Goal: Information Seeking & Learning: Learn about a topic

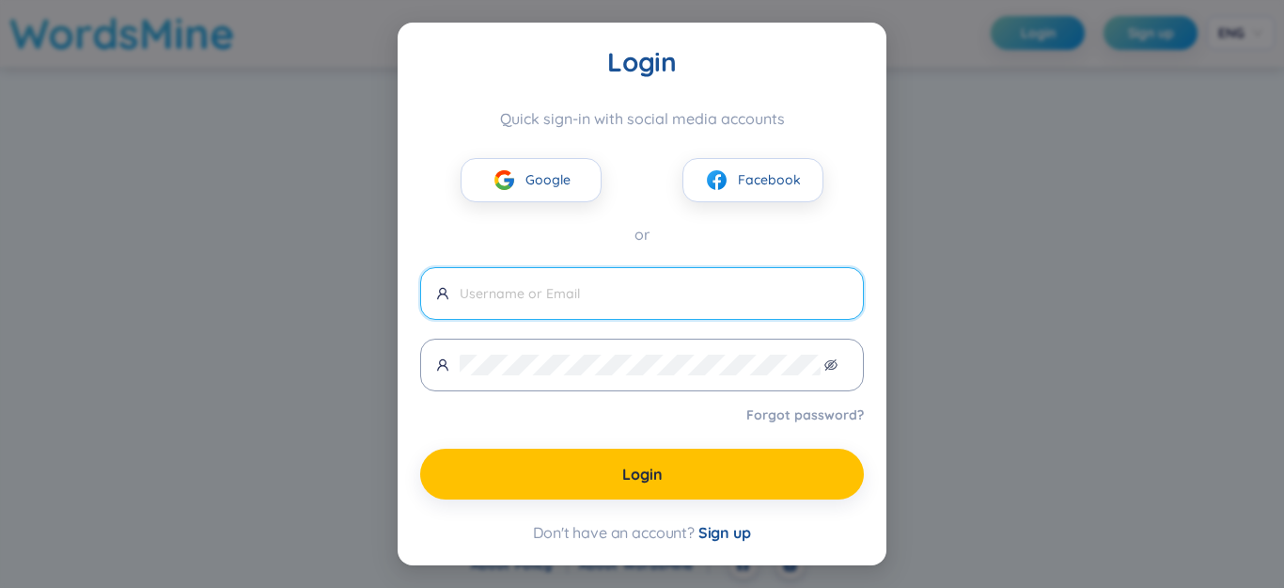
click at [831, 414] on link "Forgot password?" at bounding box center [805, 414] width 118 height 19
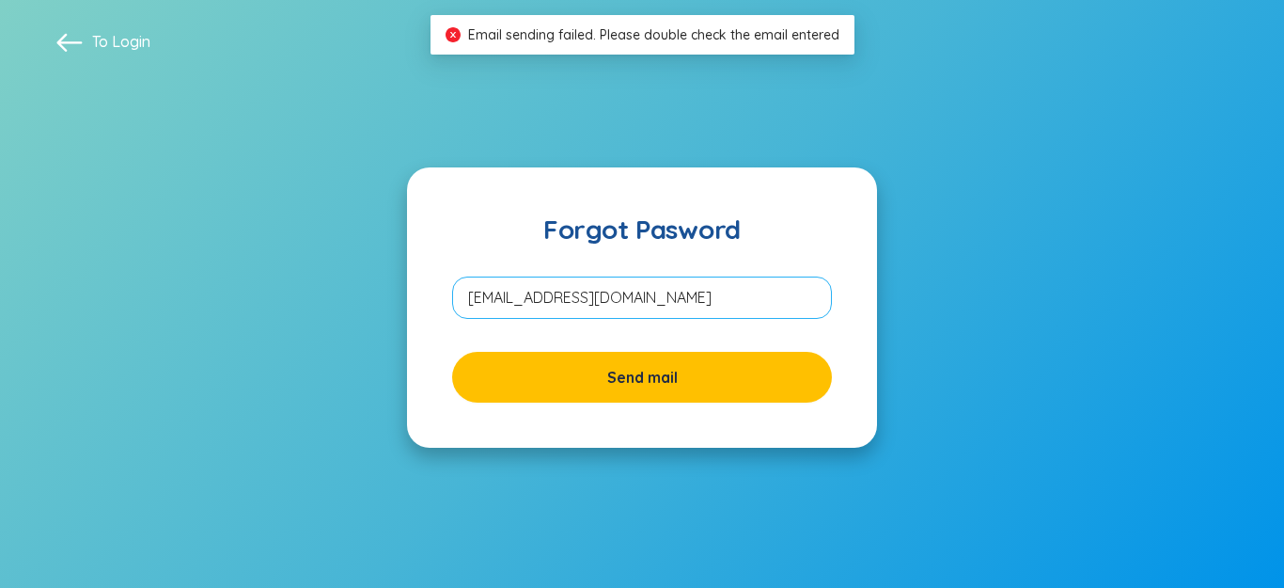
click at [612, 306] on input "hachisam81@gmailc.om" at bounding box center [642, 297] width 380 height 42
click at [615, 306] on input "hachisam81@gmailc.om" at bounding box center [642, 297] width 380 height 42
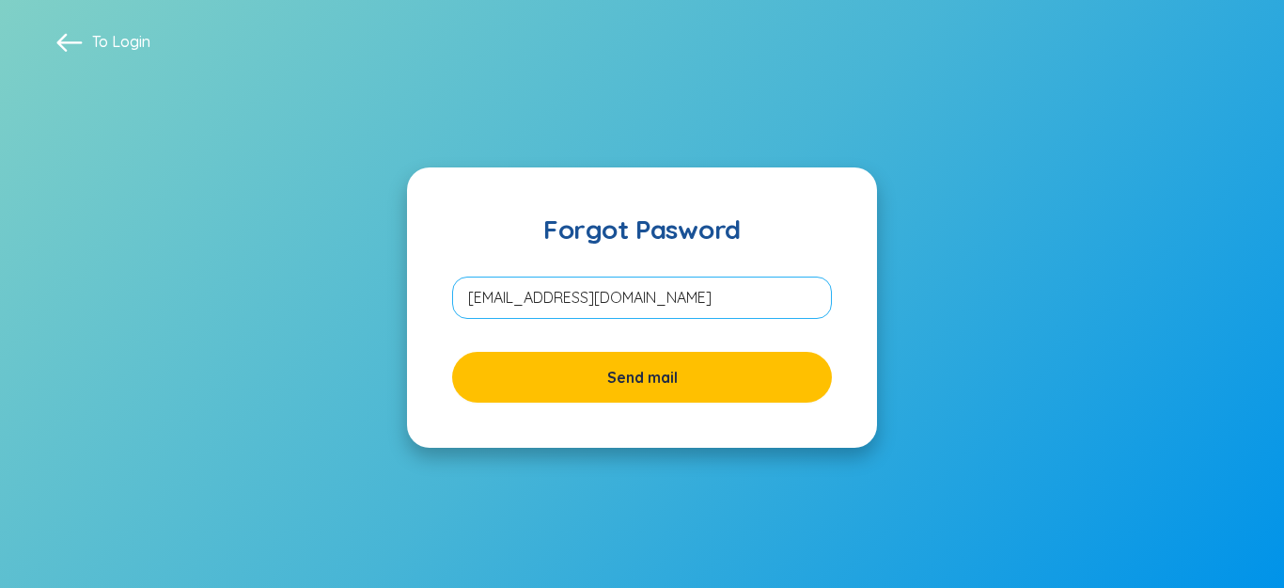
type input "hachisam81@gmail.com"
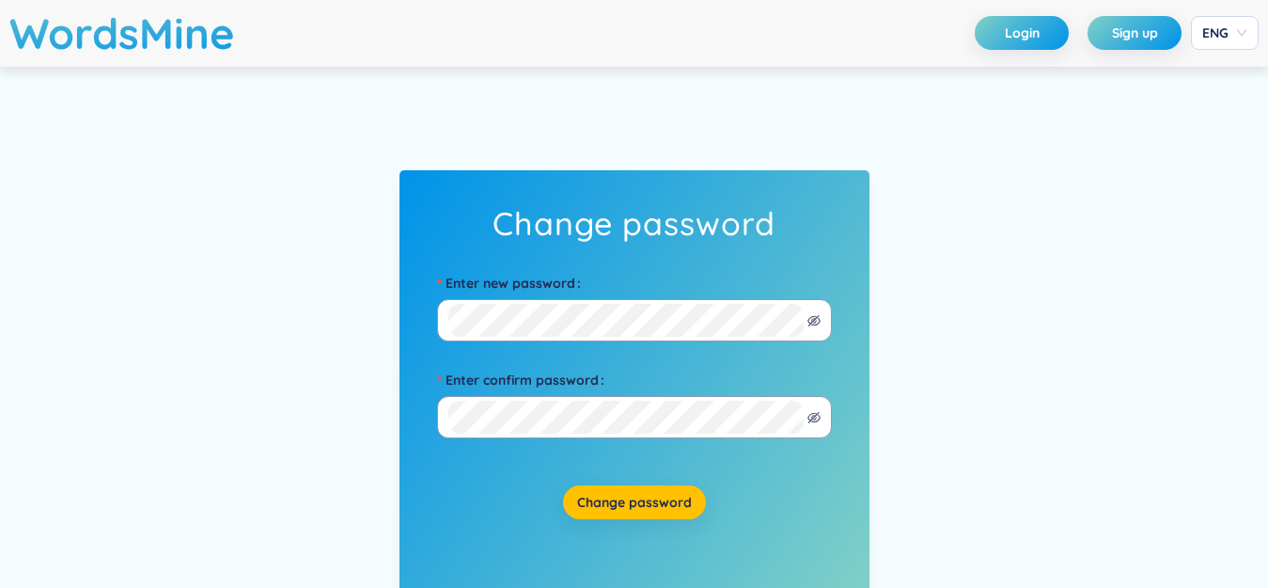
click at [505, 284] on label "Enter new password" at bounding box center [512, 283] width 151 height 30
click at [811, 331] on span at bounding box center [634, 320] width 395 height 42
click at [811, 321] on icon "eye-invisible" at bounding box center [814, 320] width 13 height 11
click at [291, 330] on div "Change password Enter new password Enter confirm password Change password" at bounding box center [634, 382] width 1268 height 631
click at [628, 495] on span "Change password" at bounding box center [634, 502] width 115 height 19
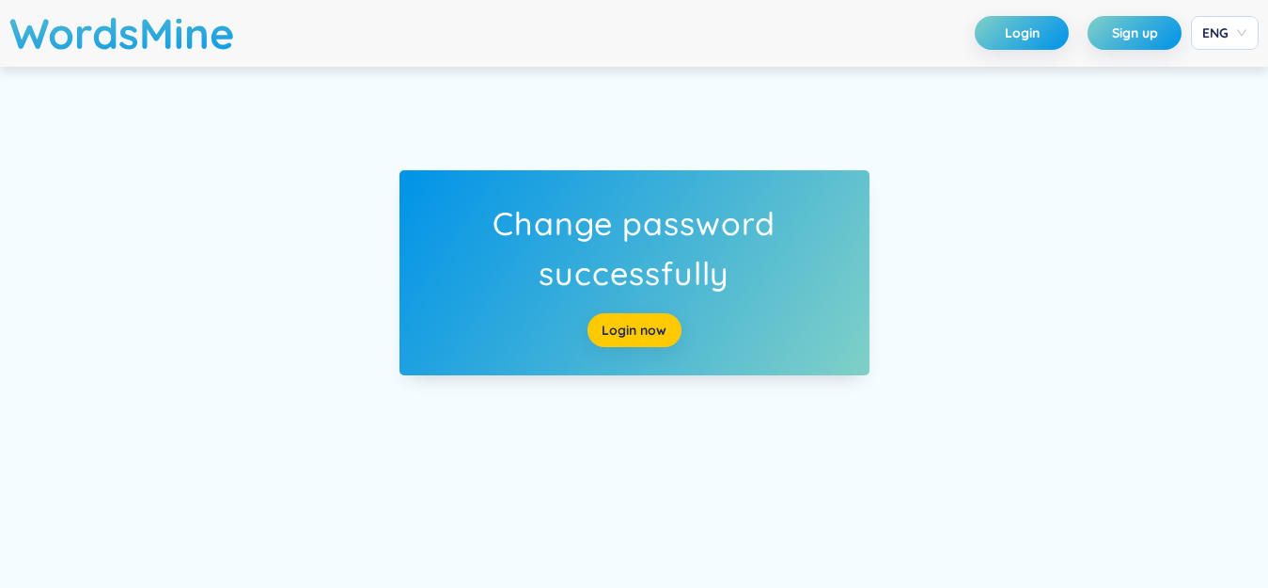
click at [653, 328] on link "Login now" at bounding box center [634, 330] width 65 height 21
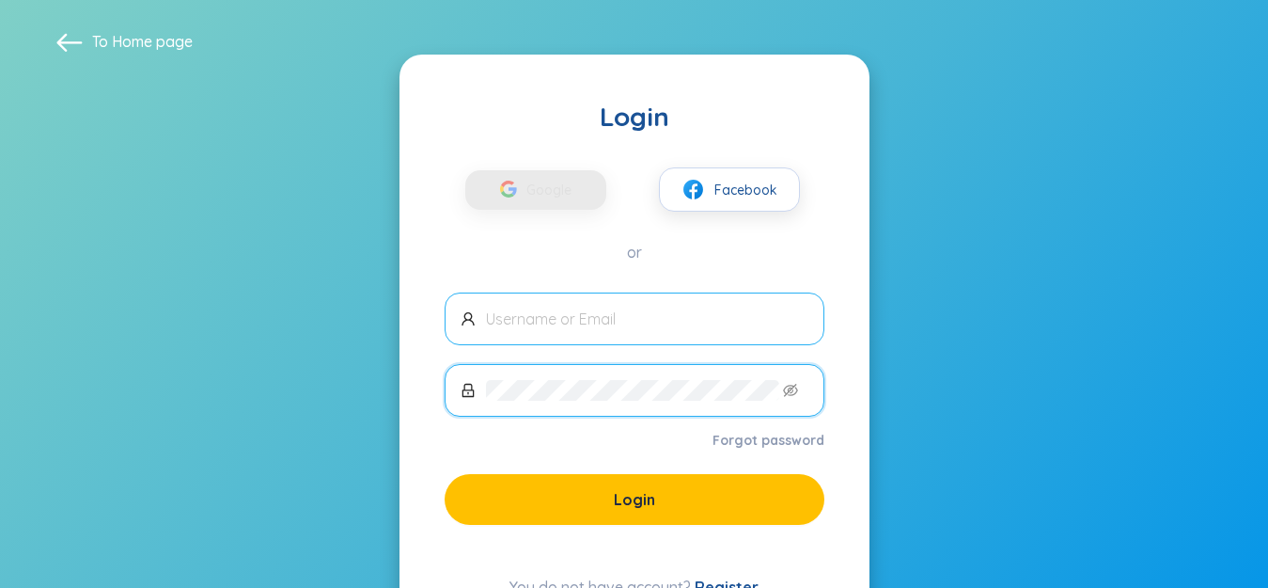
click at [583, 317] on input "text" at bounding box center [647, 318] width 322 height 21
click at [586, 316] on input "text" at bounding box center [647, 318] width 322 height 21
type input "hachisam81@gmail.com"
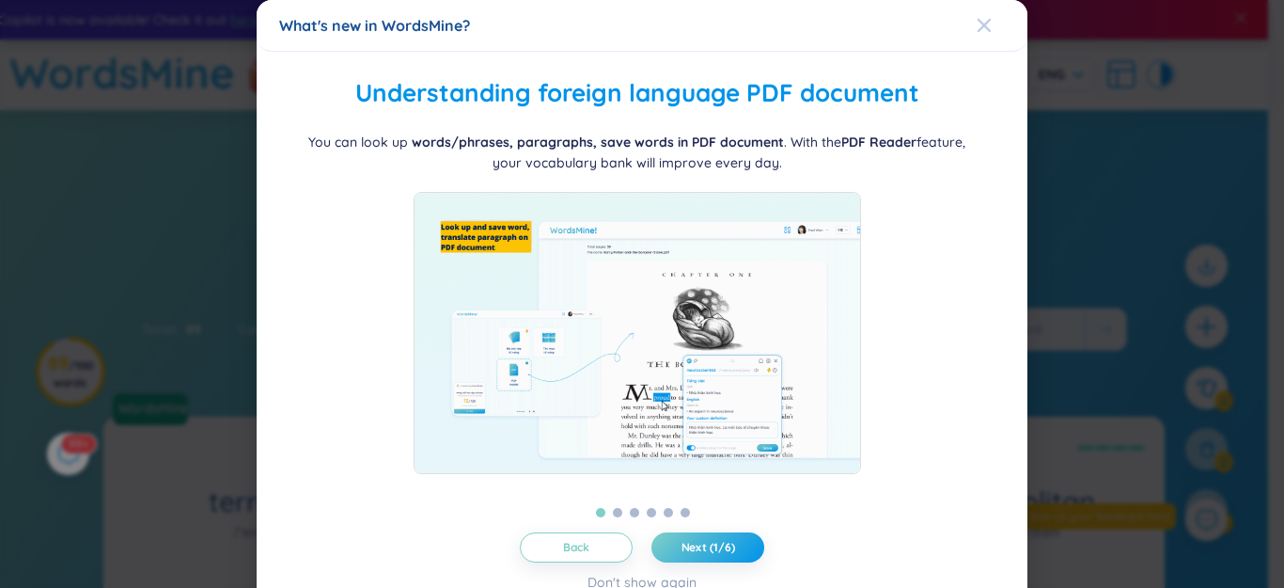
click at [978, 26] on icon "Close" at bounding box center [984, 25] width 13 height 13
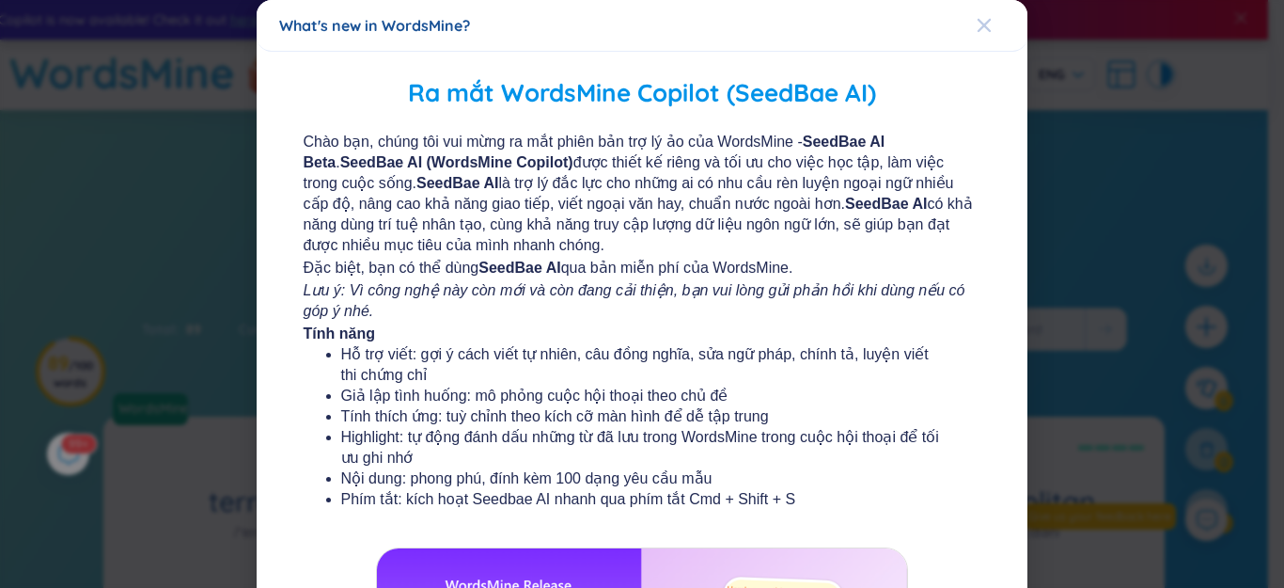
click at [980, 23] on span "Close" at bounding box center [1002, 25] width 51 height 51
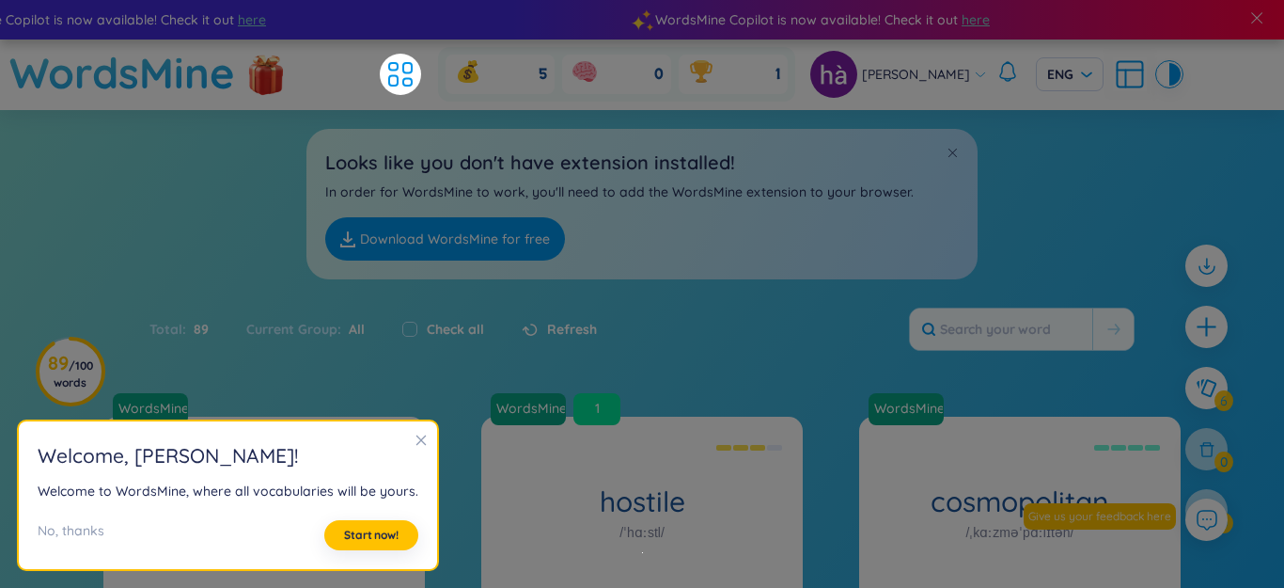
click at [421, 440] on icon "close" at bounding box center [421, 439] width 13 height 13
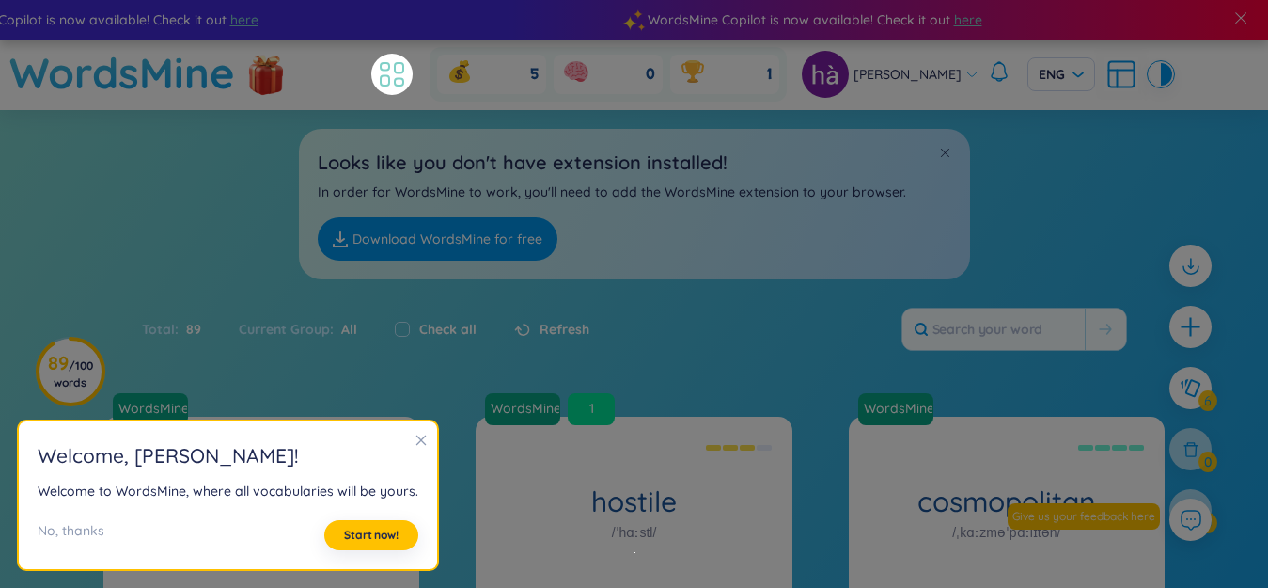
click at [409, 78] on icon at bounding box center [392, 74] width 34 height 34
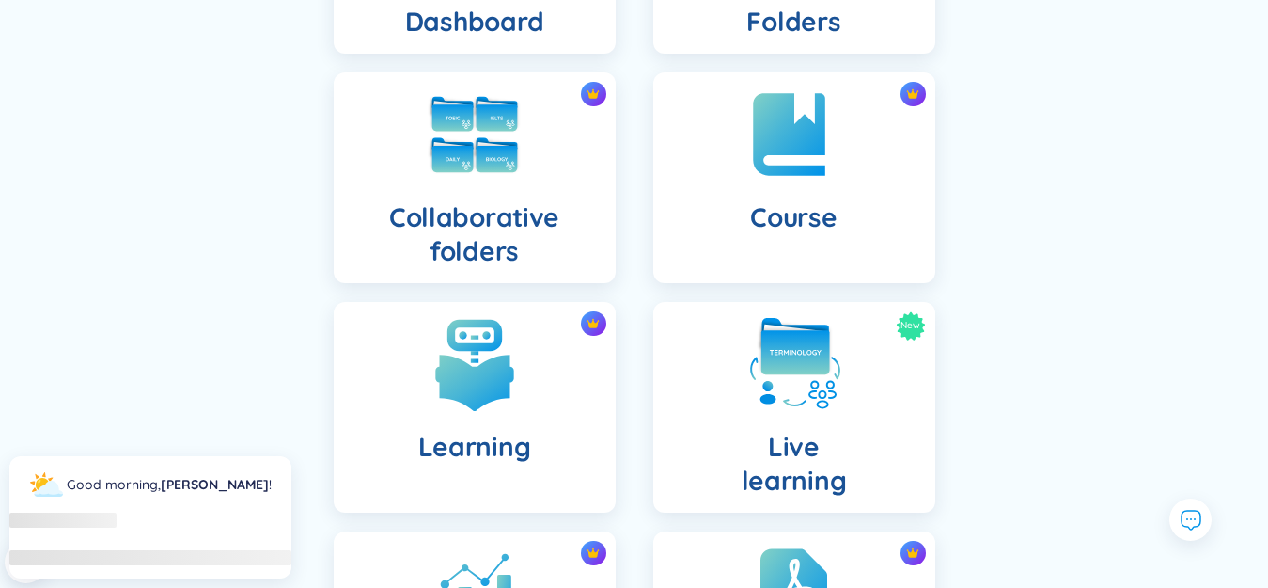
scroll to position [376, 0]
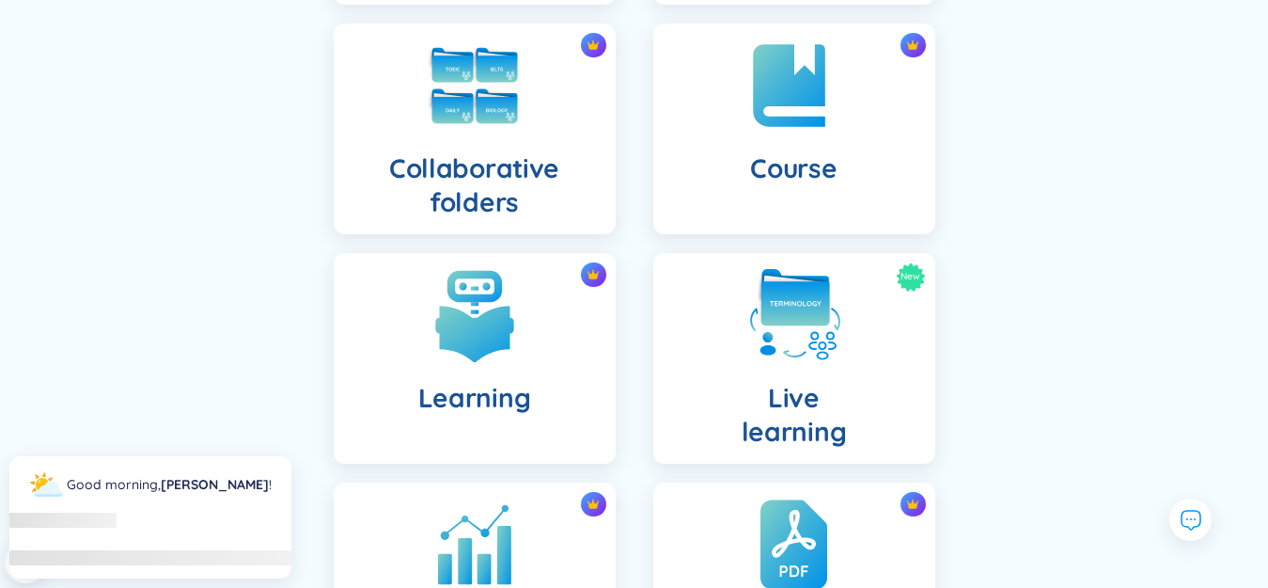
click at [497, 323] on img at bounding box center [475, 315] width 94 height 94
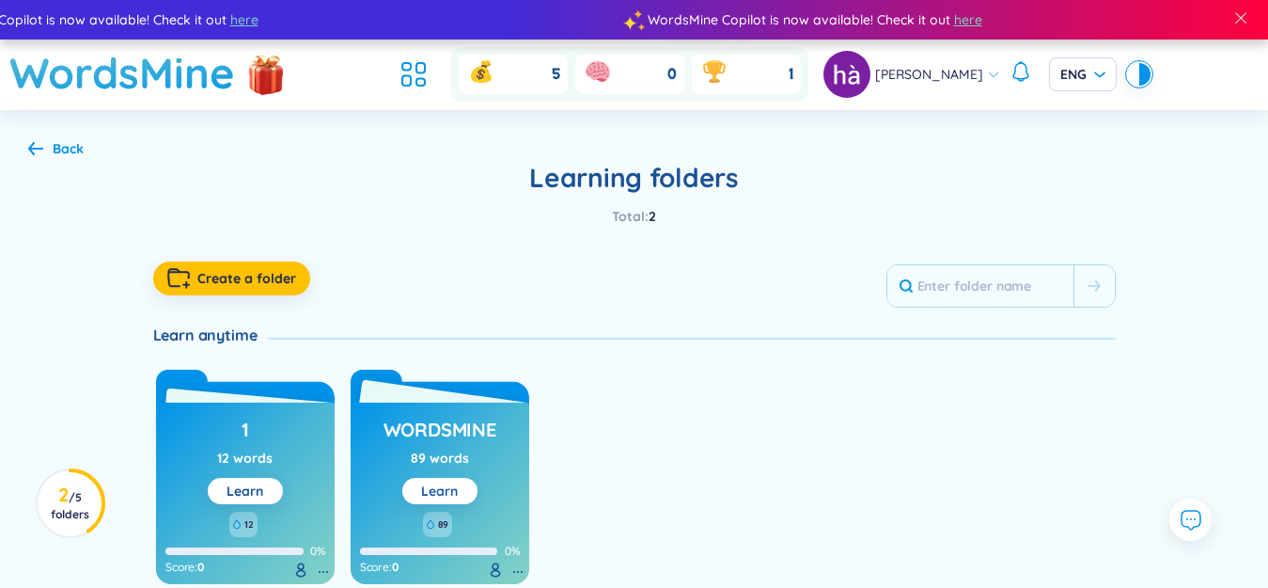
click at [444, 495] on link "Learn" at bounding box center [439, 490] width 37 height 17
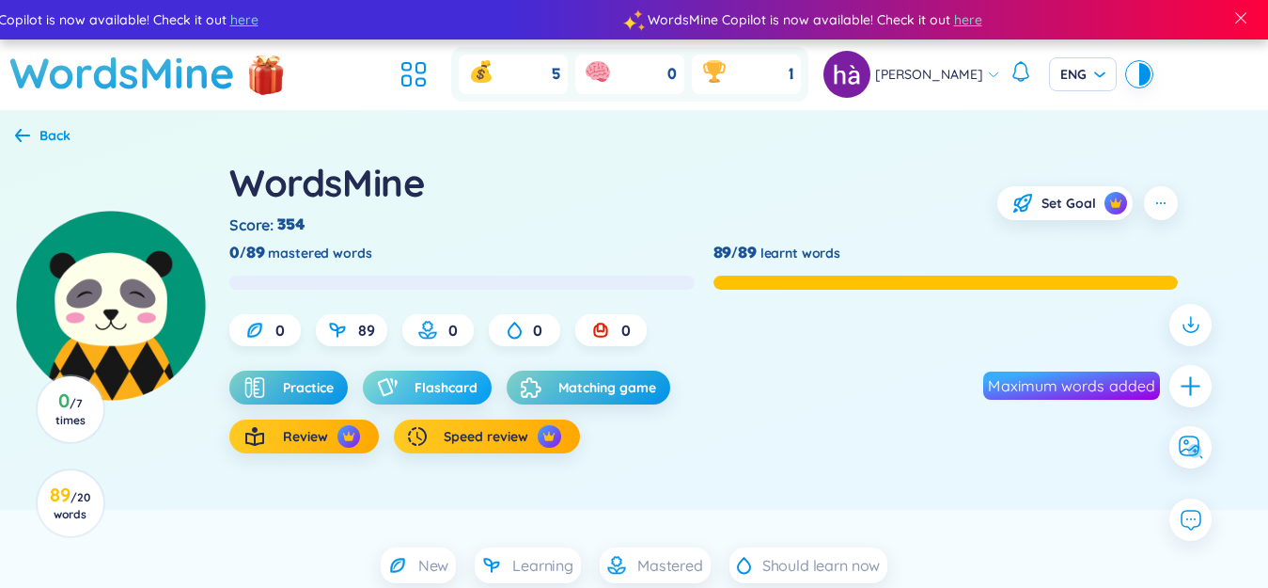
click at [448, 383] on span "Flashcard" at bounding box center [446, 387] width 63 height 19
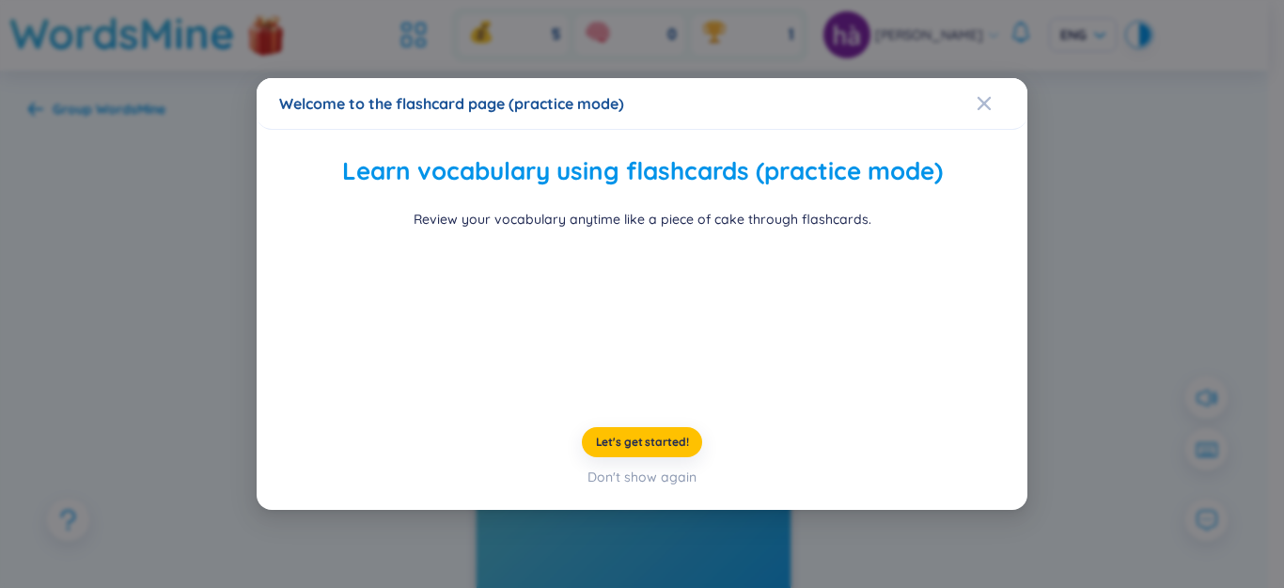
click at [245, 282] on div "Welcome to the flashcard page (practice mode) Learn vocabulary using flashcards…" at bounding box center [642, 294] width 1284 height 588
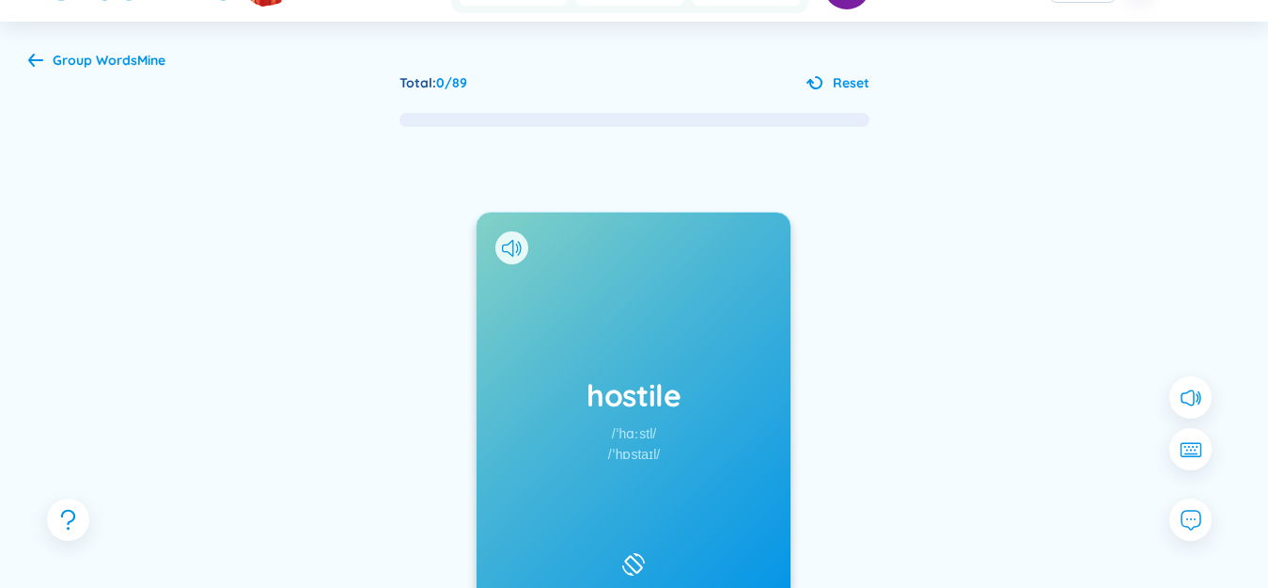
scroll to position [188, 0]
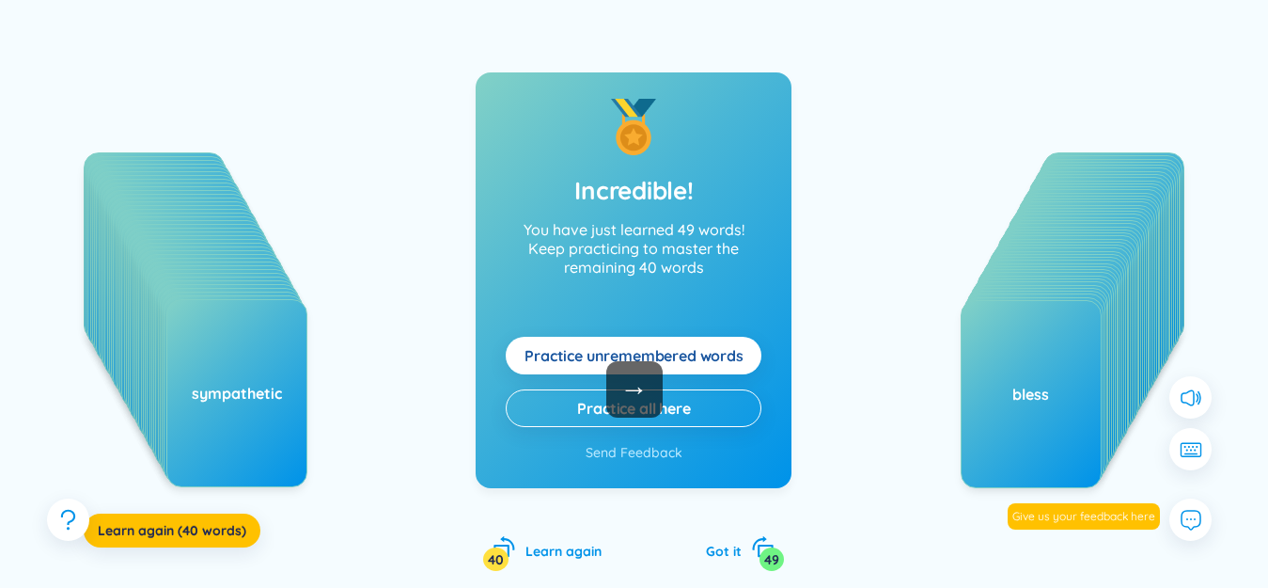
click at [736, 345] on span "Practice unremembered words" at bounding box center [634, 355] width 219 height 21
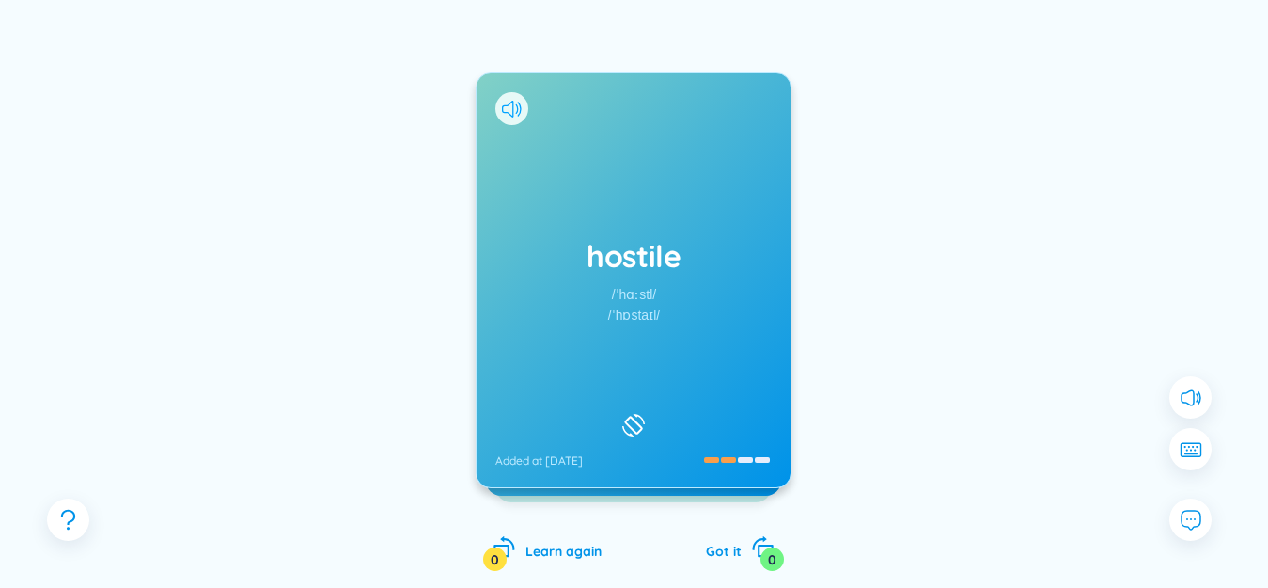
click at [510, 111] on icon at bounding box center [512, 109] width 20 height 17
click at [573, 230] on div "hostile /ˈhɑːstl/ /ˈhɒstaɪl/ Added at [DATE]" at bounding box center [634, 280] width 314 height 414
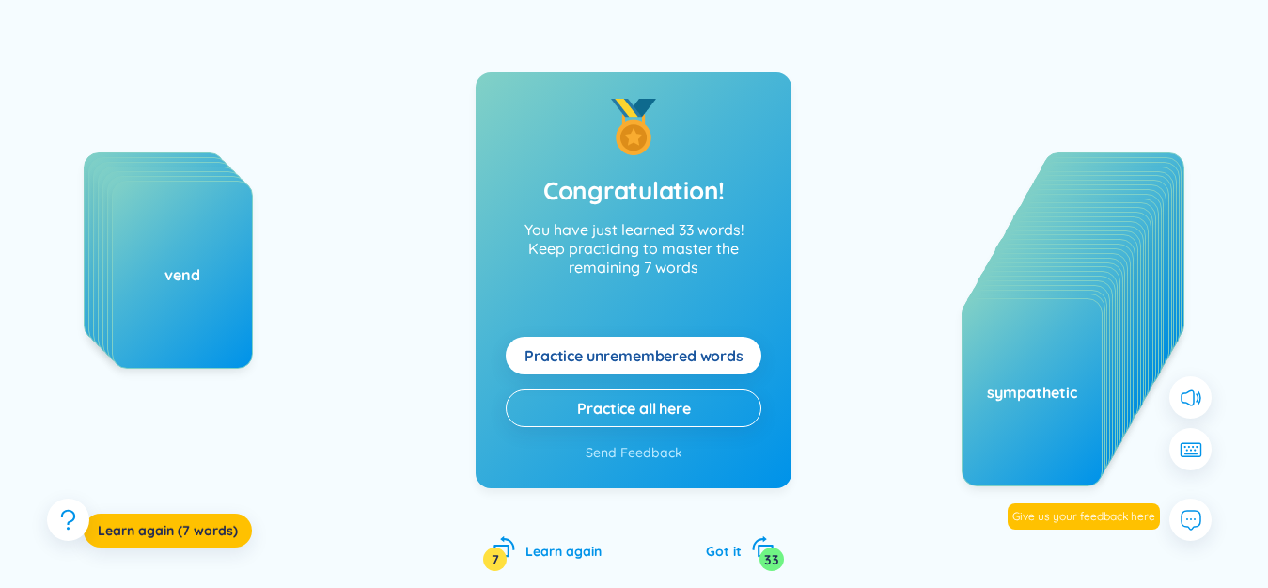
drag, startPoint x: 669, startPoint y: 351, endPoint x: 667, endPoint y: 373, distance: 22.7
click at [667, 372] on button "Practice unremembered words" at bounding box center [634, 356] width 256 height 38
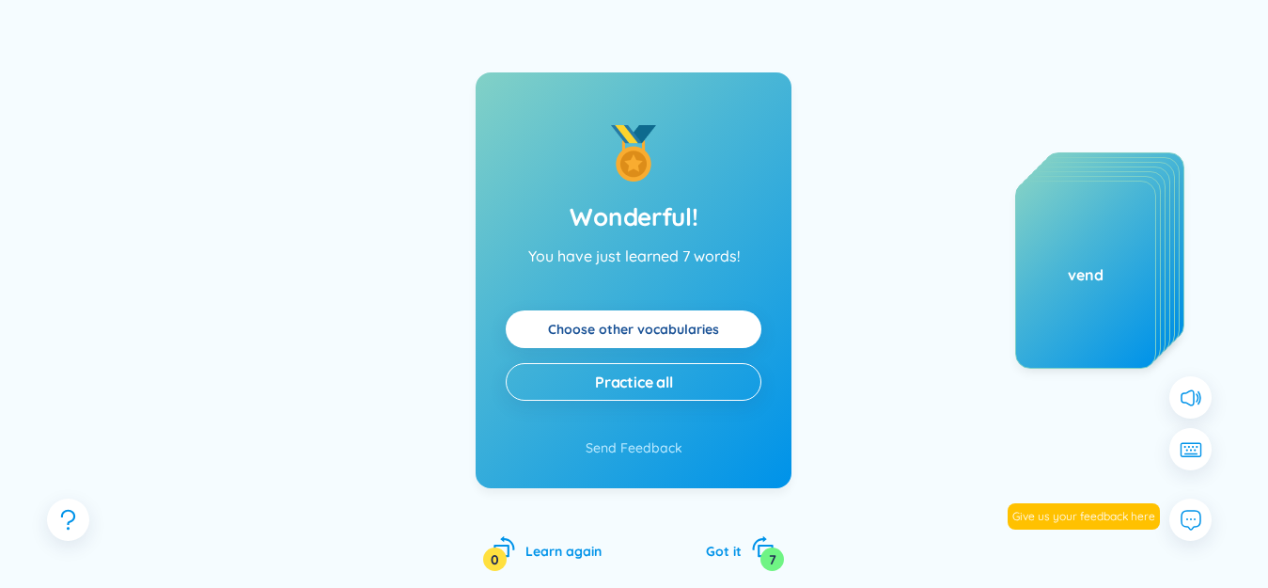
scroll to position [0, 0]
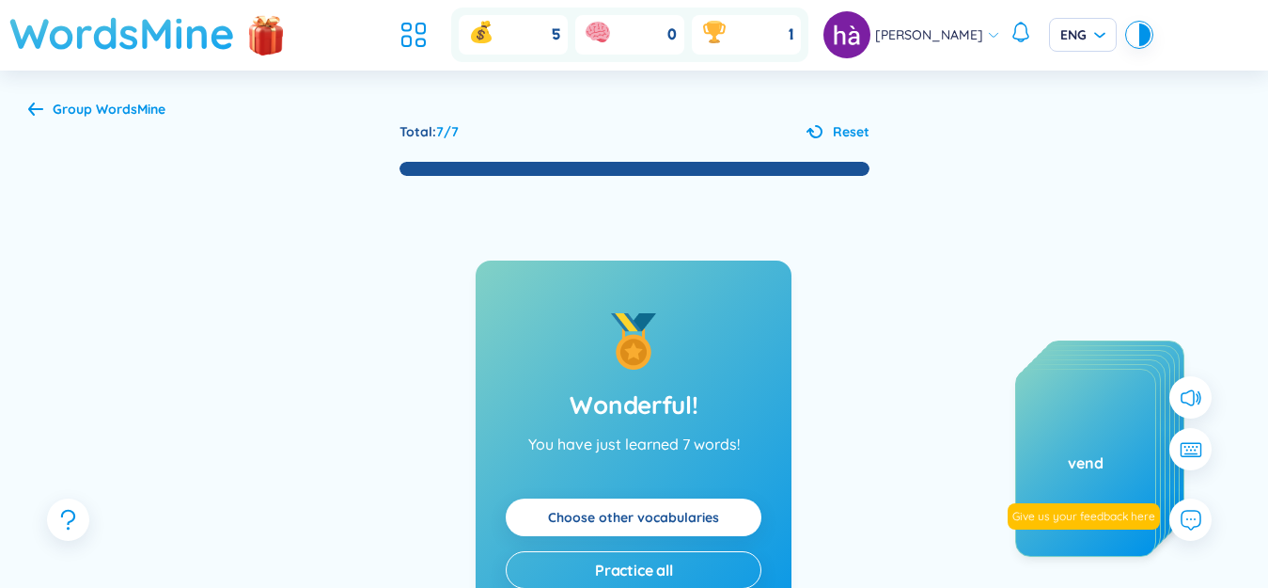
click at [83, 44] on h1 "WordsMine" at bounding box center [122, 33] width 226 height 67
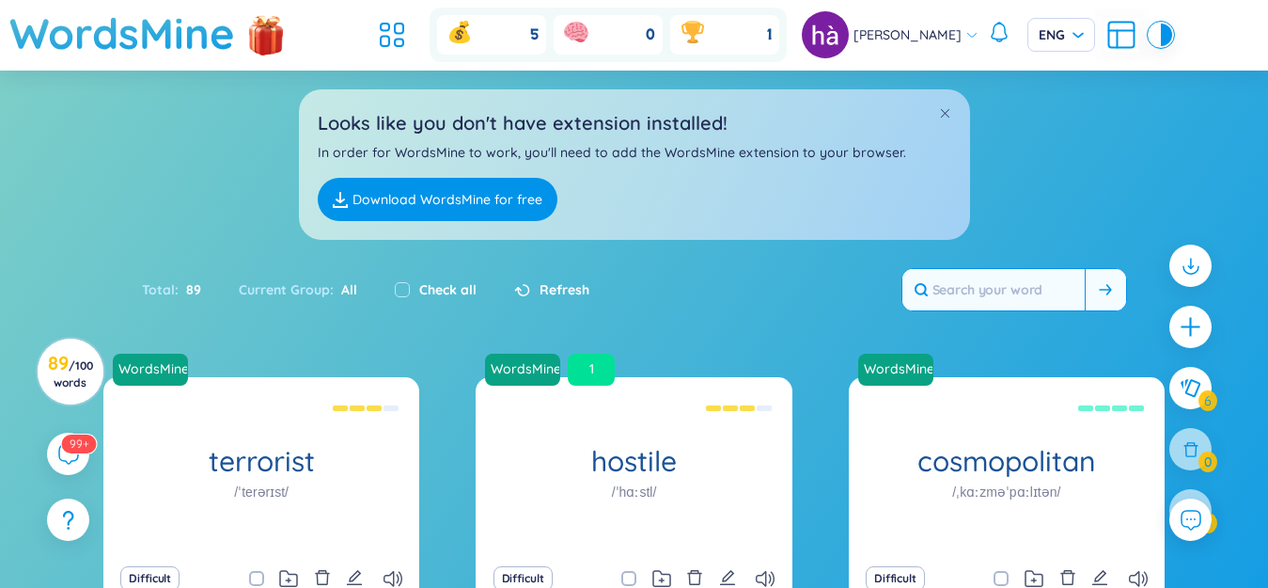
click at [1019, 269] on input "text" at bounding box center [994, 289] width 182 height 41
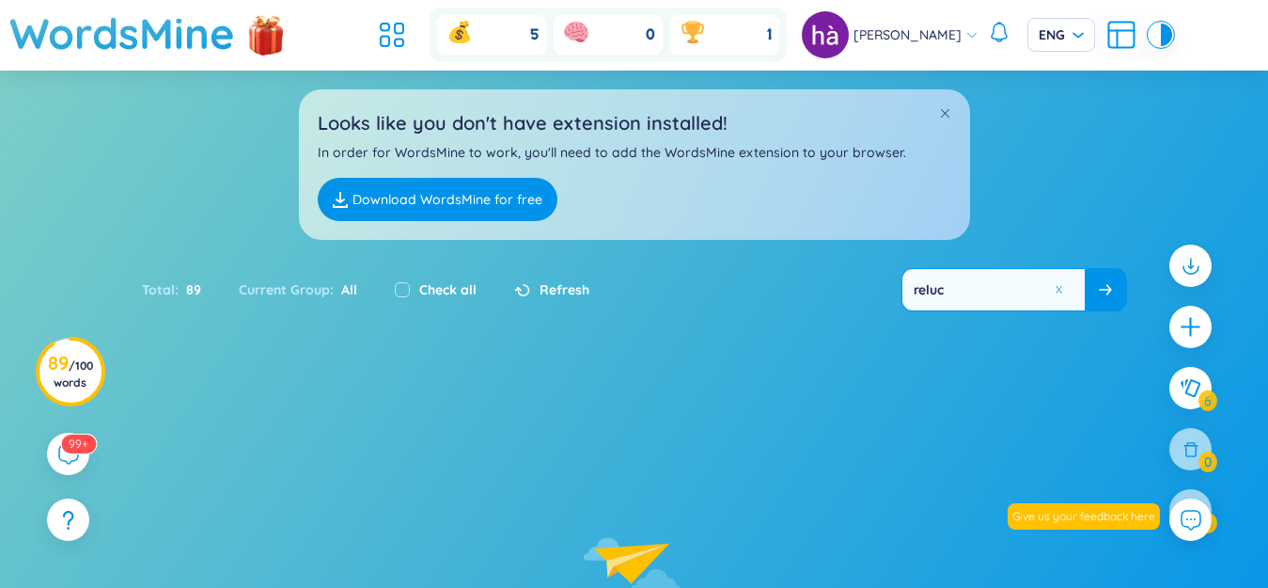
type input "reluc"
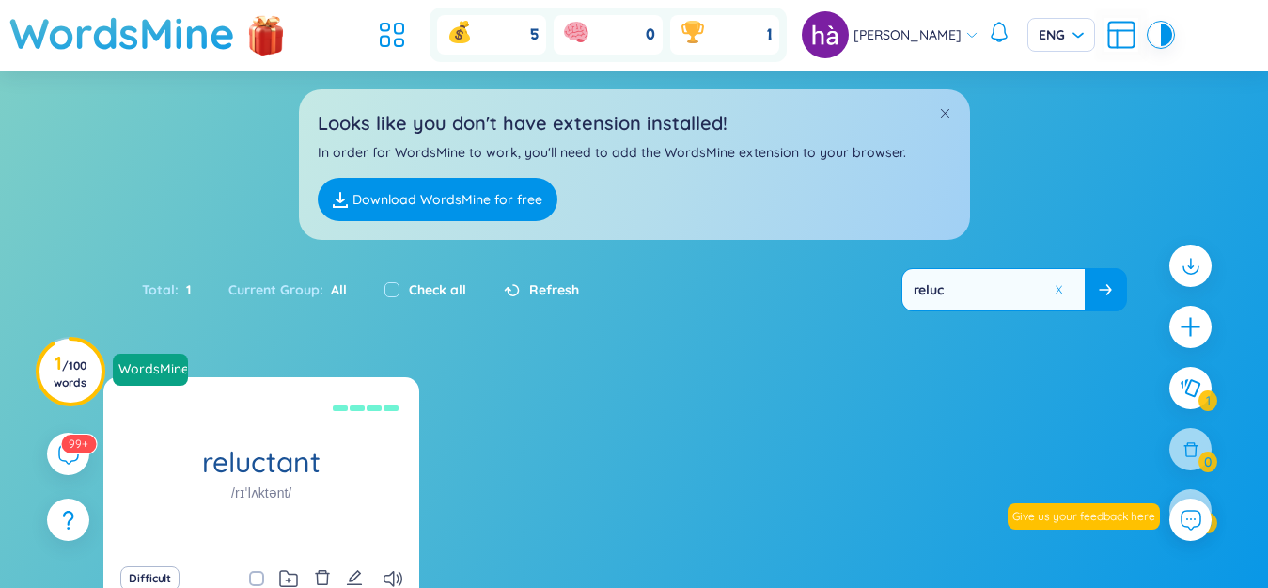
click at [319, 581] on icon "delete" at bounding box center [322, 577] width 17 height 17
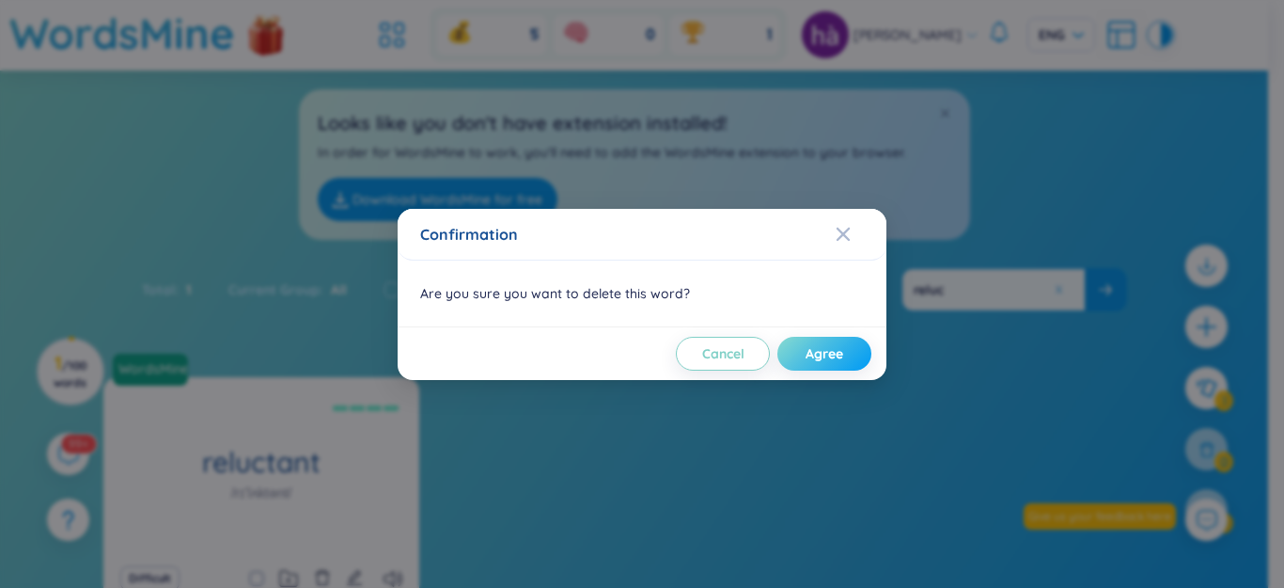
click at [801, 360] on button "Agree" at bounding box center [824, 354] width 94 height 34
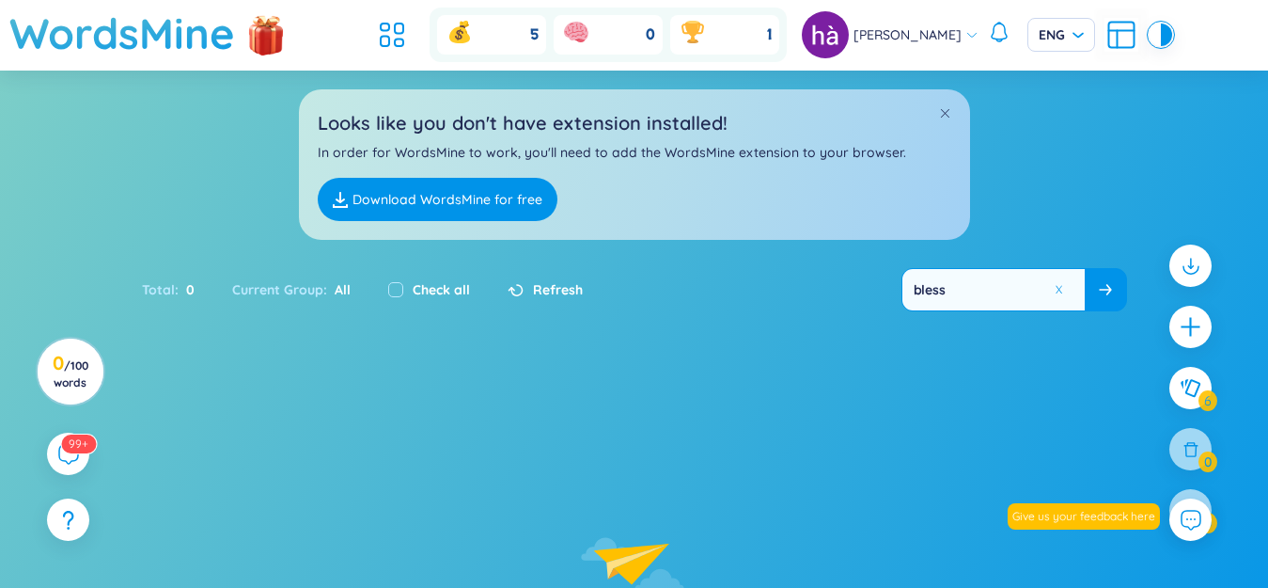
type input "bless"
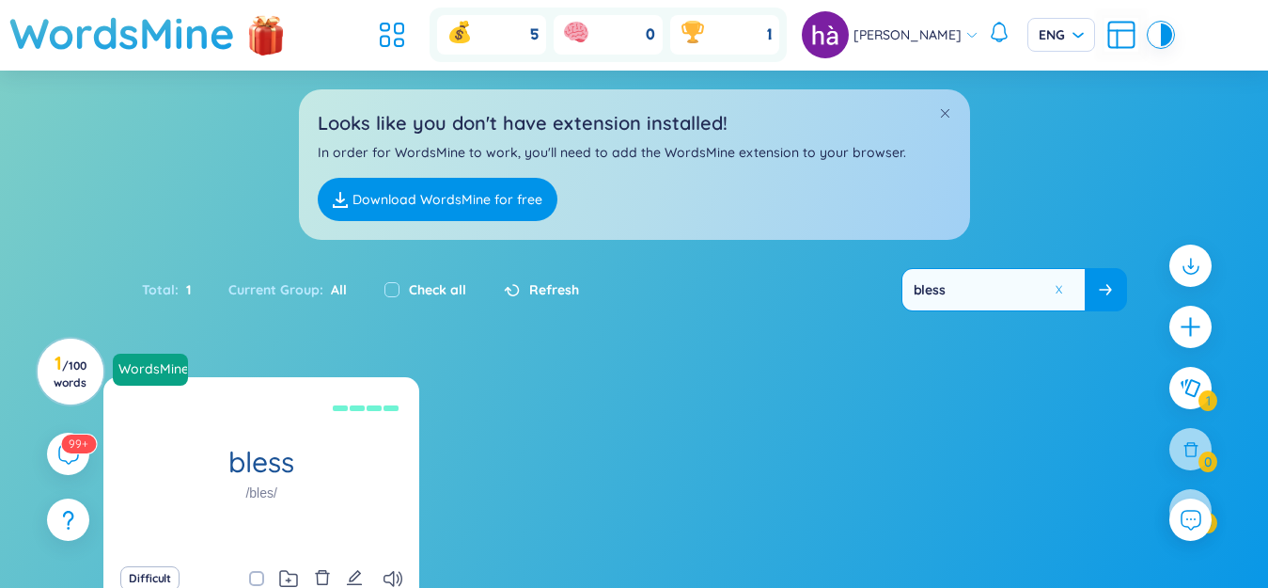
click at [322, 568] on button at bounding box center [322, 578] width 17 height 26
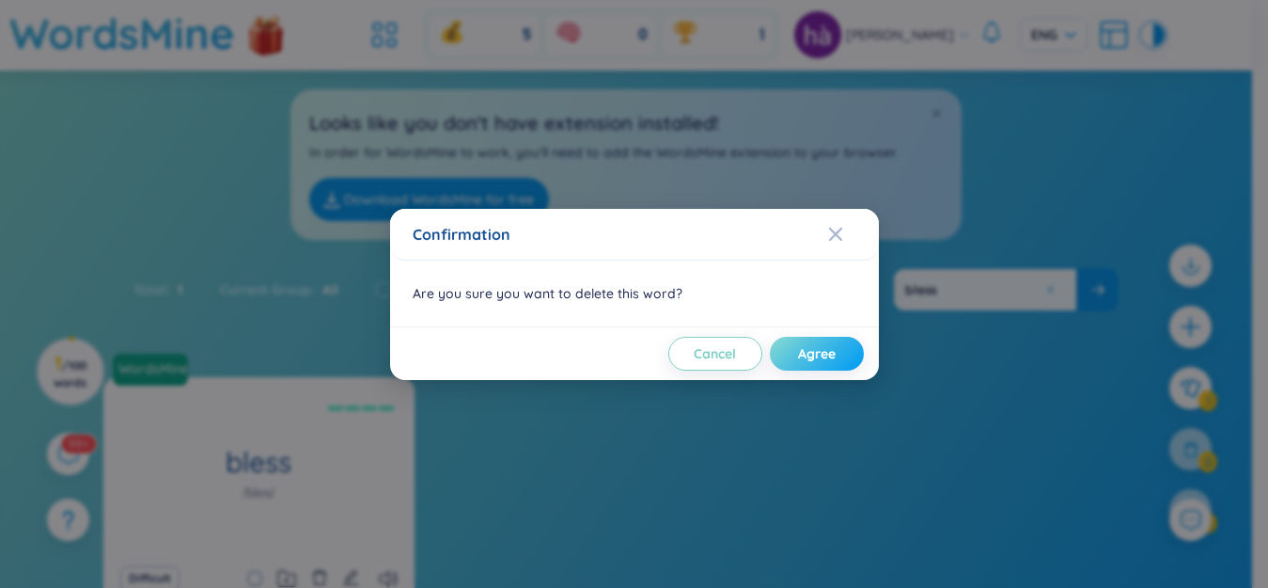
click at [836, 359] on span "Agree" at bounding box center [817, 353] width 38 height 19
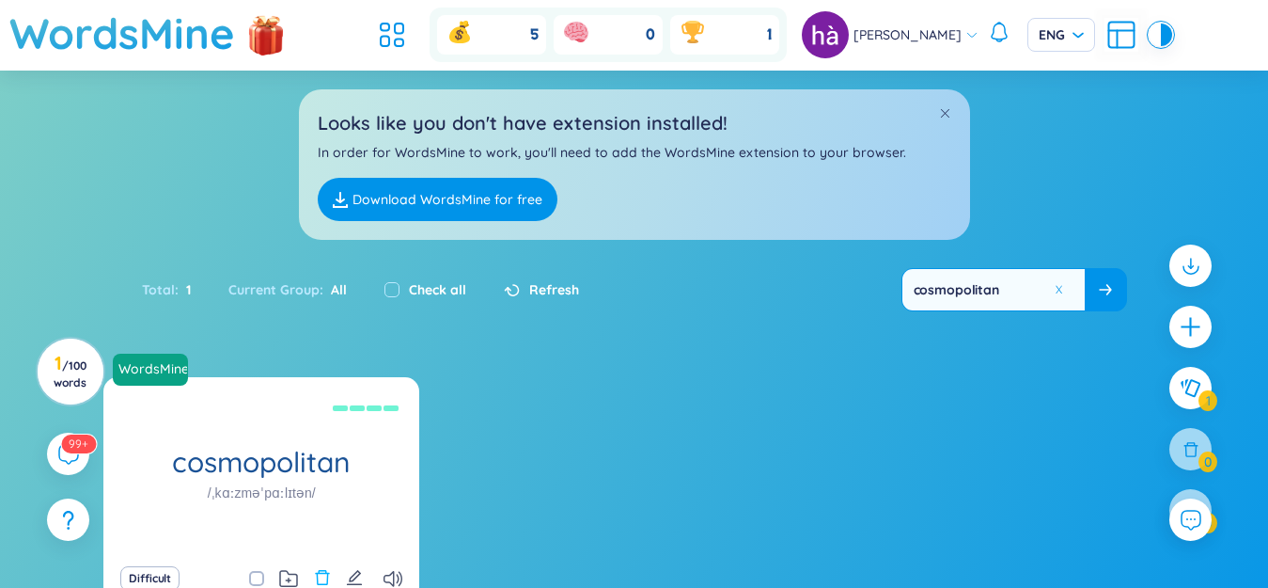
type input "cosmopolitan"
click at [322, 572] on icon "delete" at bounding box center [322, 577] width 17 height 17
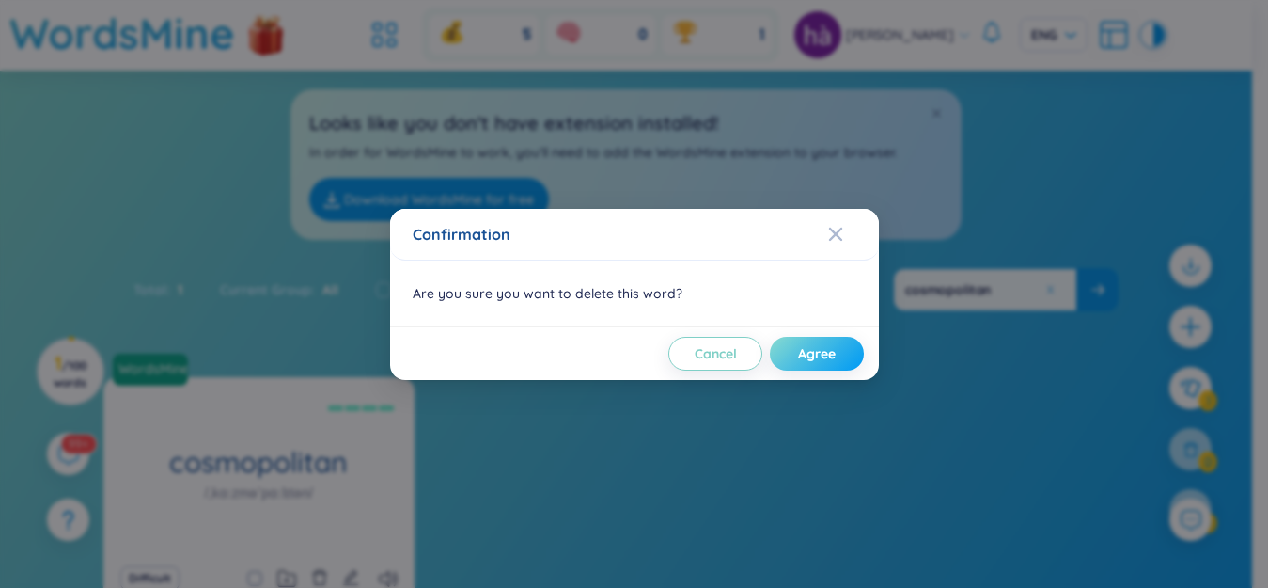
click at [834, 356] on span "Agree" at bounding box center [817, 353] width 38 height 19
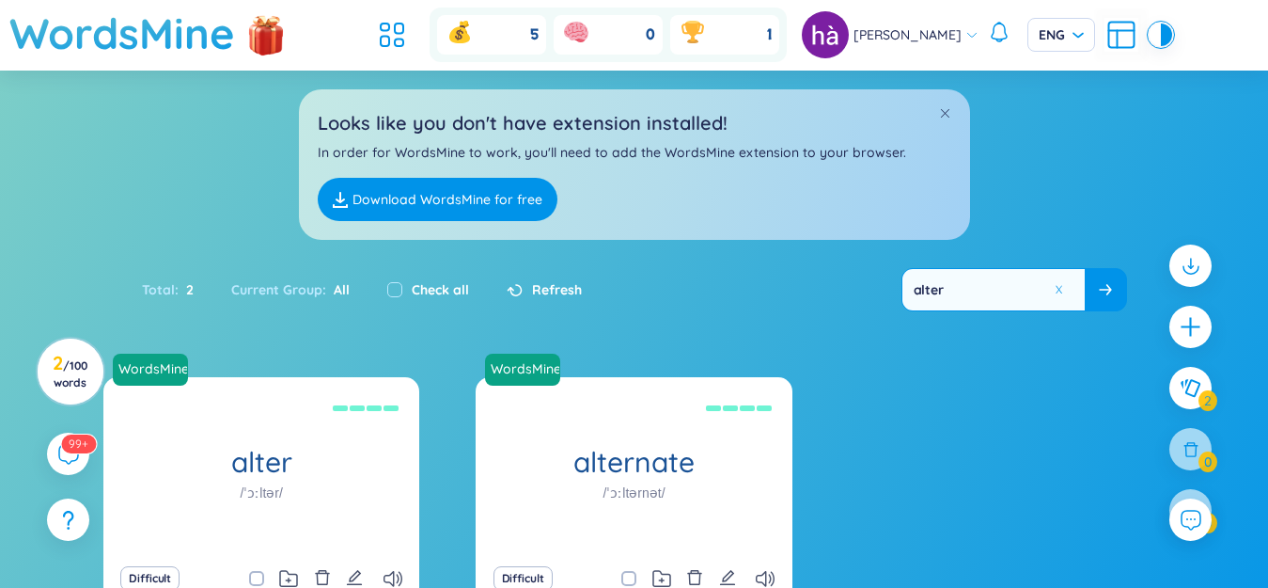
type input "alter"
click at [323, 574] on icon "delete" at bounding box center [322, 577] width 17 height 17
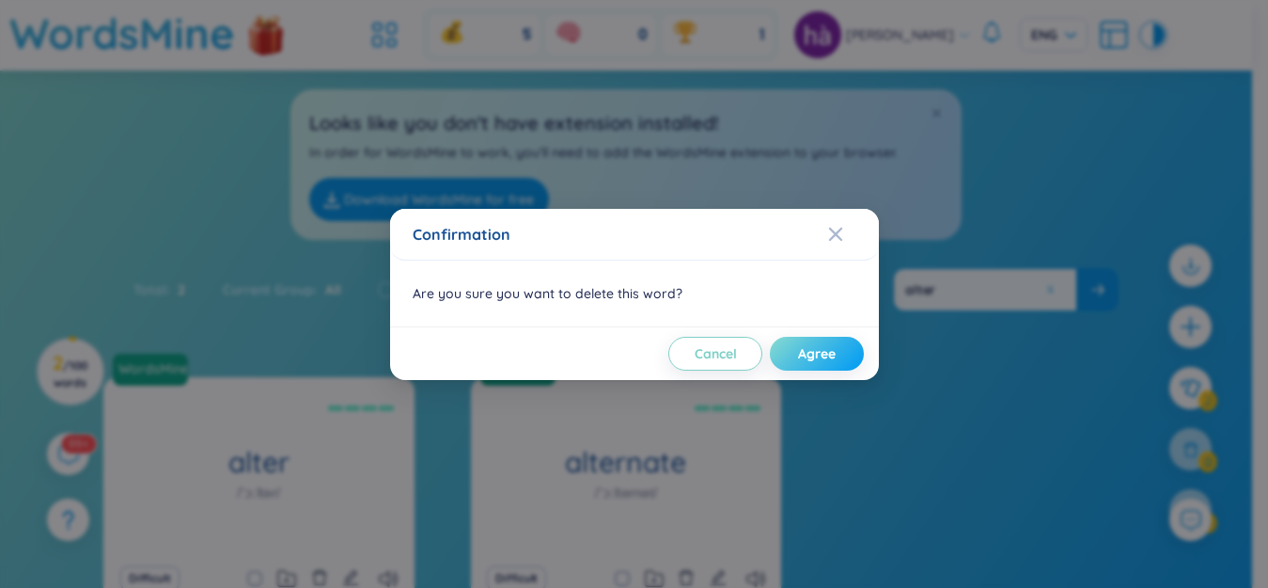
click at [813, 354] on span "Agree" at bounding box center [817, 353] width 38 height 19
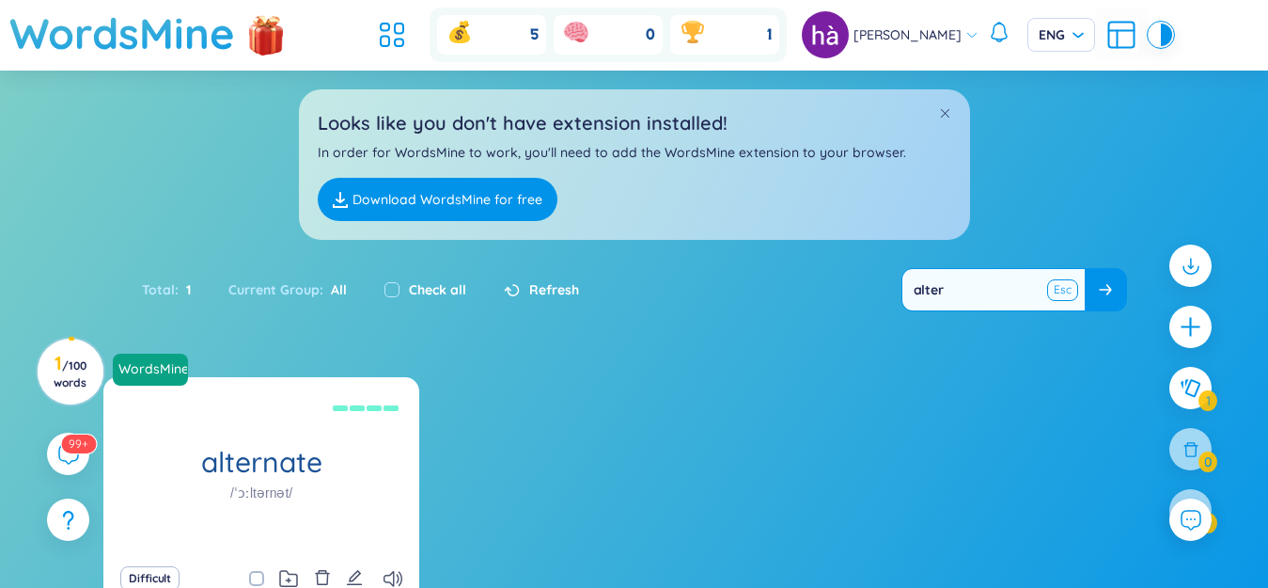
click at [1062, 292] on button at bounding box center [1063, 290] width 28 height 24
click at [1042, 291] on input "text" at bounding box center [994, 289] width 182 height 41
type input "radu"
click at [321, 576] on icon "delete" at bounding box center [322, 577] width 17 height 17
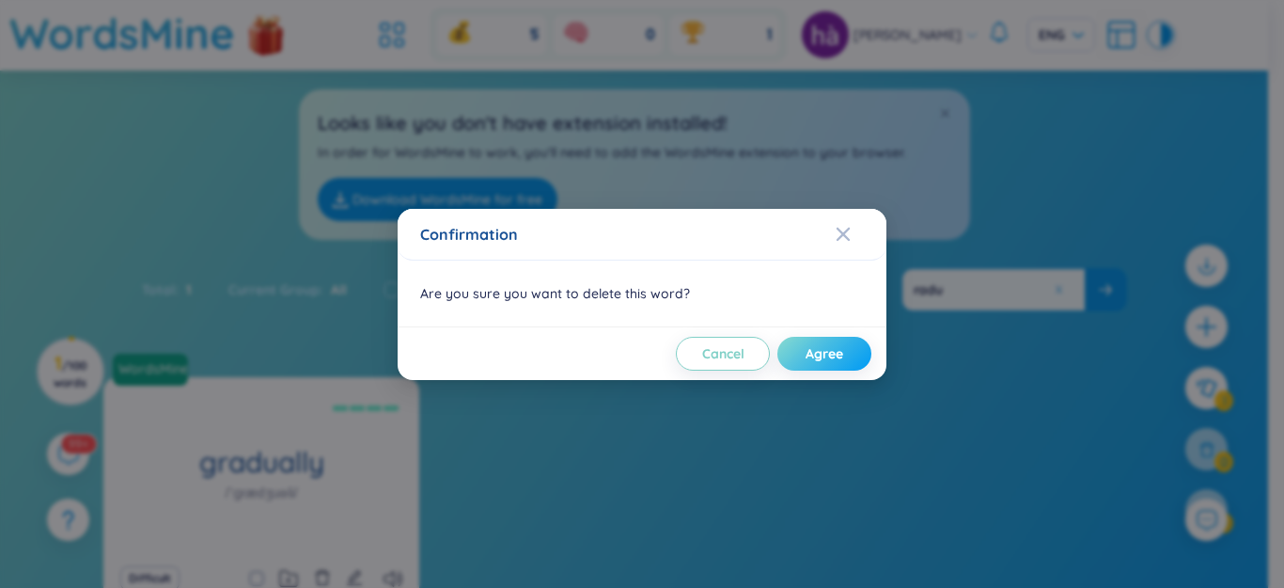
click at [814, 348] on span "Agree" at bounding box center [825, 353] width 38 height 19
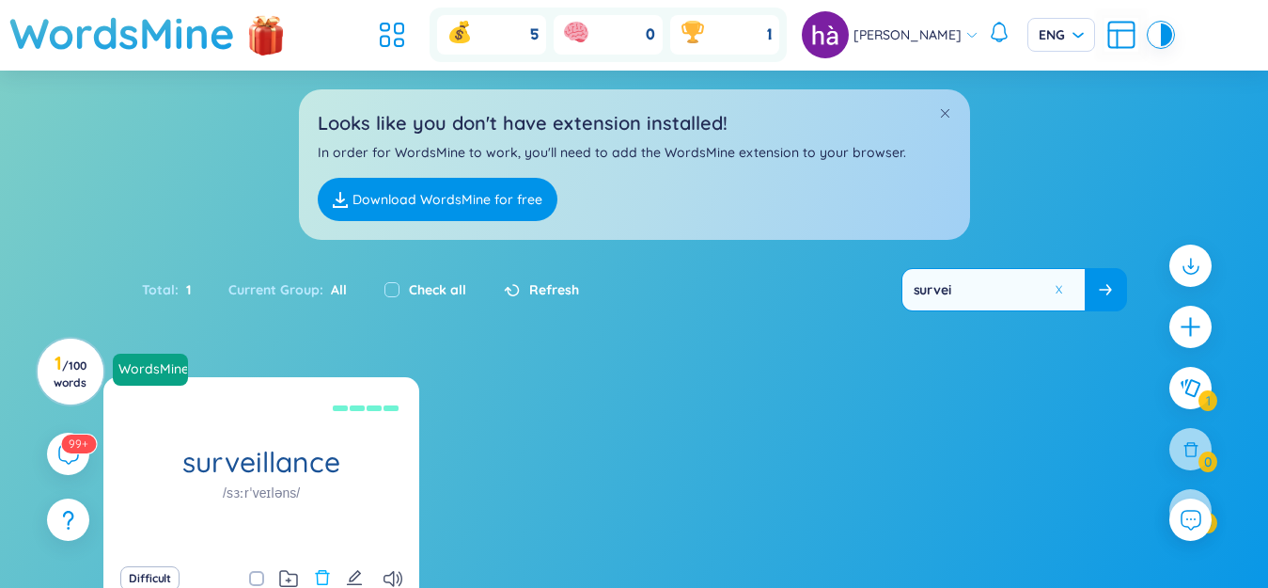
type input "survei"
click at [322, 573] on icon "delete" at bounding box center [322, 577] width 14 height 15
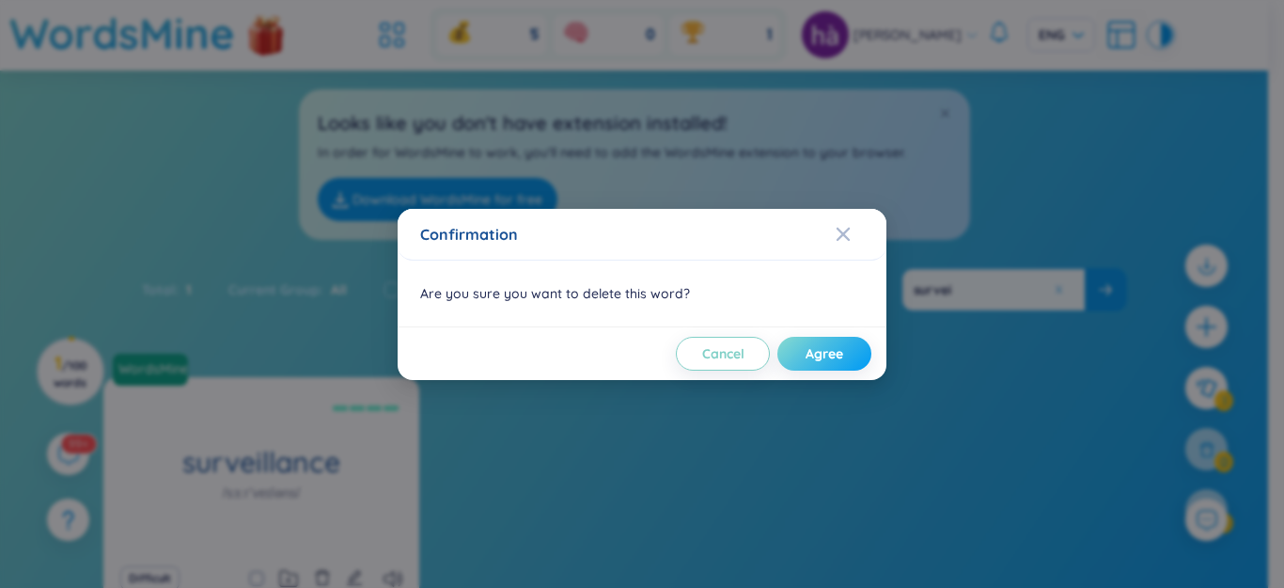
click at [847, 354] on button "Agree" at bounding box center [824, 354] width 94 height 34
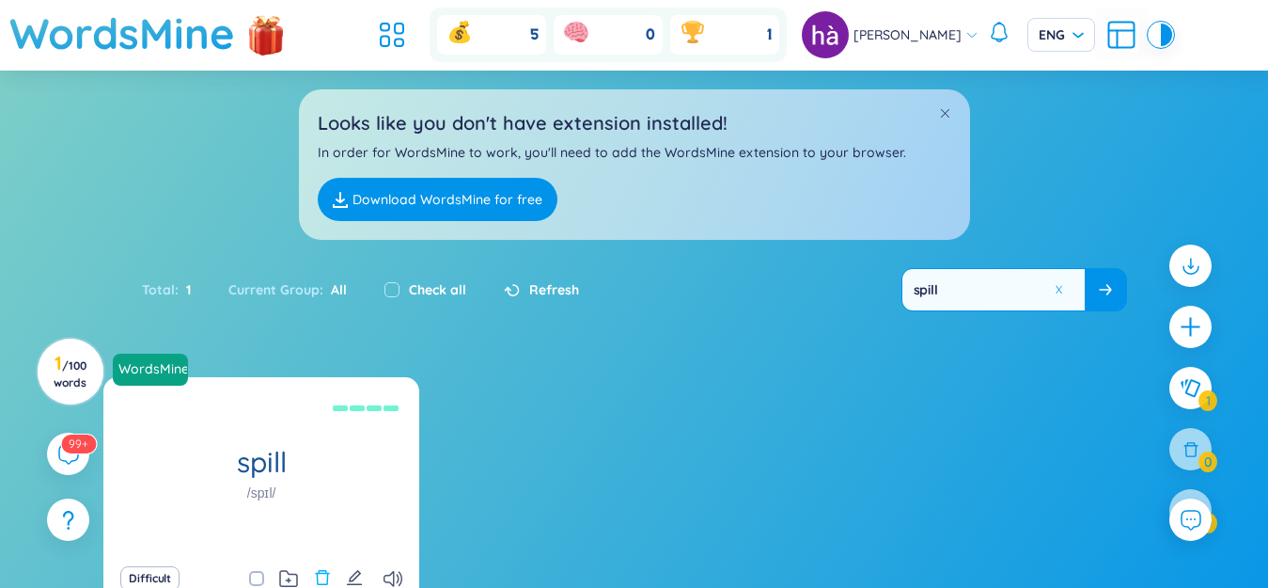
type input "spill"
click at [323, 566] on button at bounding box center [322, 578] width 17 height 26
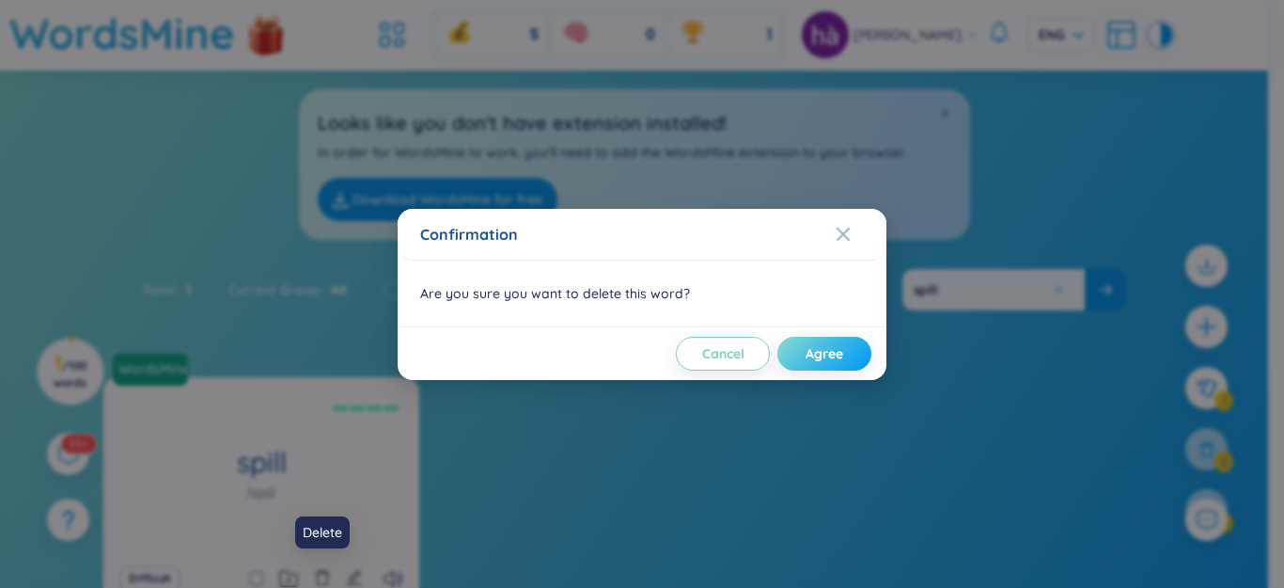
click at [820, 353] on span "Agree" at bounding box center [825, 353] width 38 height 19
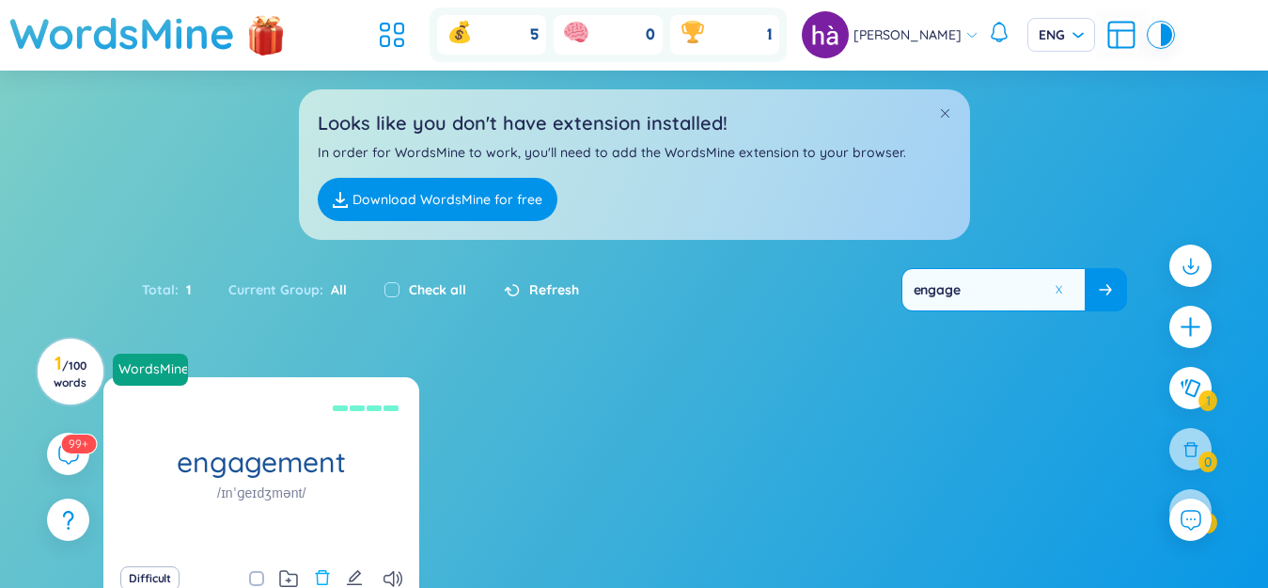
type input "engage"
click at [318, 570] on icon "delete" at bounding box center [322, 577] width 17 height 17
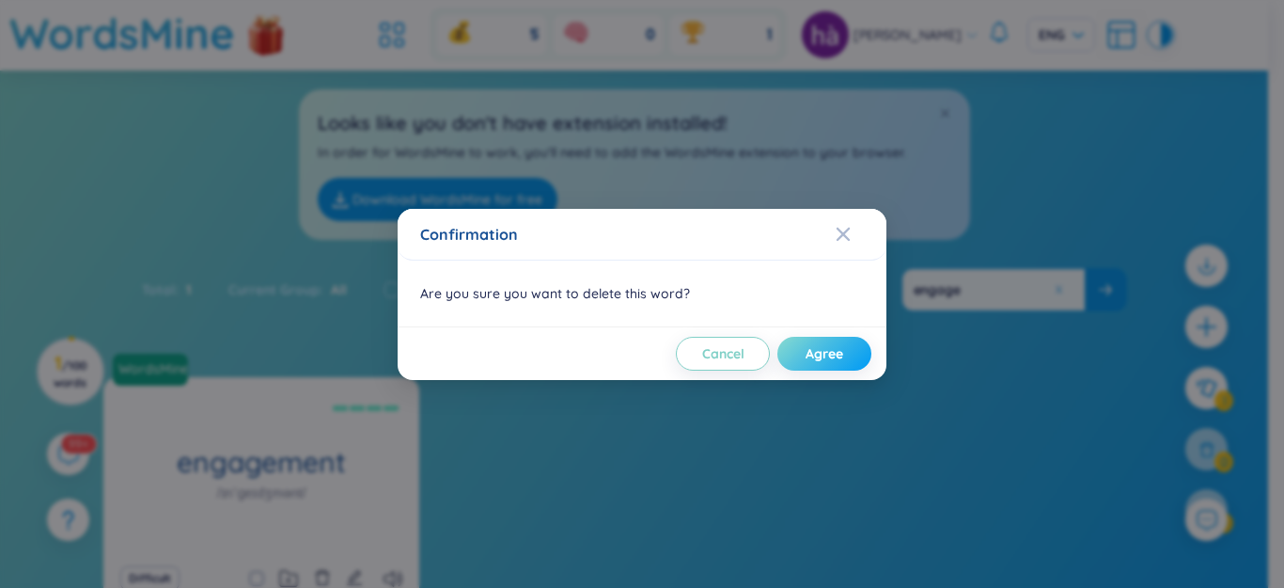
click at [840, 357] on span "Agree" at bounding box center [825, 353] width 38 height 19
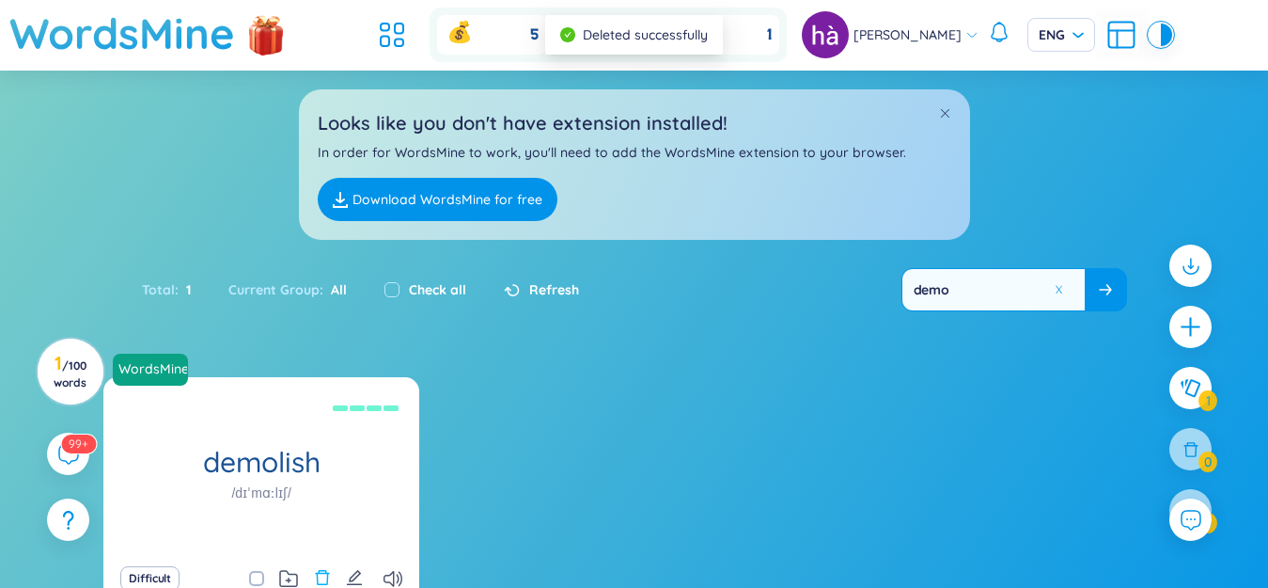
type input "demo"
click at [324, 571] on icon "delete" at bounding box center [322, 577] width 14 height 15
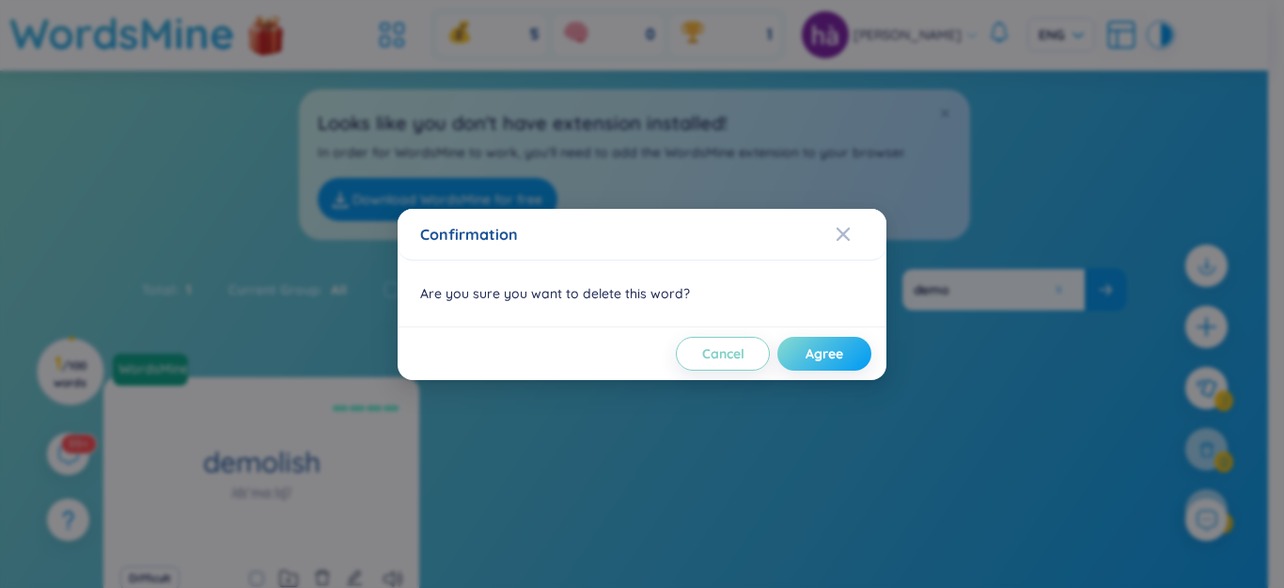
click at [828, 355] on span "Agree" at bounding box center [825, 353] width 38 height 19
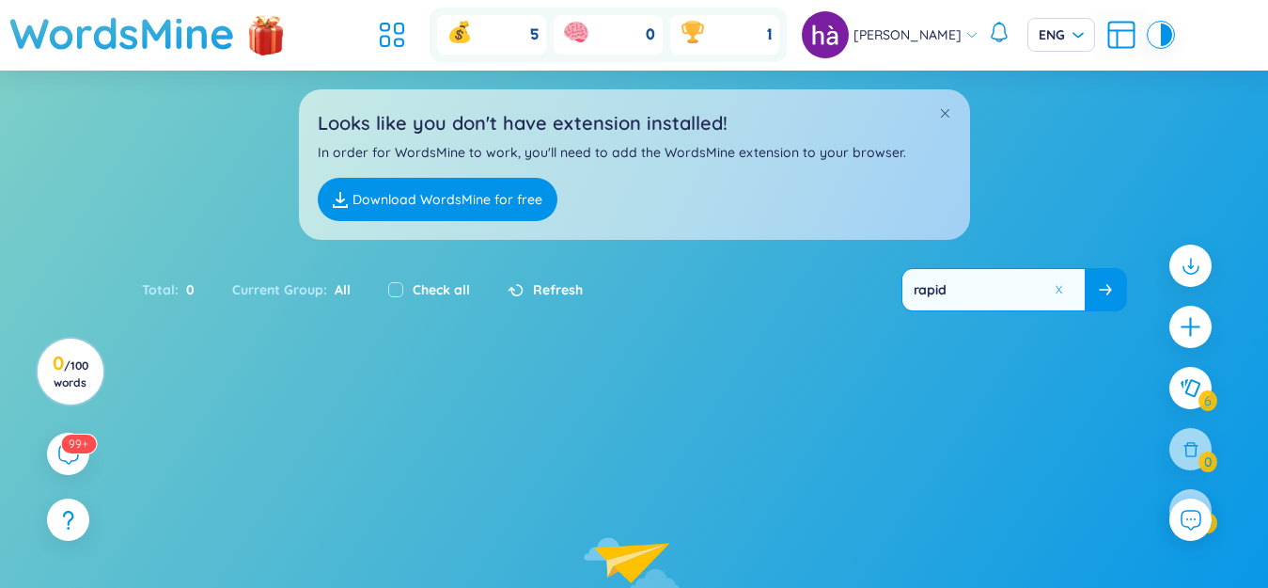
type input "rapid"
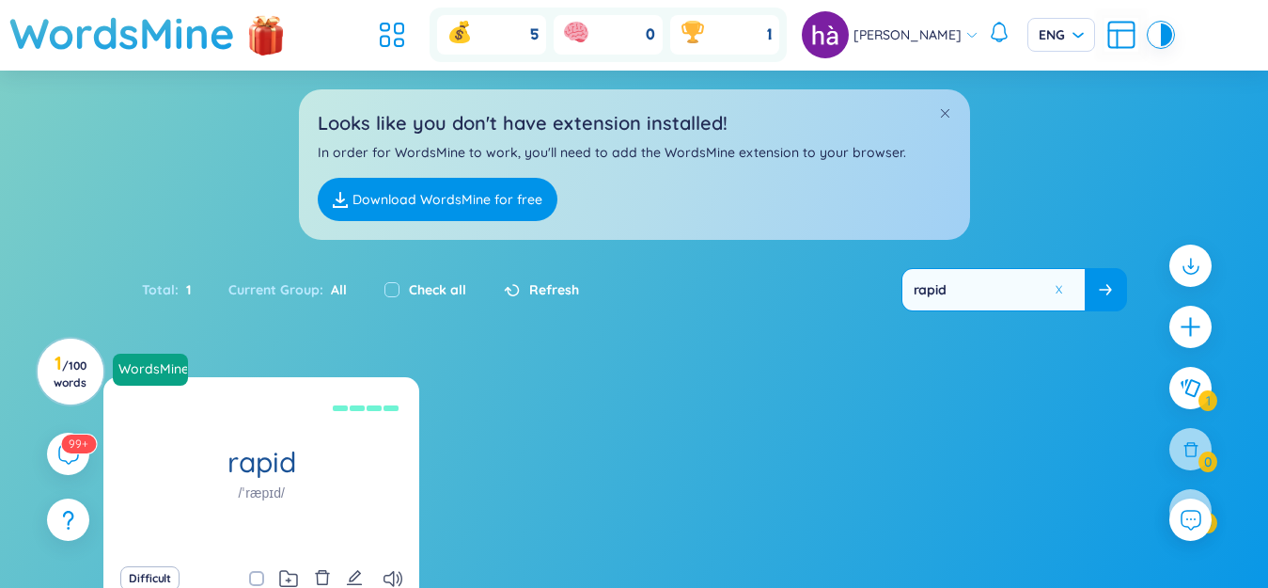
click at [322, 571] on icon "delete" at bounding box center [322, 577] width 14 height 15
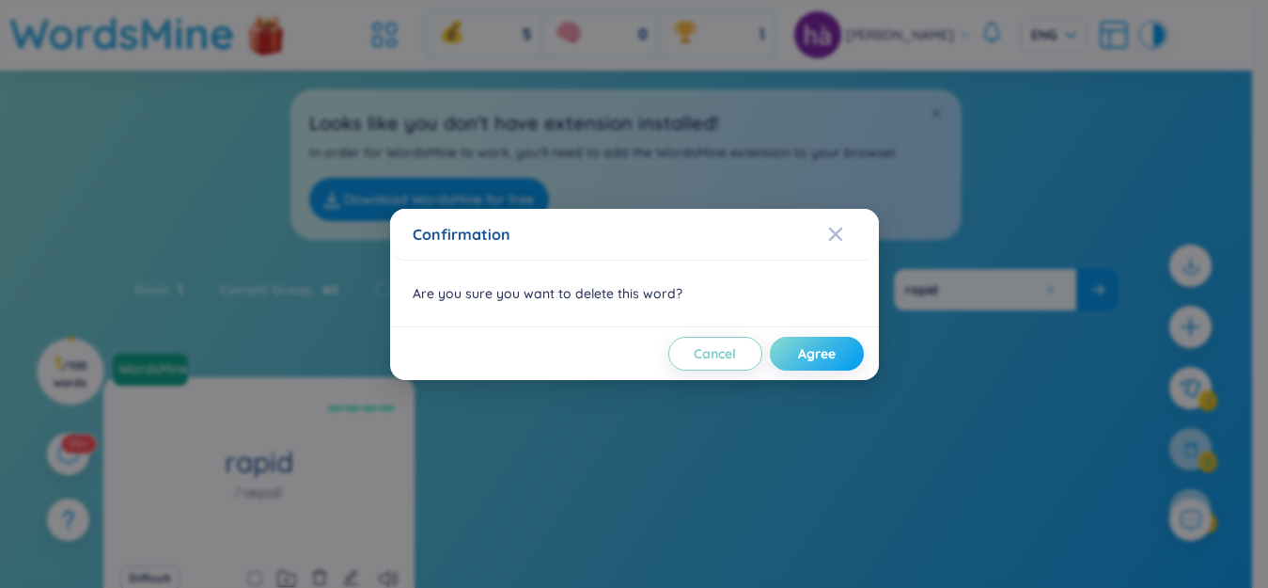
click at [807, 356] on span "Agree" at bounding box center [817, 353] width 38 height 19
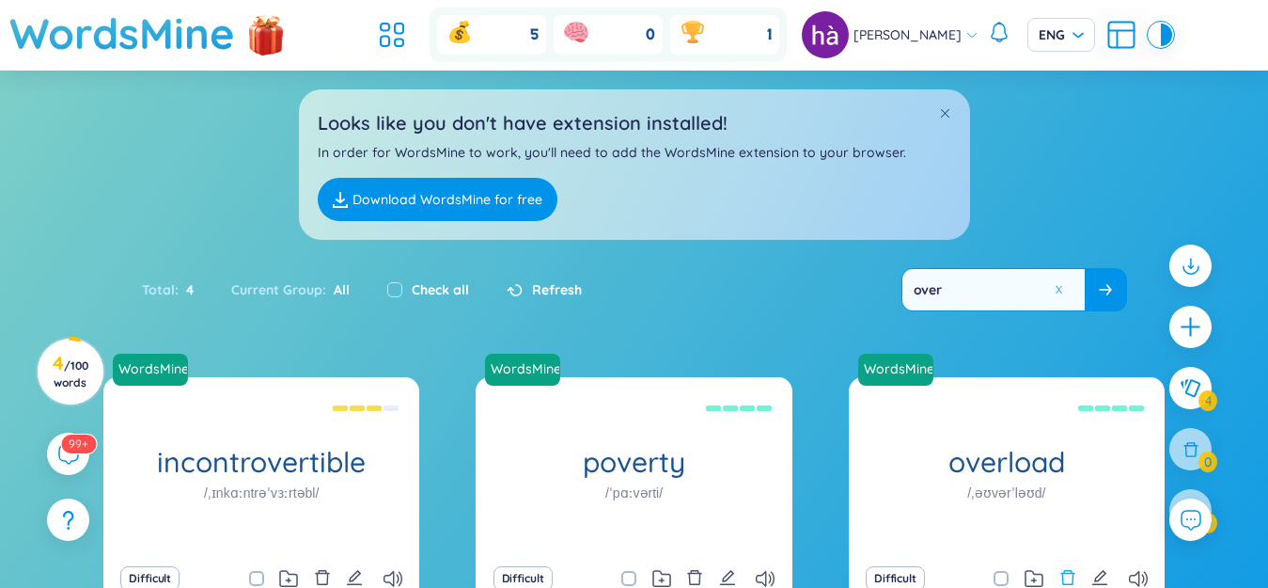
type input "over"
click at [1073, 575] on icon "delete" at bounding box center [1067, 577] width 14 height 15
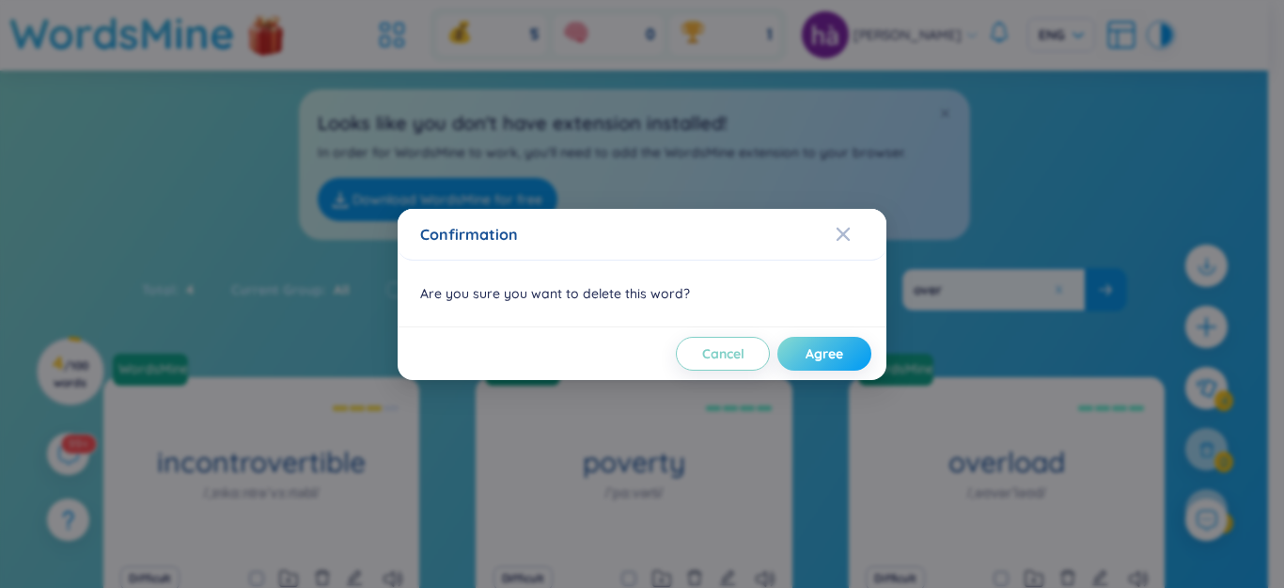
click at [821, 346] on span "Agree" at bounding box center [825, 353] width 38 height 19
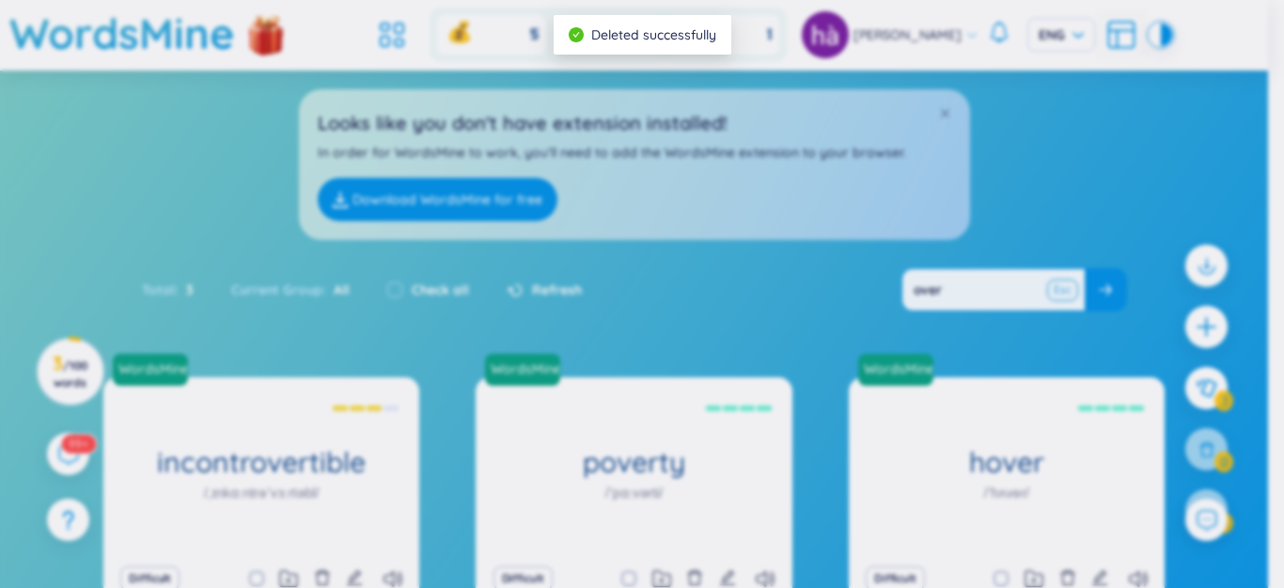
click at [1059, 289] on button at bounding box center [1063, 290] width 28 height 24
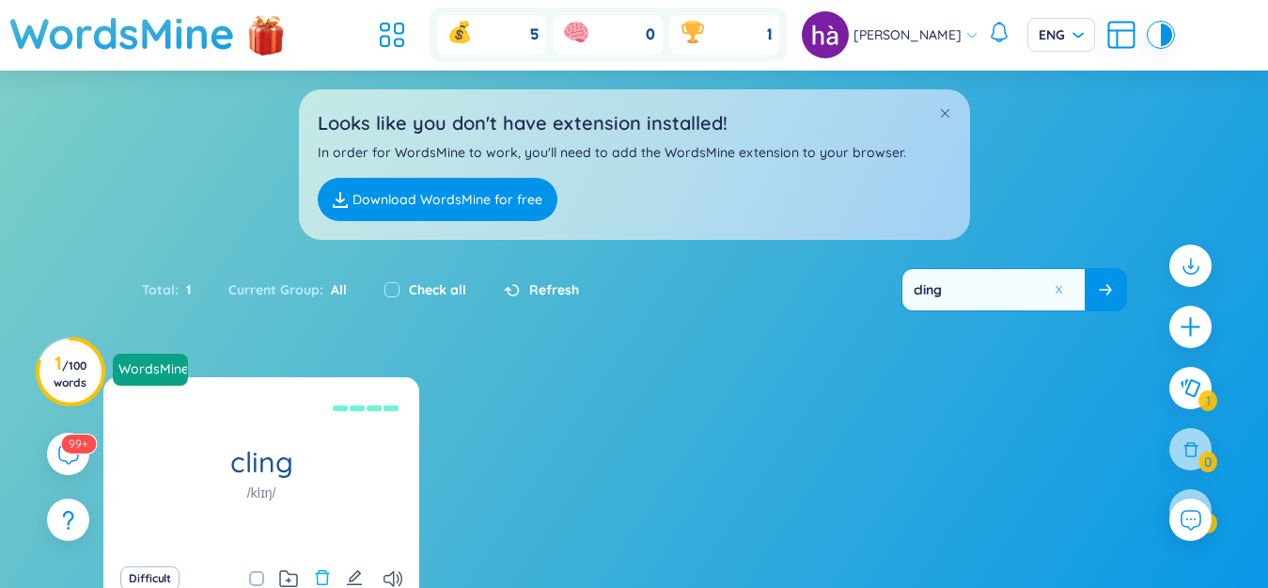
type input "cling"
click at [322, 571] on icon "delete" at bounding box center [322, 577] width 14 height 15
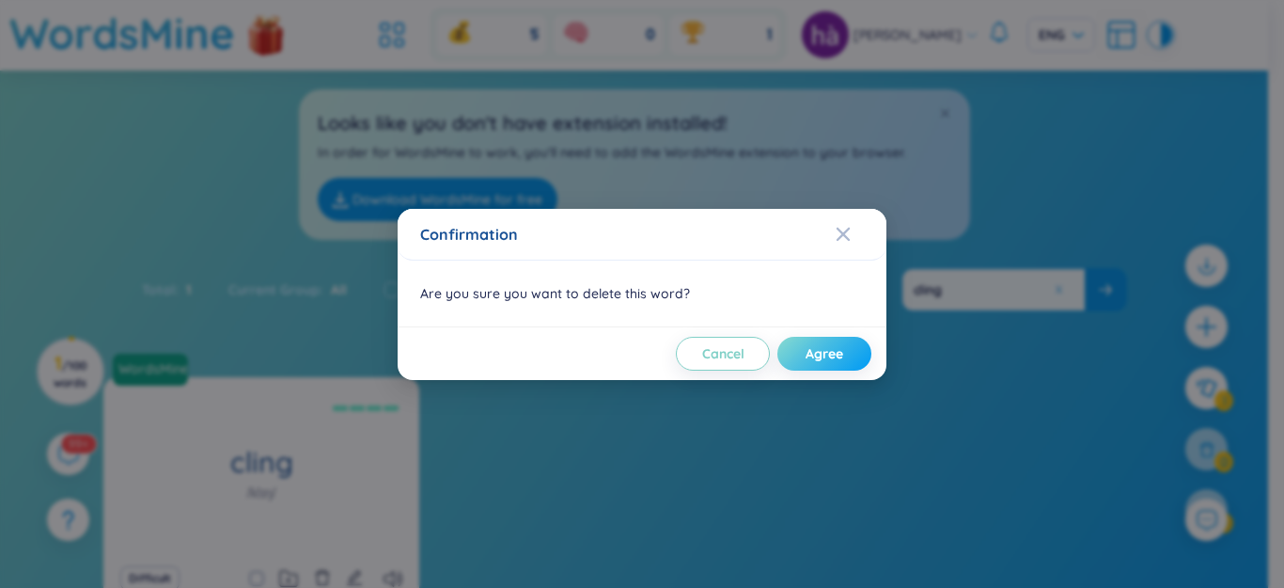
click at [799, 356] on button "Agree" at bounding box center [824, 354] width 94 height 34
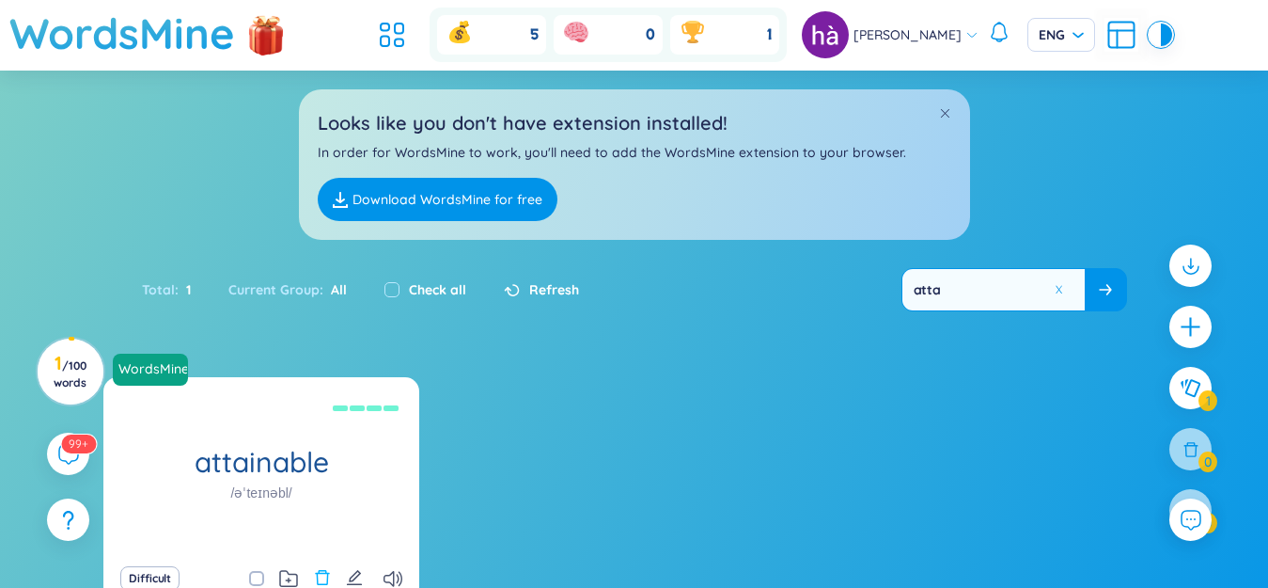
type input "atta"
click at [322, 573] on icon "delete" at bounding box center [322, 577] width 17 height 17
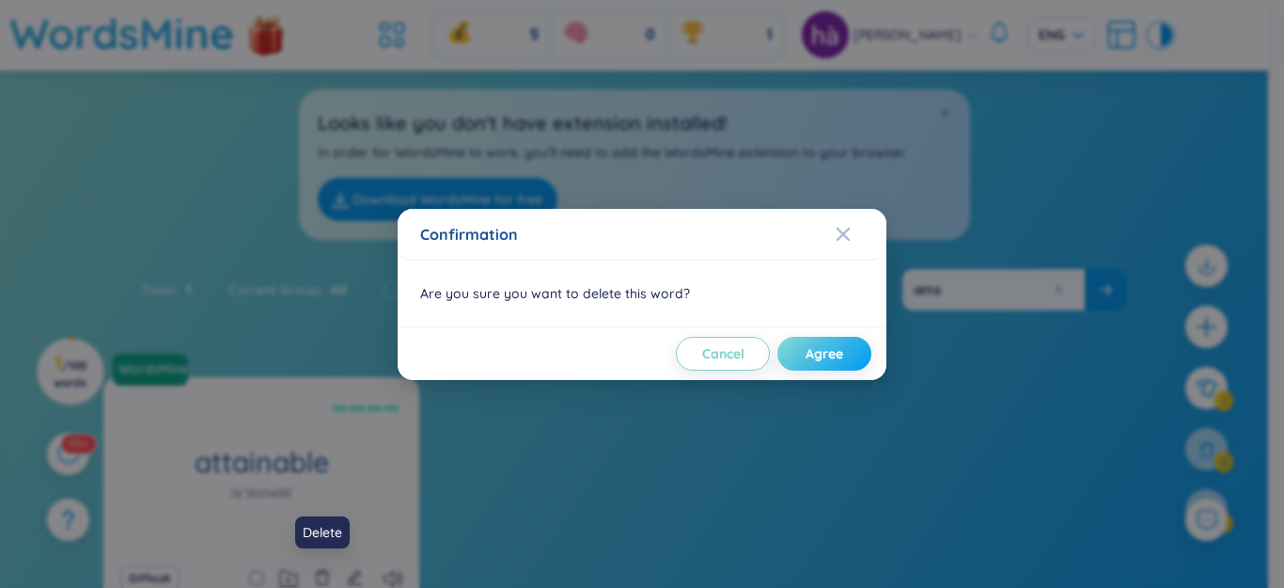
click at [793, 356] on button "Agree" at bounding box center [824, 354] width 94 height 34
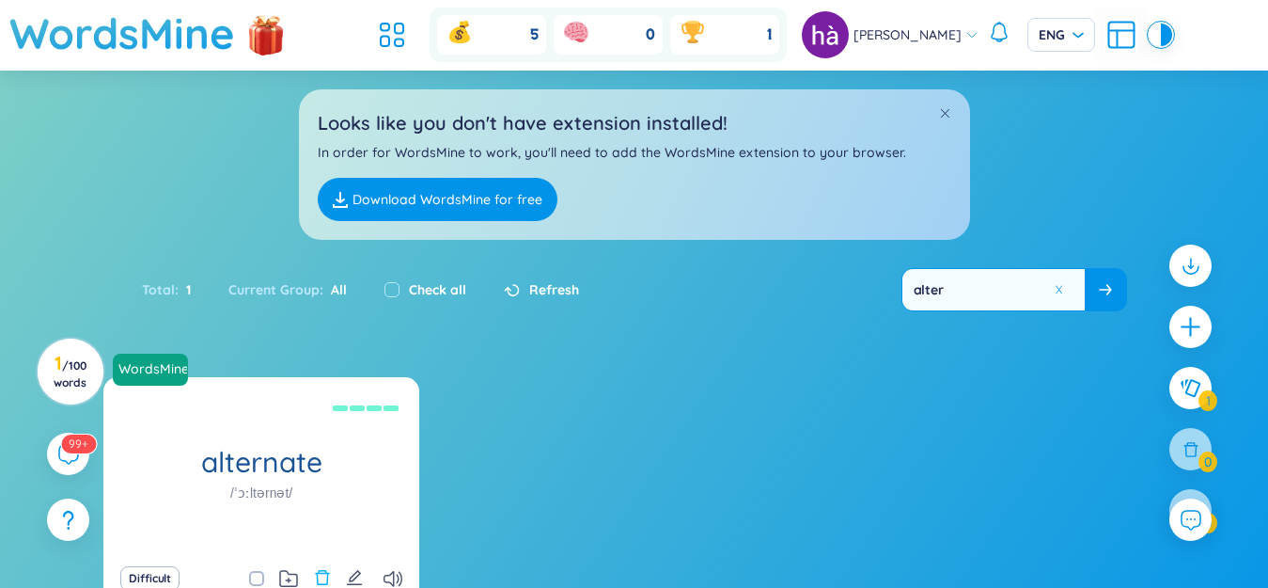
type input "alter"
click at [322, 568] on button at bounding box center [322, 578] width 17 height 26
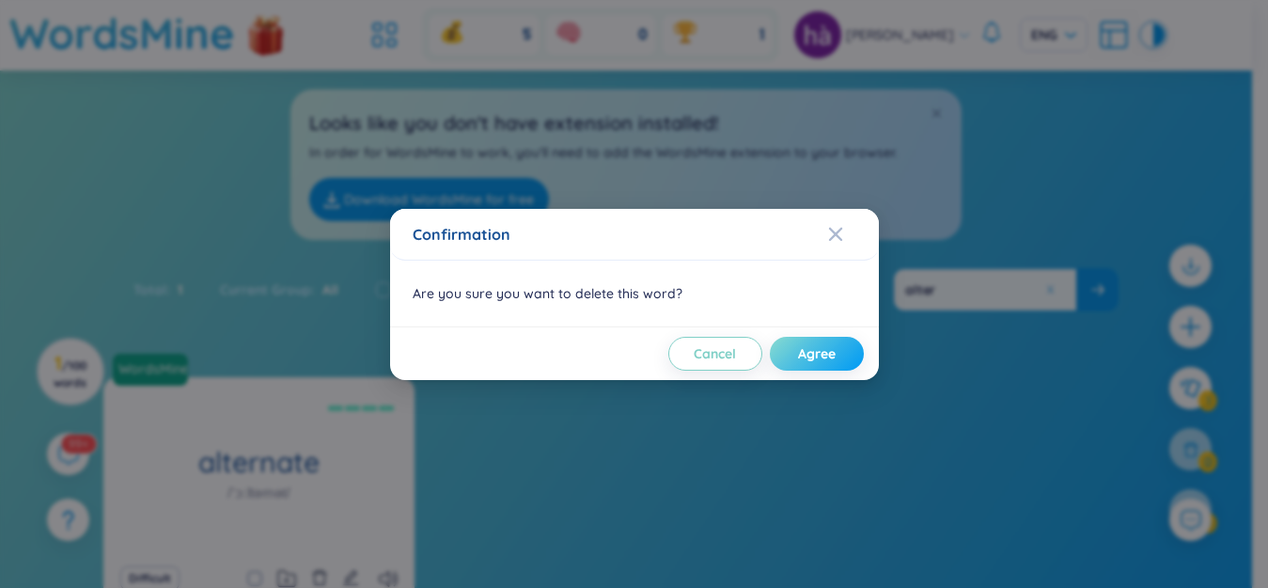
click at [843, 353] on button "Agree" at bounding box center [817, 354] width 94 height 34
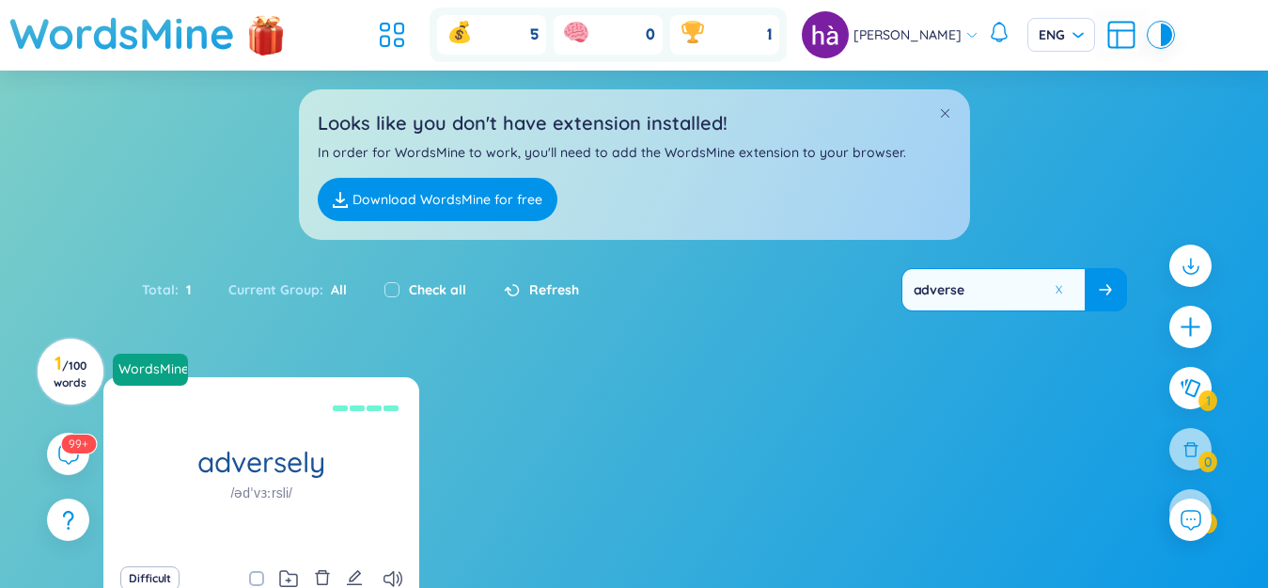
type input "adverse"
click at [321, 570] on icon "delete" at bounding box center [322, 577] width 17 height 17
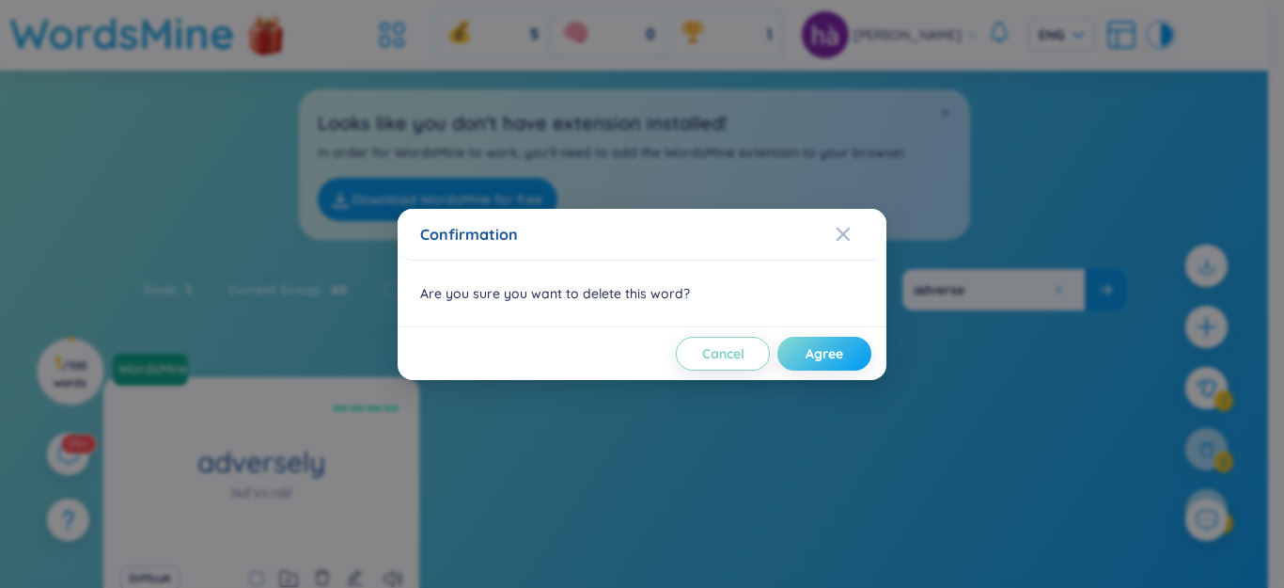
click at [801, 357] on button "Agree" at bounding box center [824, 354] width 94 height 34
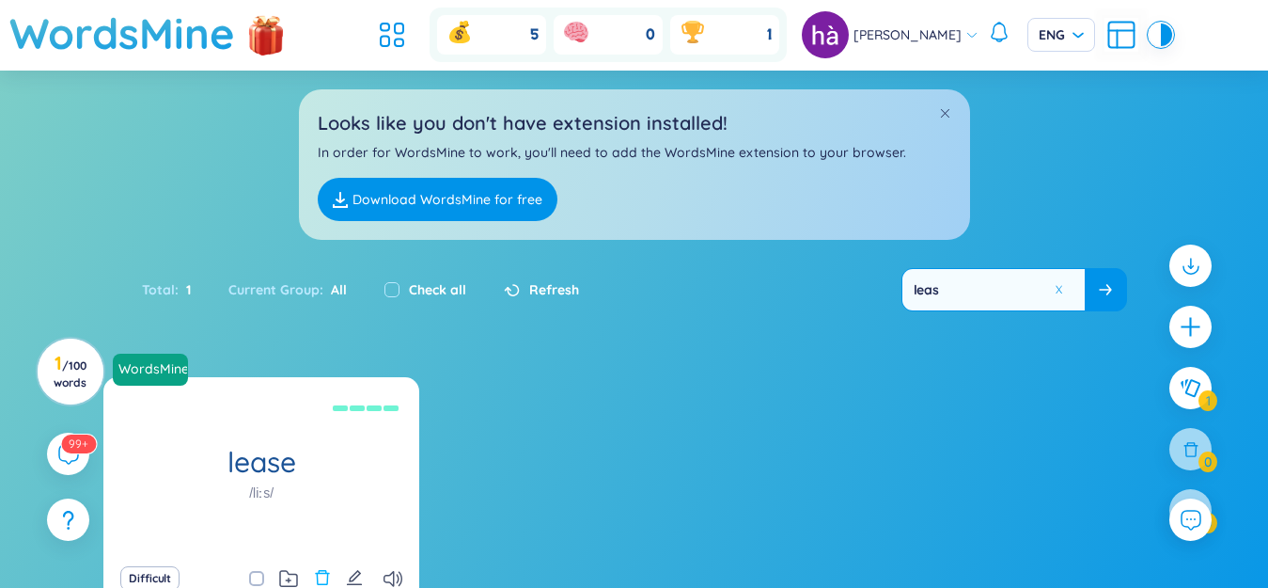
type input "leas"
click at [321, 576] on icon "delete" at bounding box center [322, 577] width 17 height 17
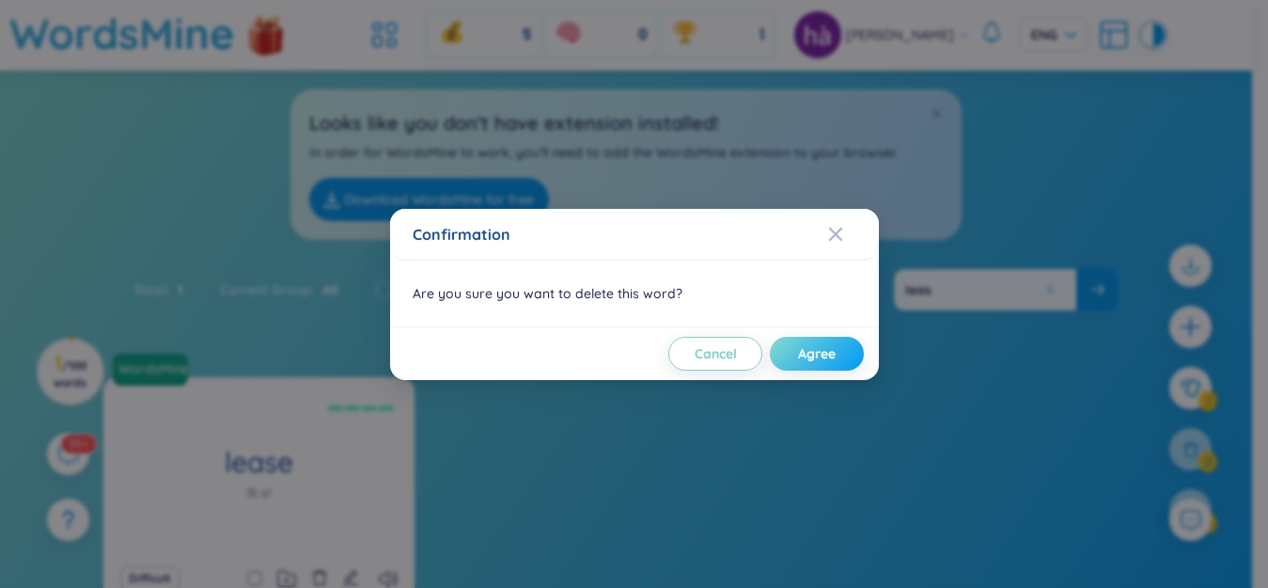
click at [844, 350] on button "Agree" at bounding box center [817, 354] width 94 height 34
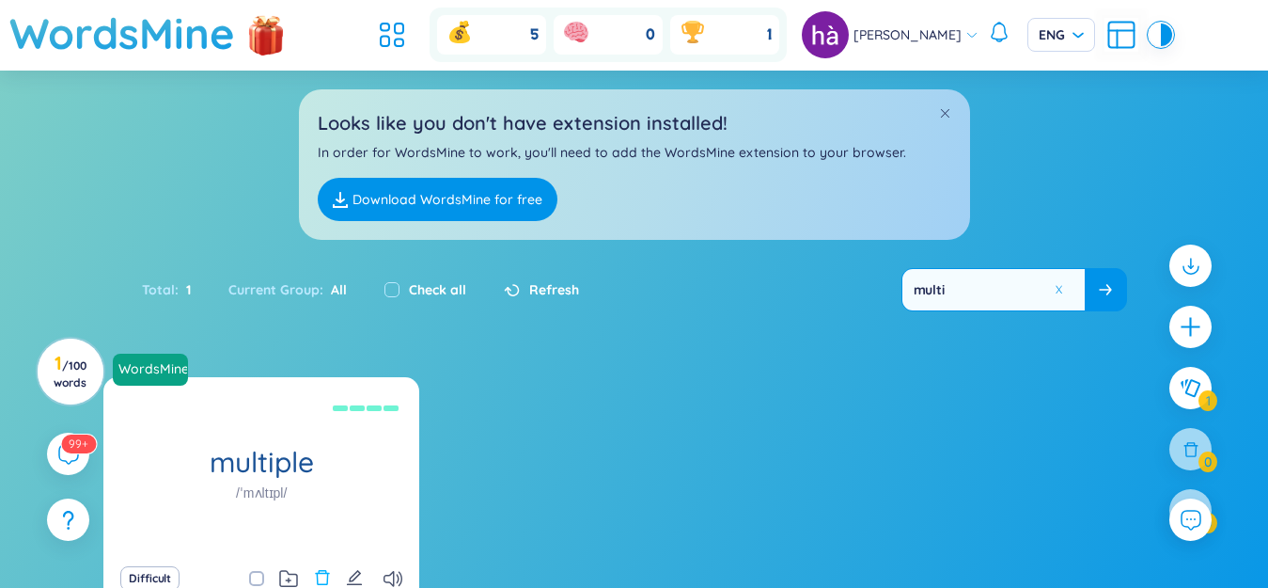
type input "multi"
click at [323, 575] on icon "delete" at bounding box center [322, 577] width 17 height 17
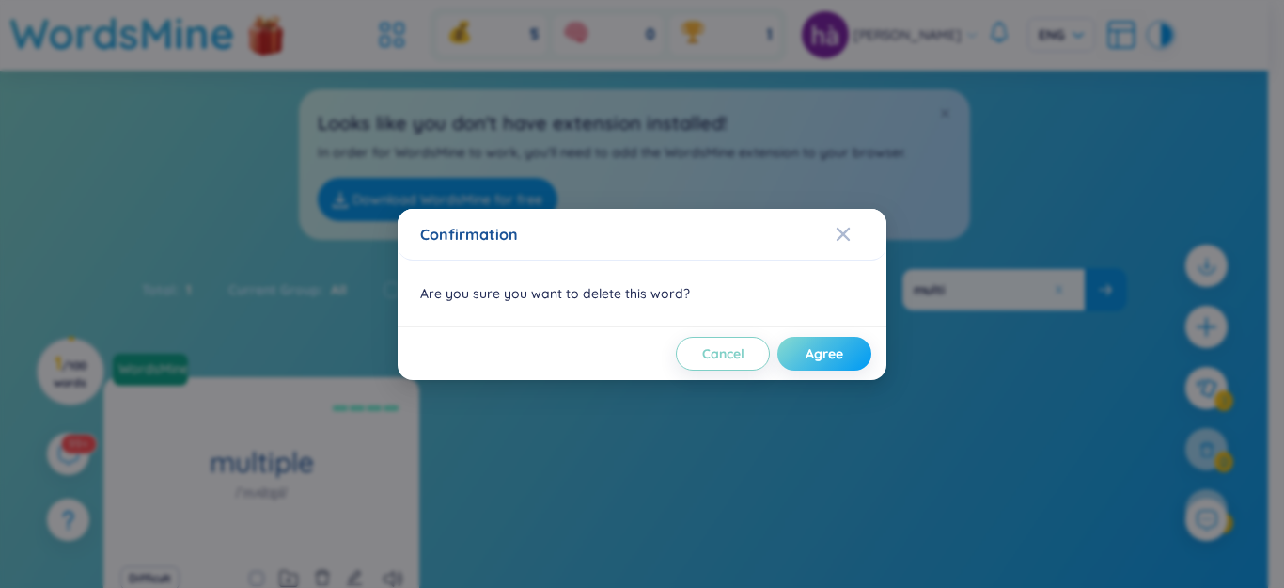
click at [836, 357] on span "Agree" at bounding box center [825, 353] width 38 height 19
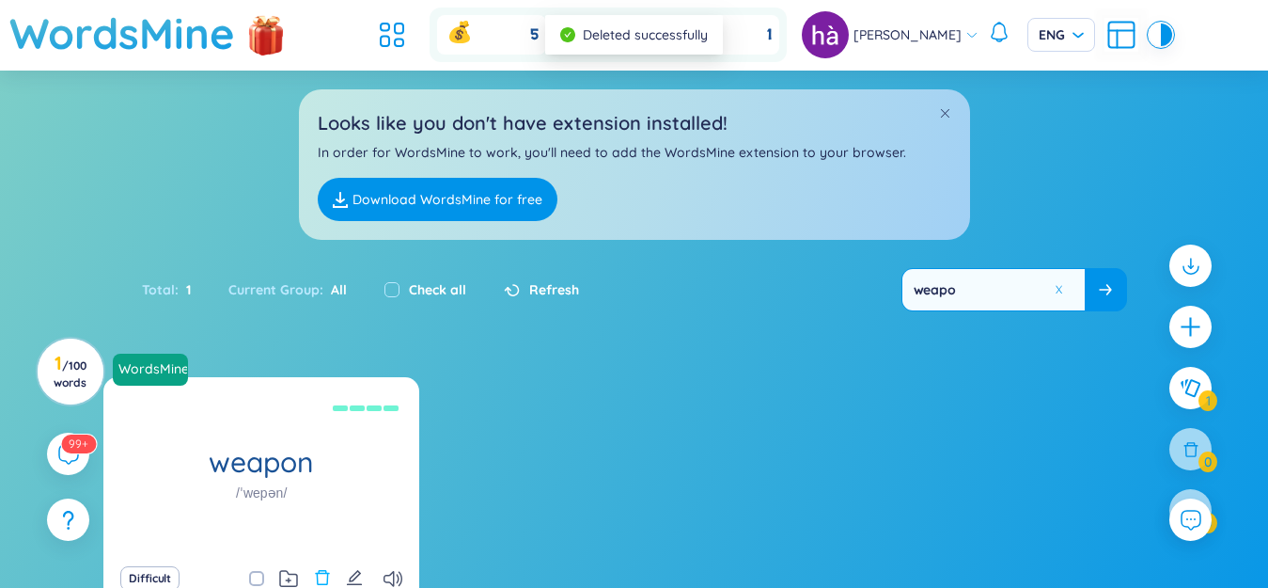
type input "weapo"
click at [324, 573] on icon "delete" at bounding box center [322, 577] width 14 height 15
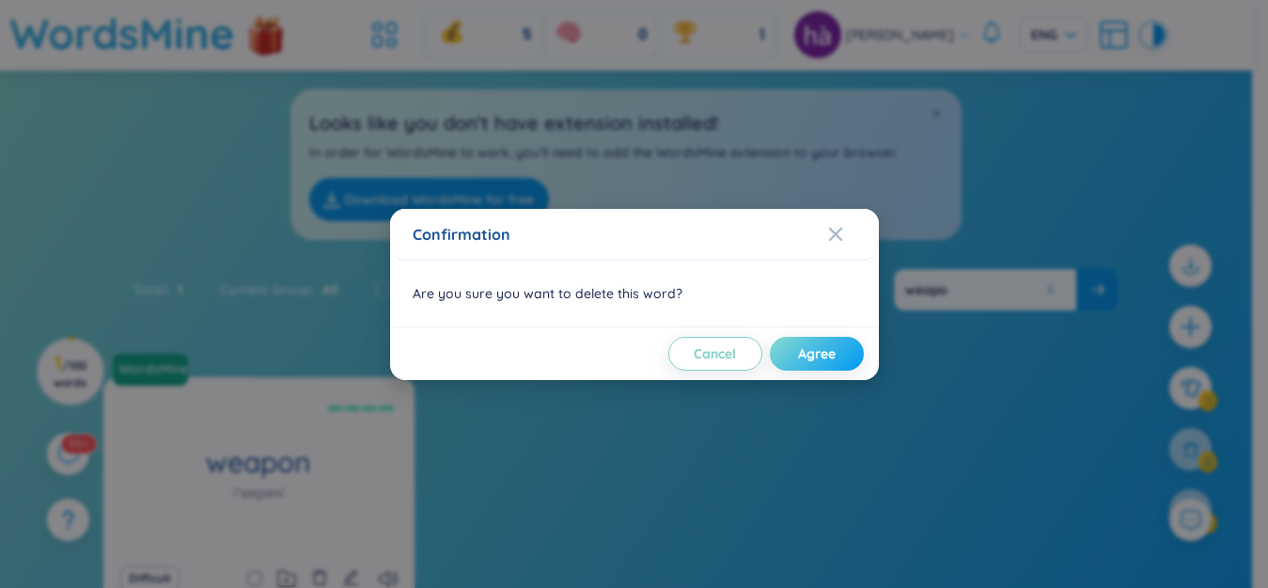
click at [847, 357] on button "Agree" at bounding box center [817, 354] width 94 height 34
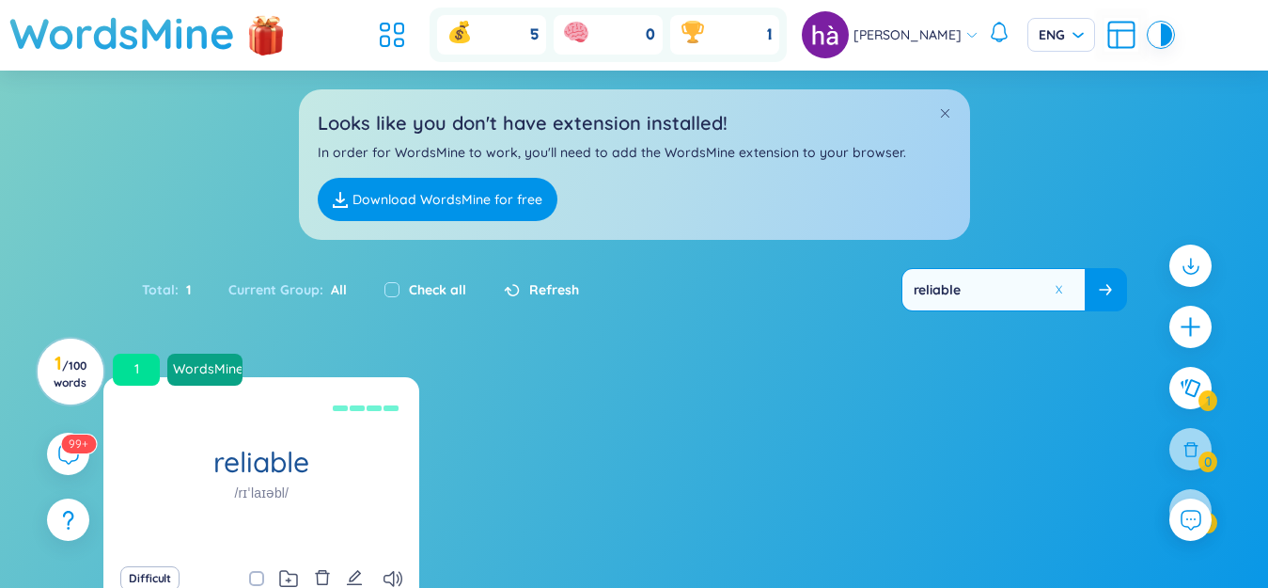
type input "reliable"
click at [329, 572] on icon "delete" at bounding box center [322, 577] width 17 height 17
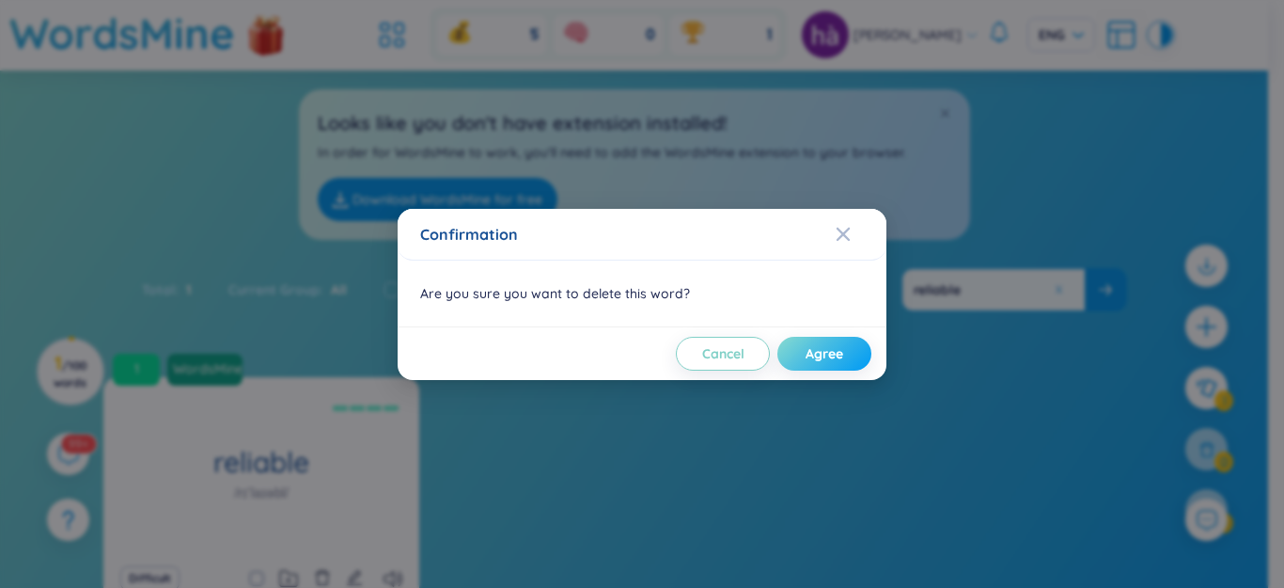
click at [803, 343] on button "Agree" at bounding box center [824, 354] width 94 height 34
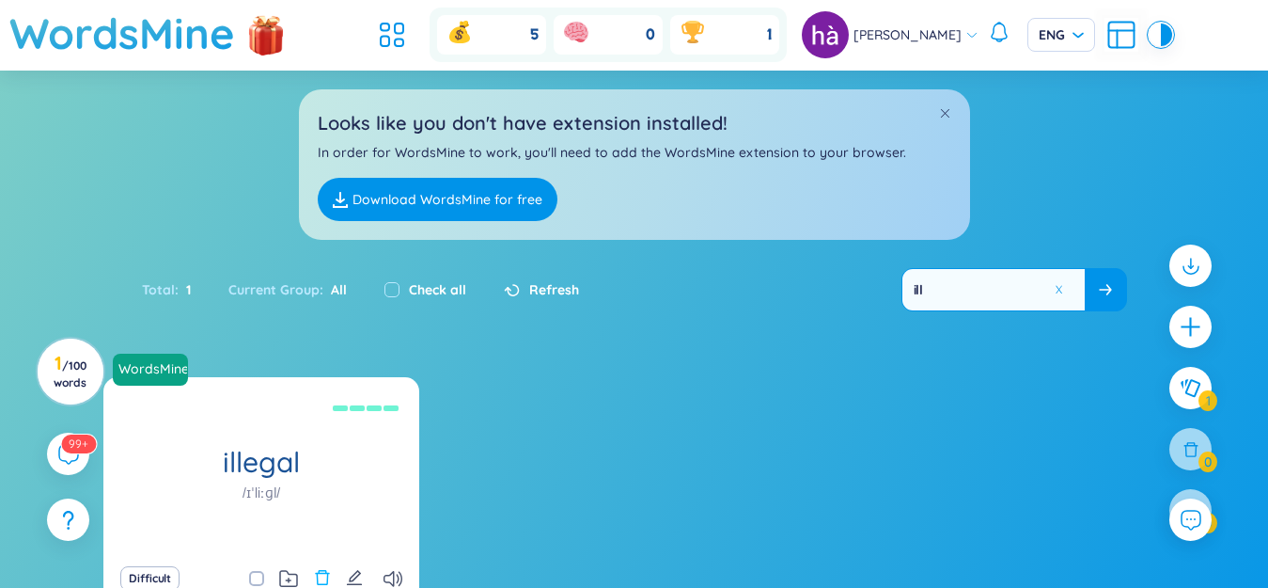
type input "ill"
click at [322, 573] on icon "delete" at bounding box center [322, 577] width 14 height 15
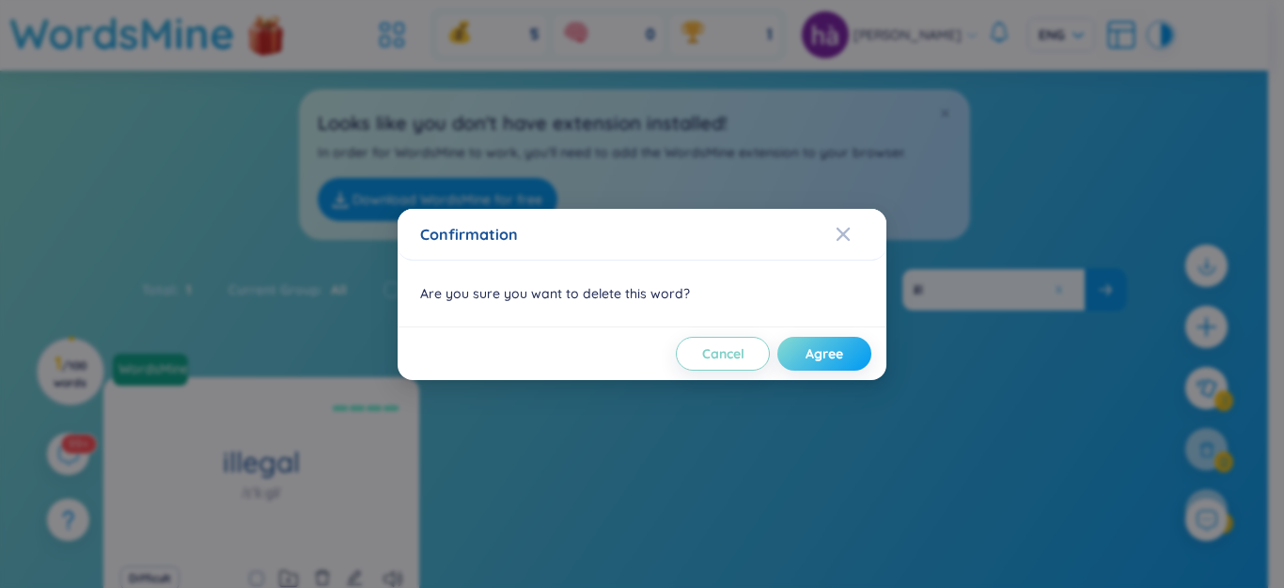
click at [819, 353] on span "Agree" at bounding box center [825, 353] width 38 height 19
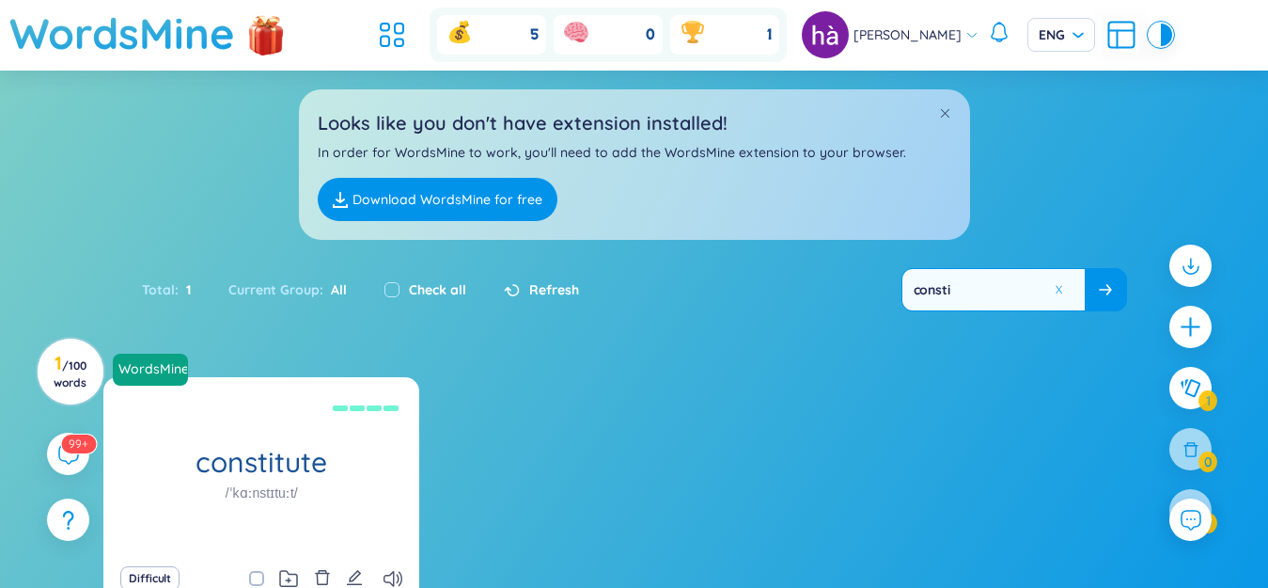
type input "consti"
click at [323, 575] on icon "delete" at bounding box center [322, 577] width 17 height 17
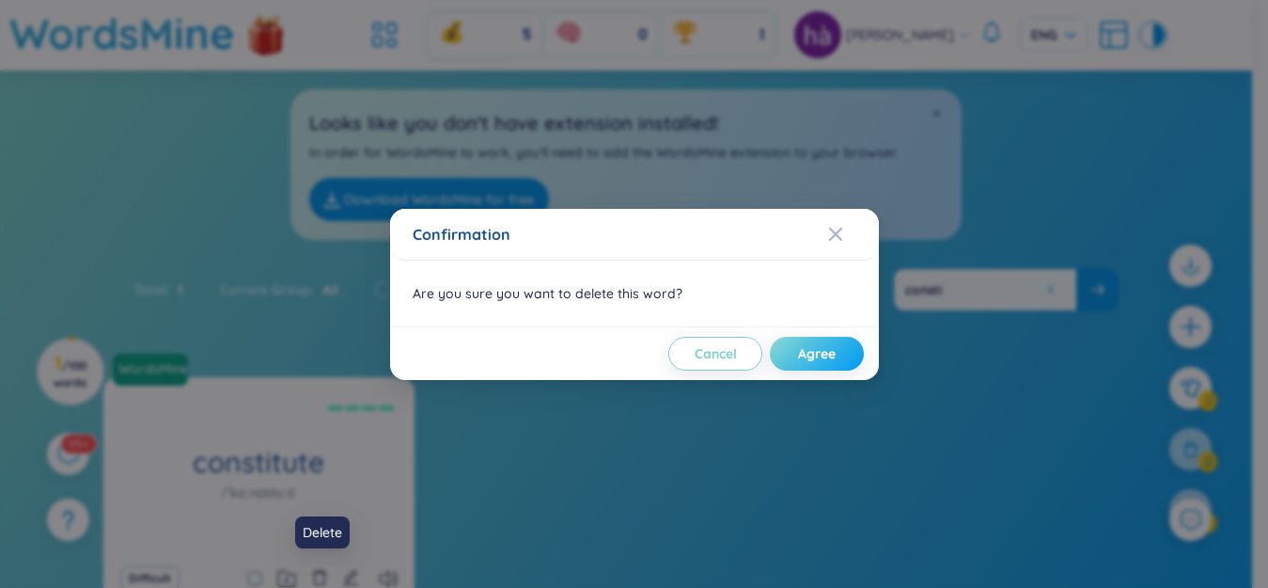
click at [827, 368] on button "Agree" at bounding box center [817, 354] width 94 height 34
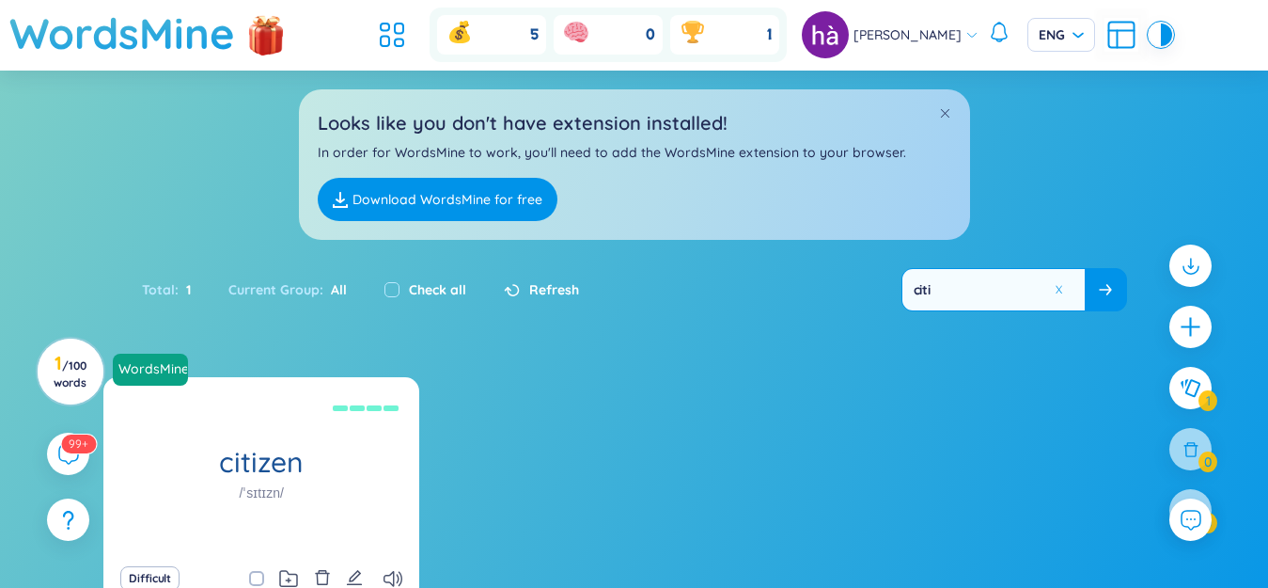
type input "citi"
click at [326, 569] on icon "delete" at bounding box center [322, 577] width 17 height 17
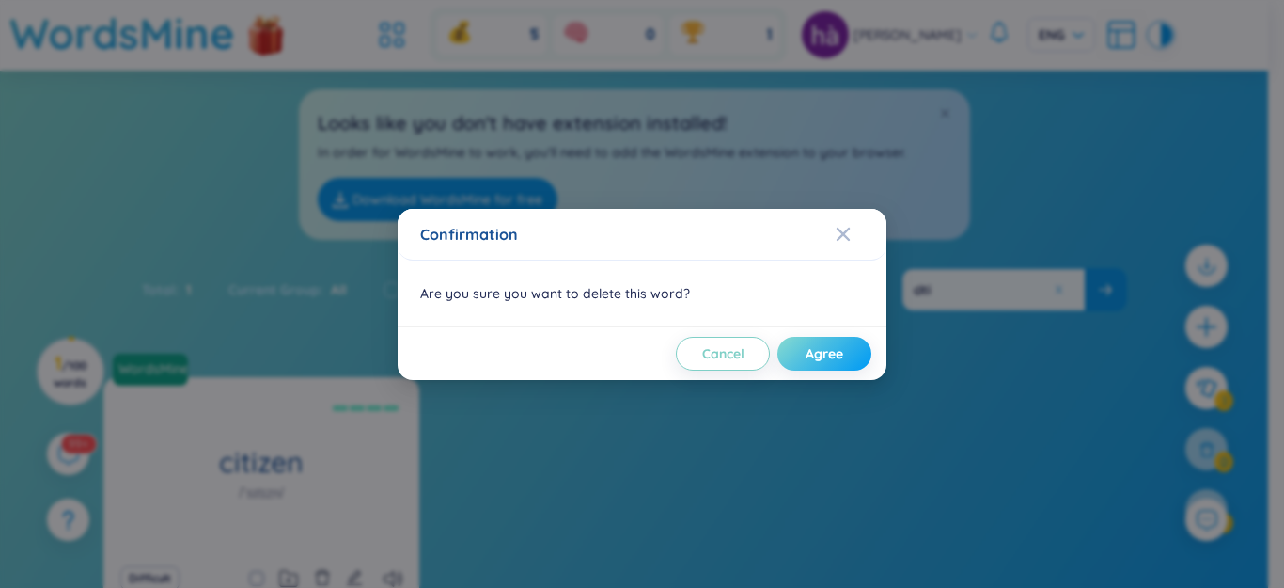
click at [845, 348] on button "Agree" at bounding box center [824, 354] width 94 height 34
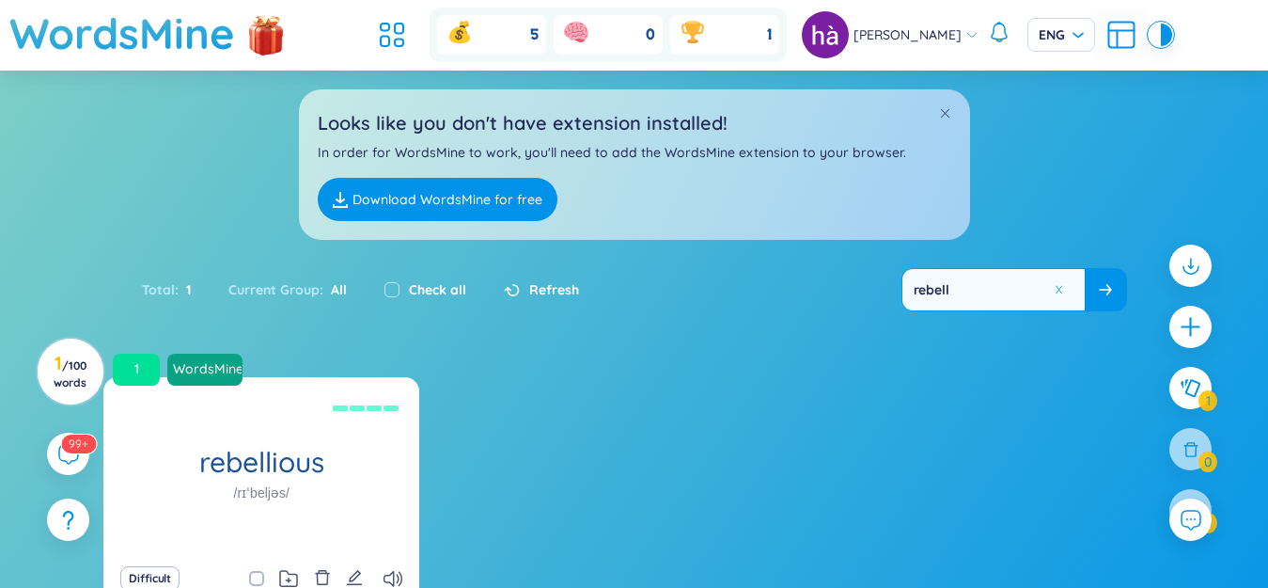
type input "rebell"
click at [326, 577] on icon "delete" at bounding box center [322, 577] width 17 height 17
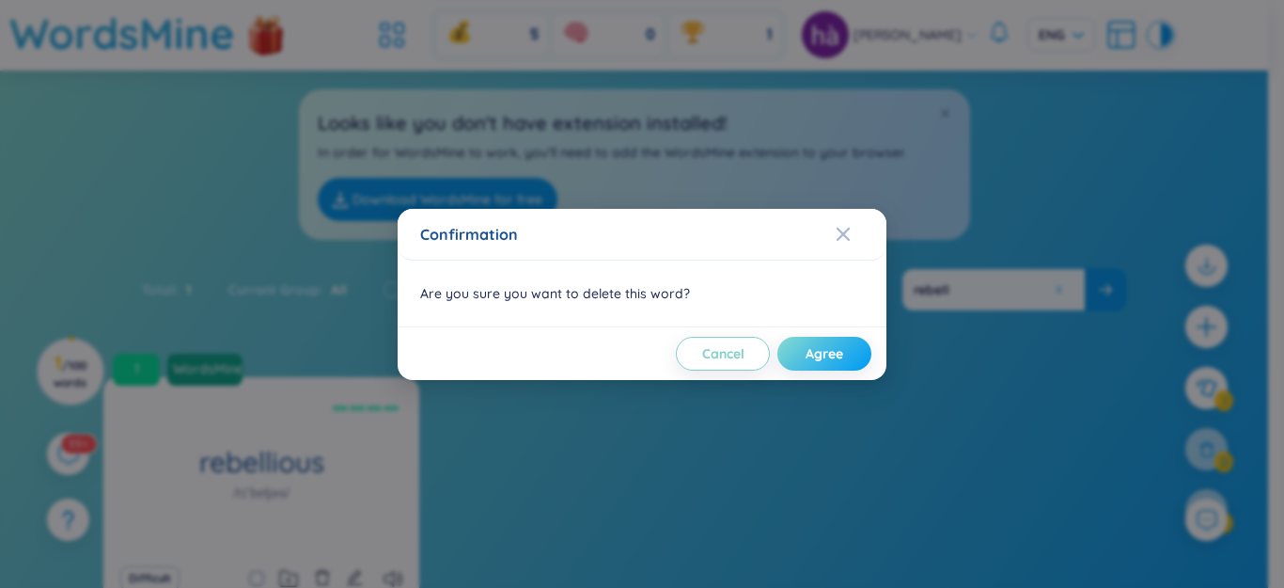
click at [825, 364] on button "Agree" at bounding box center [824, 354] width 94 height 34
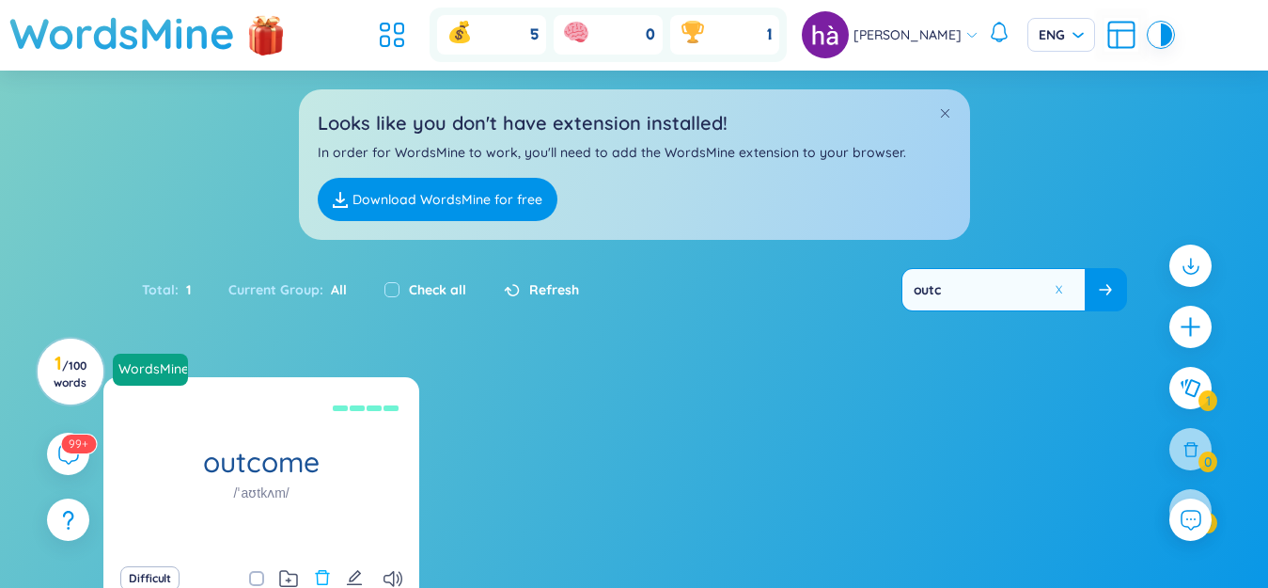
type input "outc"
click at [327, 573] on icon "delete" at bounding box center [322, 577] width 17 height 17
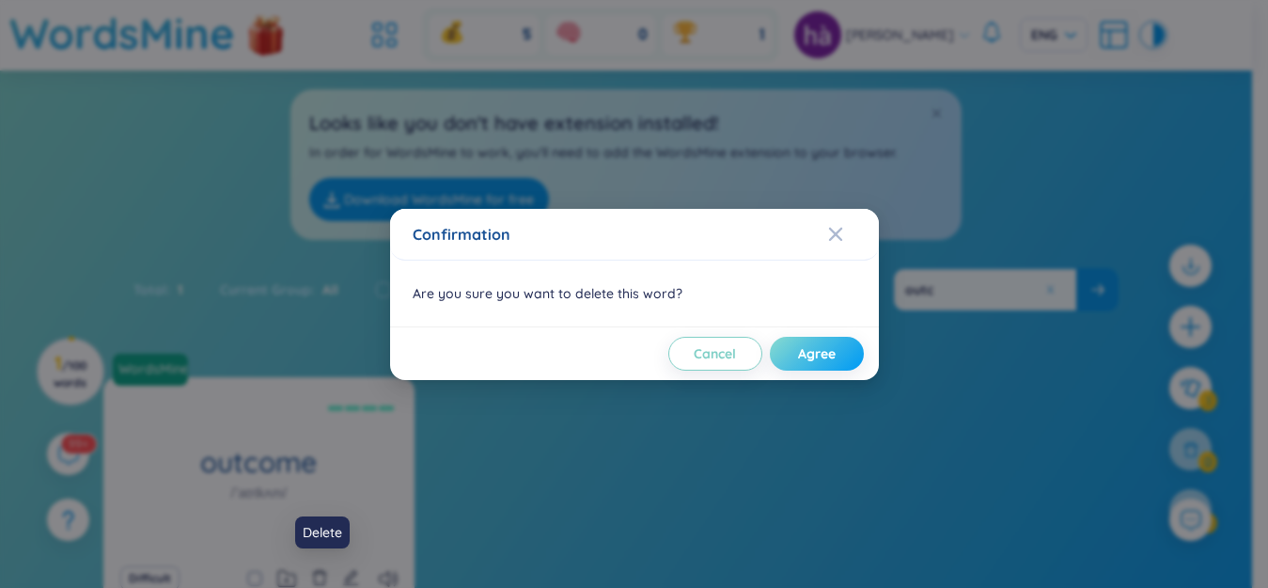
click at [843, 357] on button "Agree" at bounding box center [817, 354] width 94 height 34
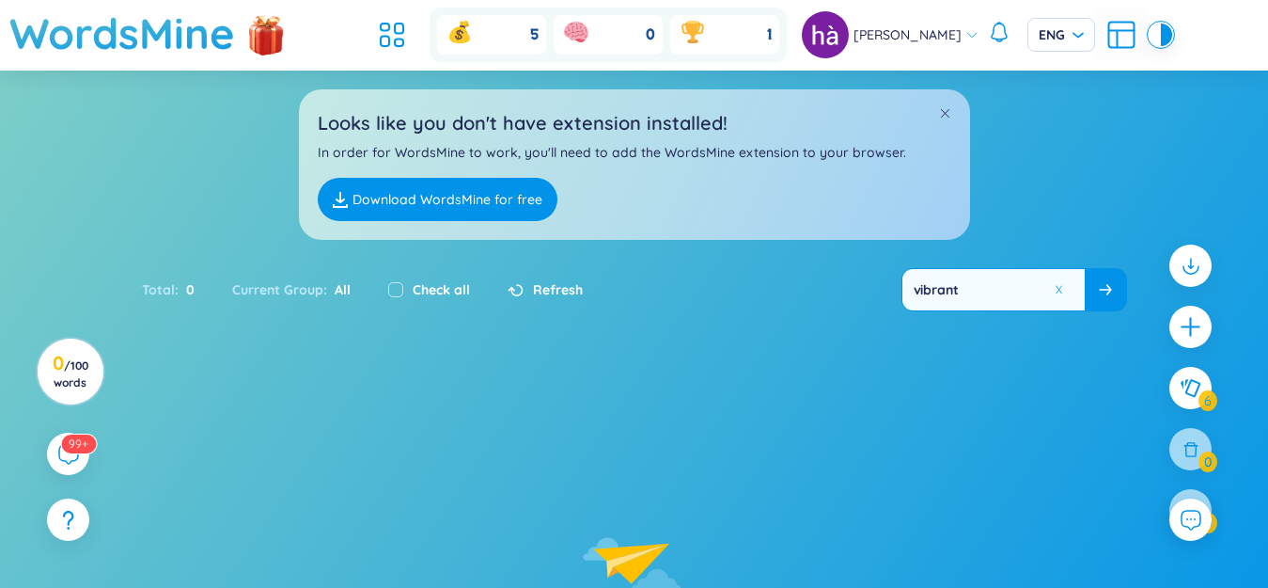
type input "vibrant"
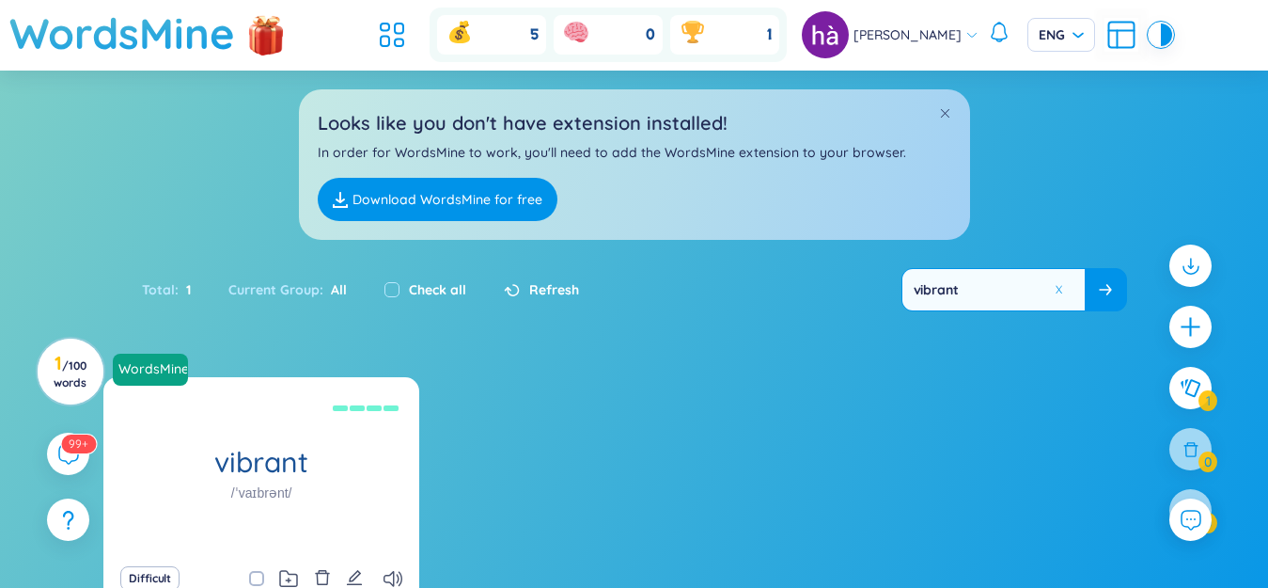
click at [329, 571] on icon "delete" at bounding box center [322, 577] width 17 height 17
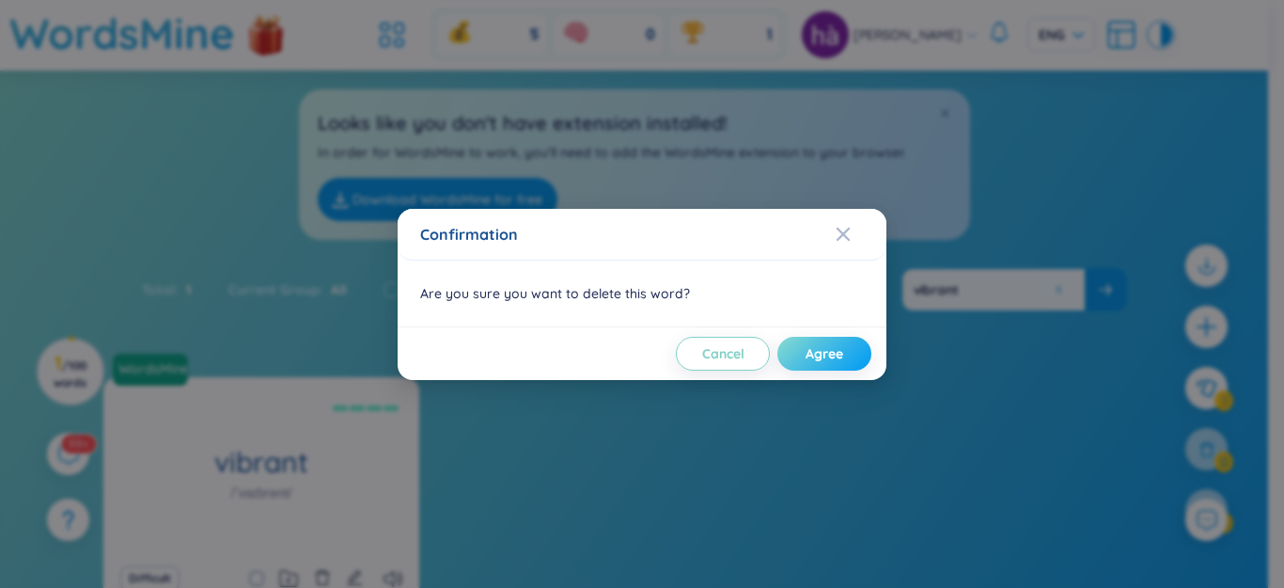
click at [800, 351] on button "Agree" at bounding box center [824, 354] width 94 height 34
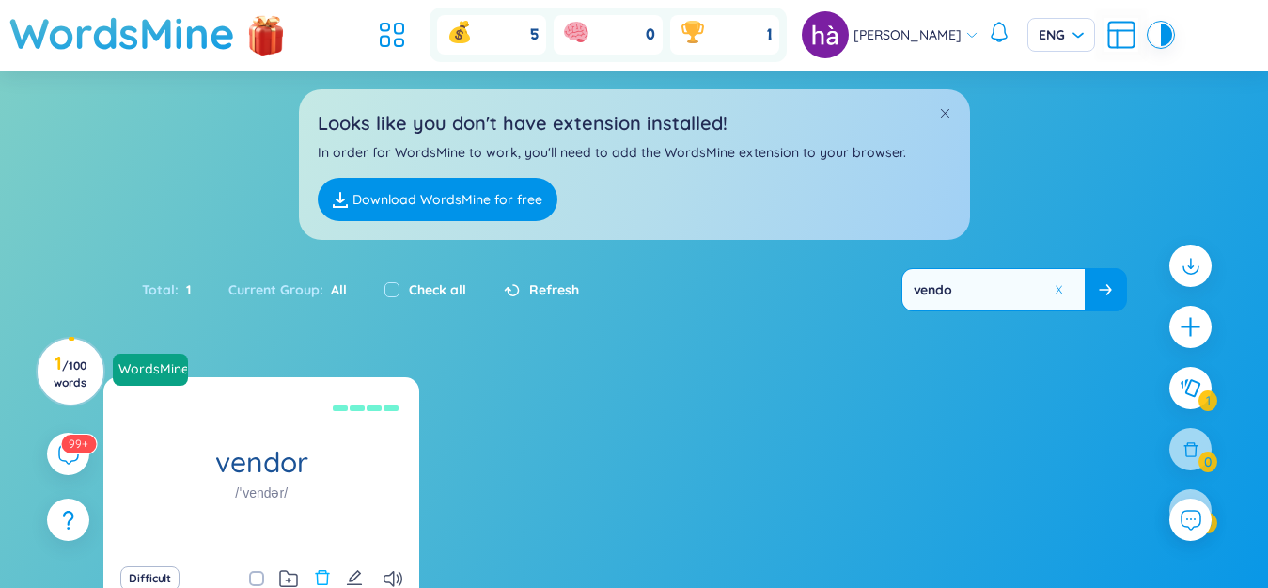
type input "vendo"
click at [320, 573] on icon "delete" at bounding box center [322, 577] width 14 height 15
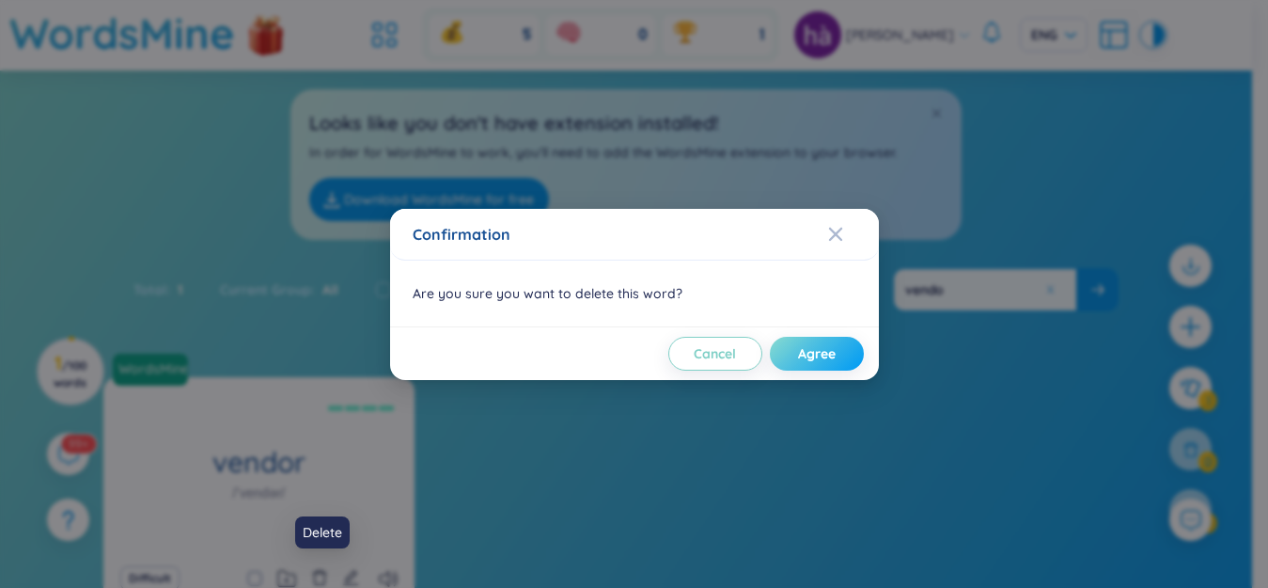
click at [809, 356] on span "Agree" at bounding box center [817, 353] width 38 height 19
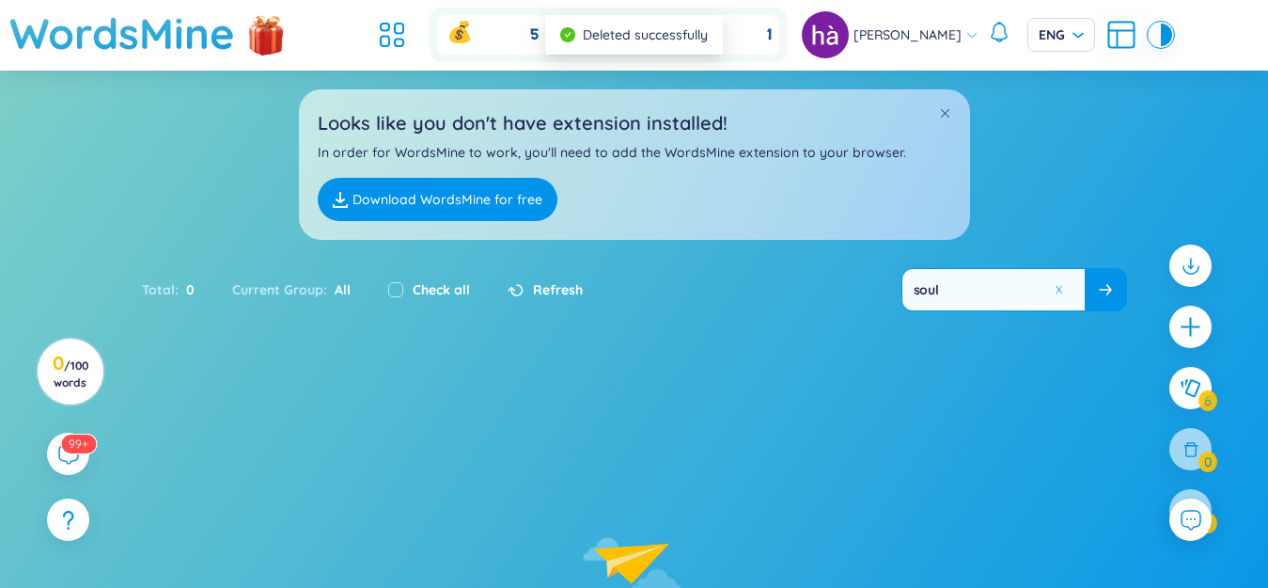
type input "soul"
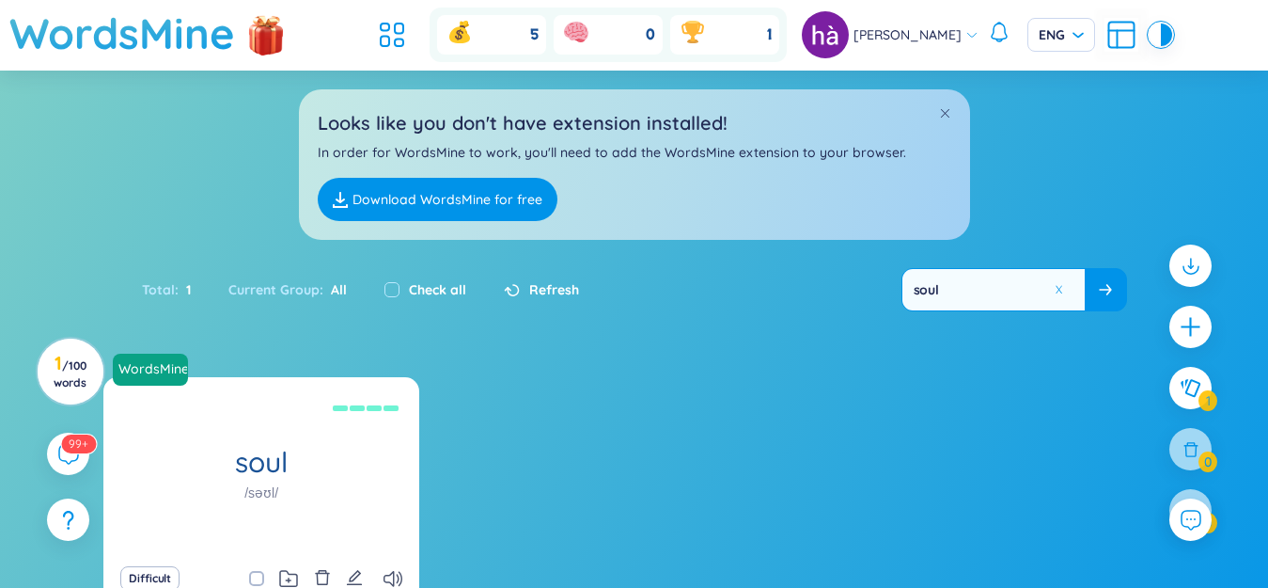
click at [324, 574] on icon "delete" at bounding box center [322, 577] width 17 height 17
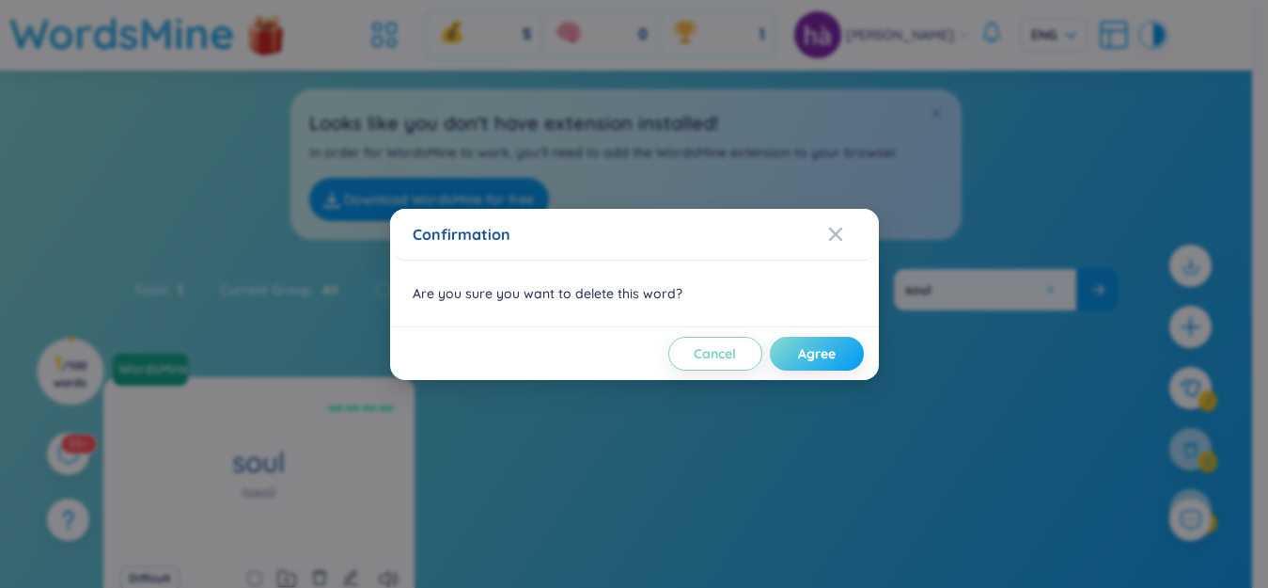
click at [816, 359] on span "Agree" at bounding box center [817, 353] width 38 height 19
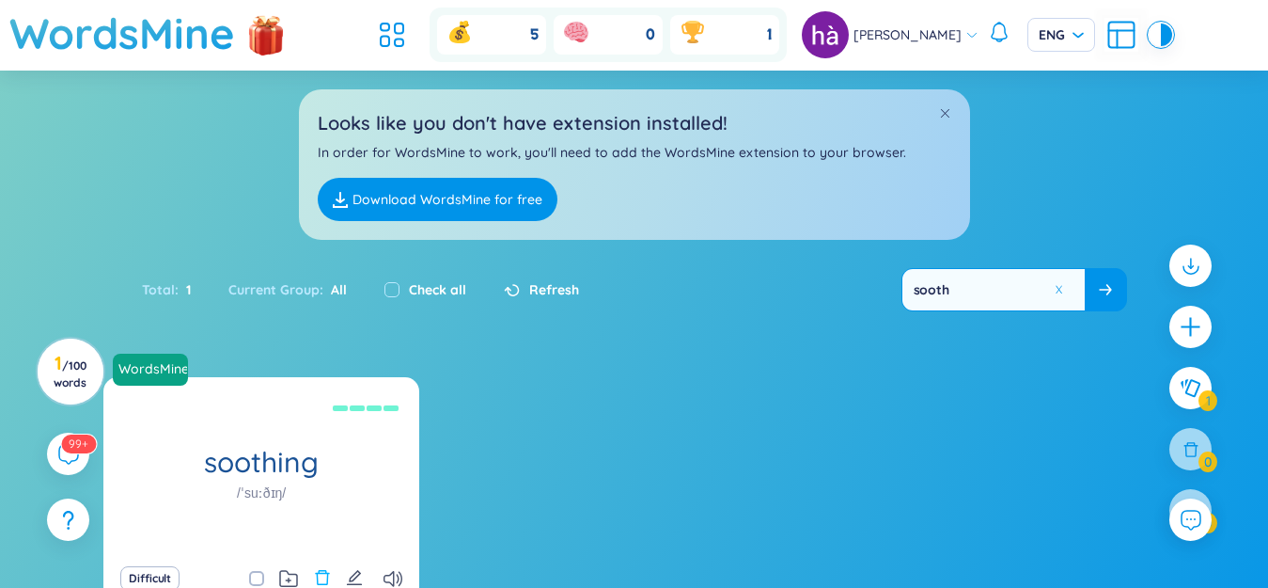
type input "sooth"
click at [314, 577] on icon "delete" at bounding box center [322, 577] width 17 height 17
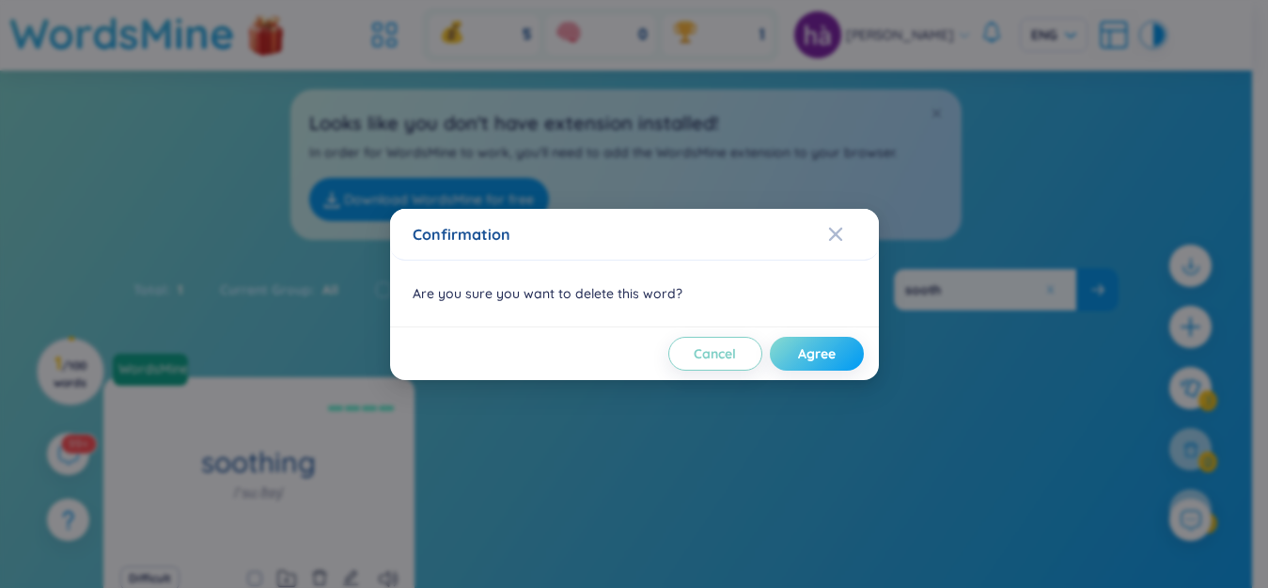
click at [836, 360] on span "Agree" at bounding box center [817, 353] width 38 height 19
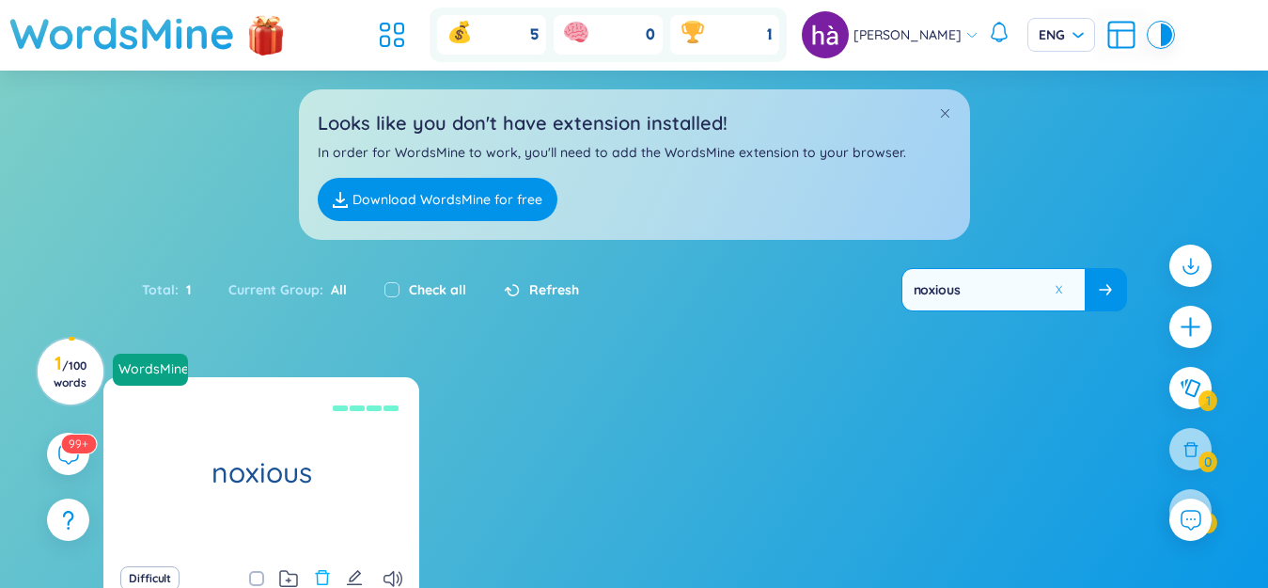
type input "noxious"
click at [325, 585] on icon "delete" at bounding box center [322, 577] width 14 height 15
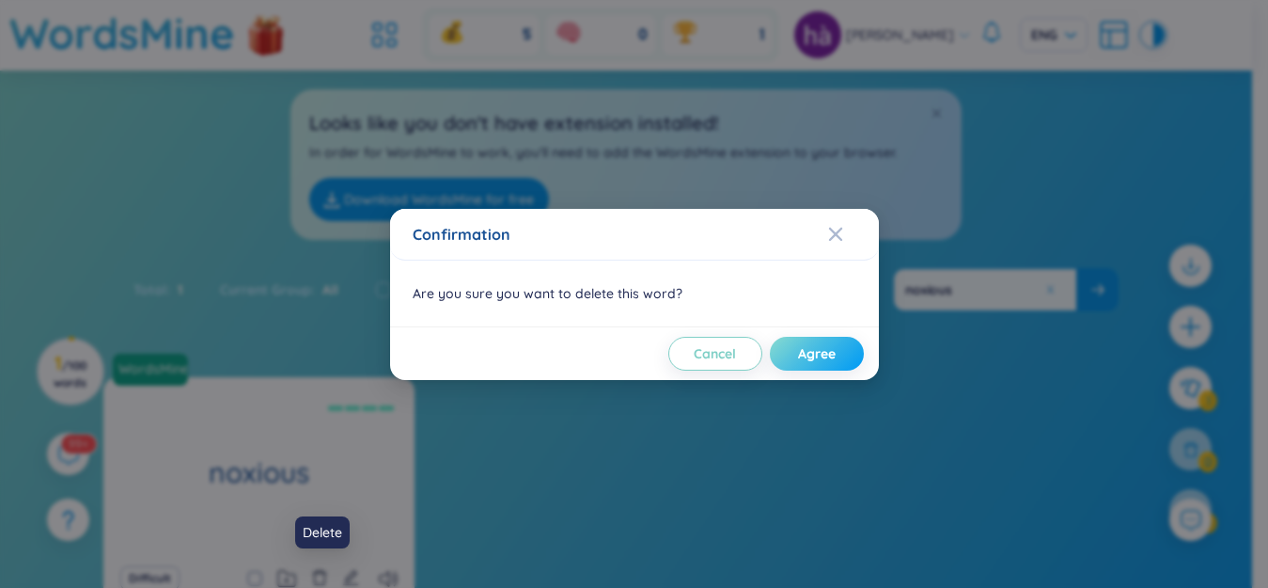
click at [831, 345] on span "Agree" at bounding box center [817, 353] width 38 height 19
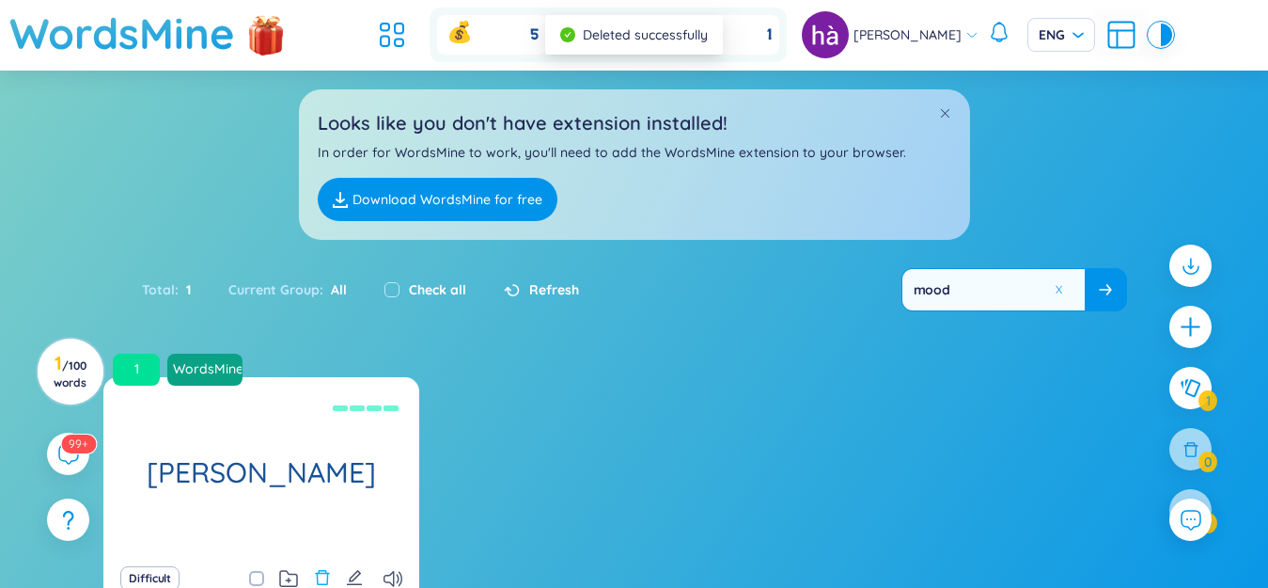
type input "mood"
click at [326, 570] on icon "delete" at bounding box center [322, 577] width 17 height 17
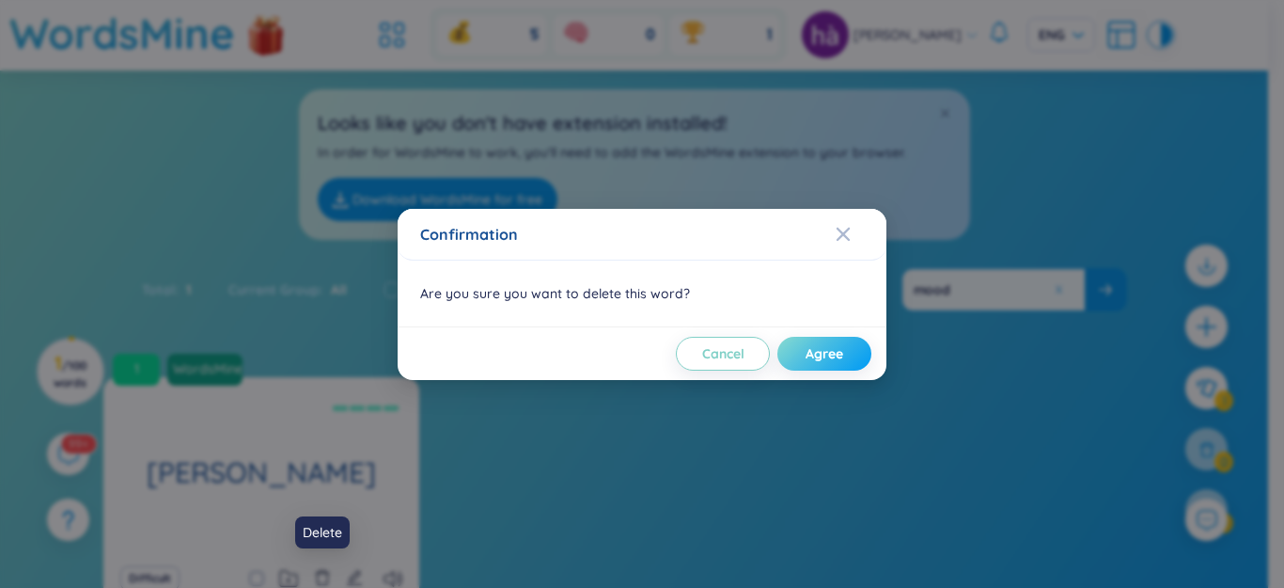
click at [839, 344] on span "Agree" at bounding box center [825, 353] width 38 height 19
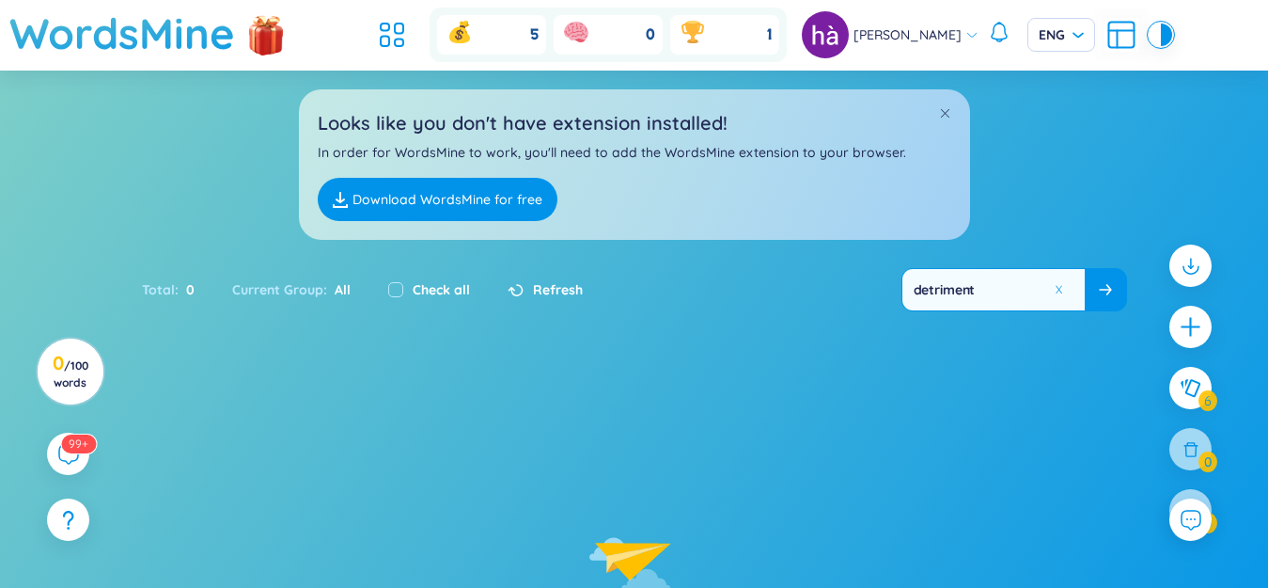
type input "detriment"
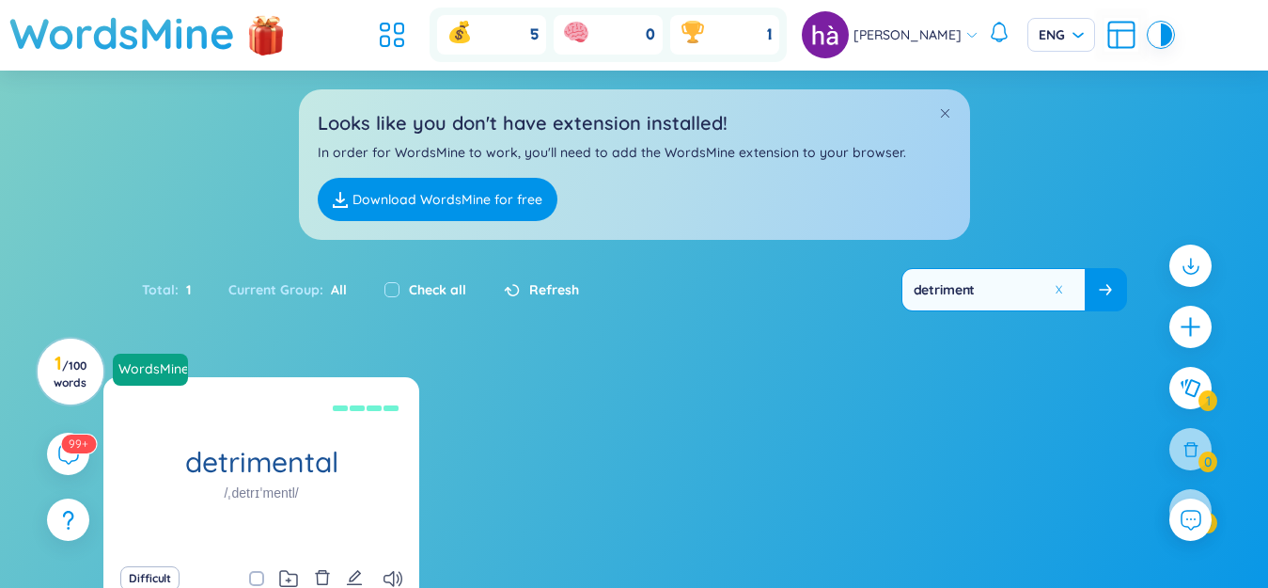
click at [322, 576] on icon "delete" at bounding box center [322, 577] width 17 height 17
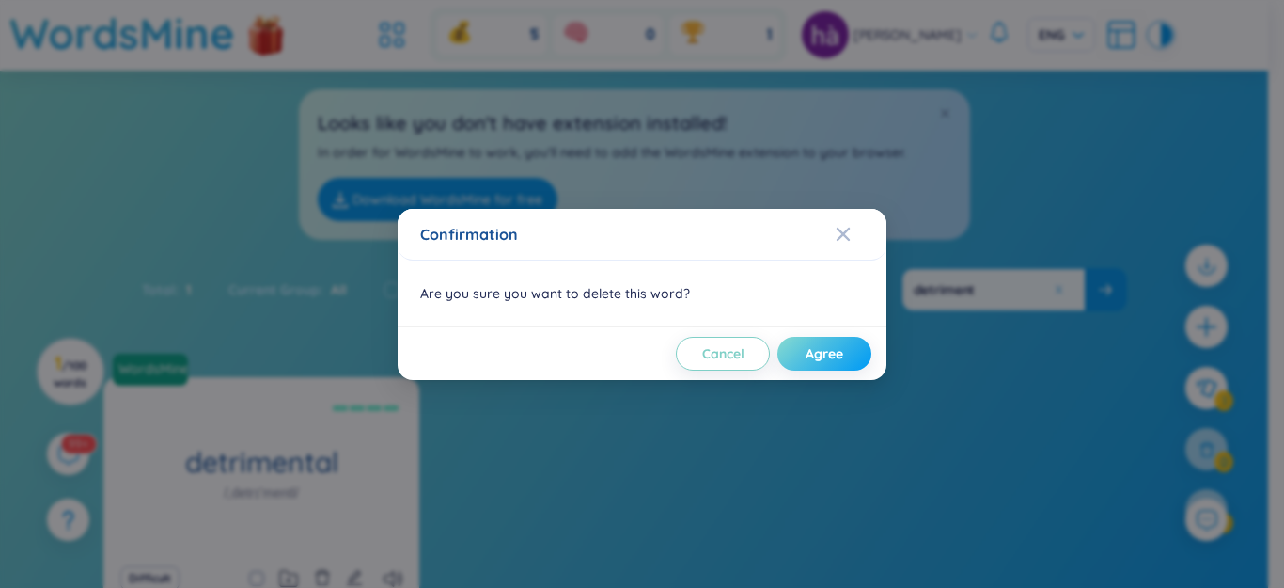
click at [810, 359] on span "Agree" at bounding box center [825, 353] width 38 height 19
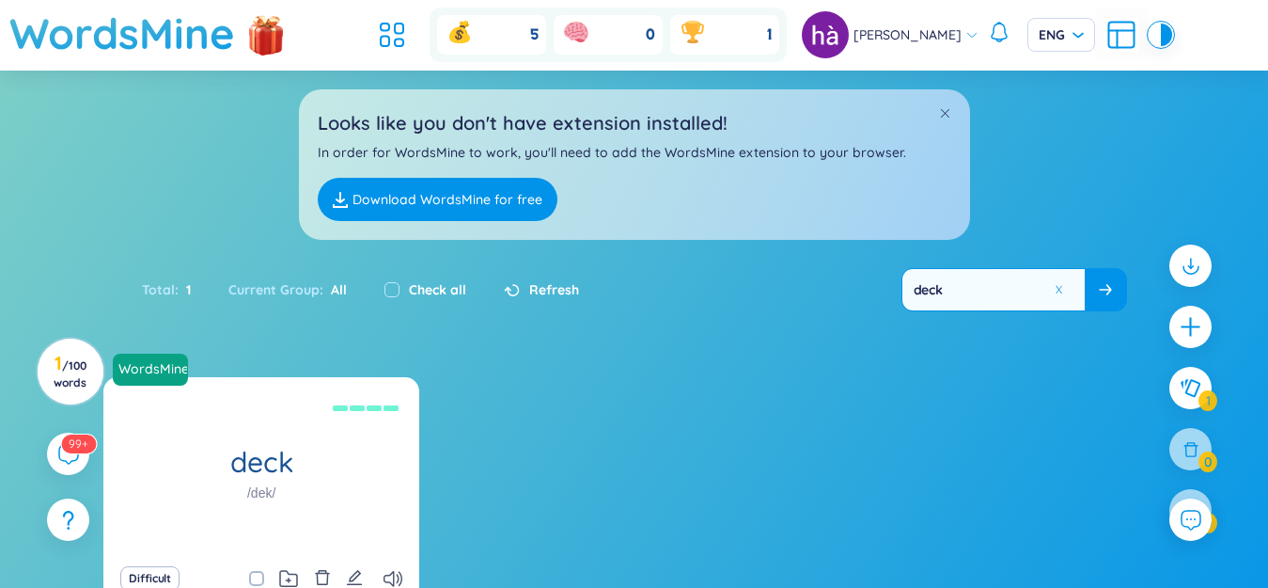
type input "deck"
click at [325, 573] on icon "delete" at bounding box center [322, 577] width 14 height 15
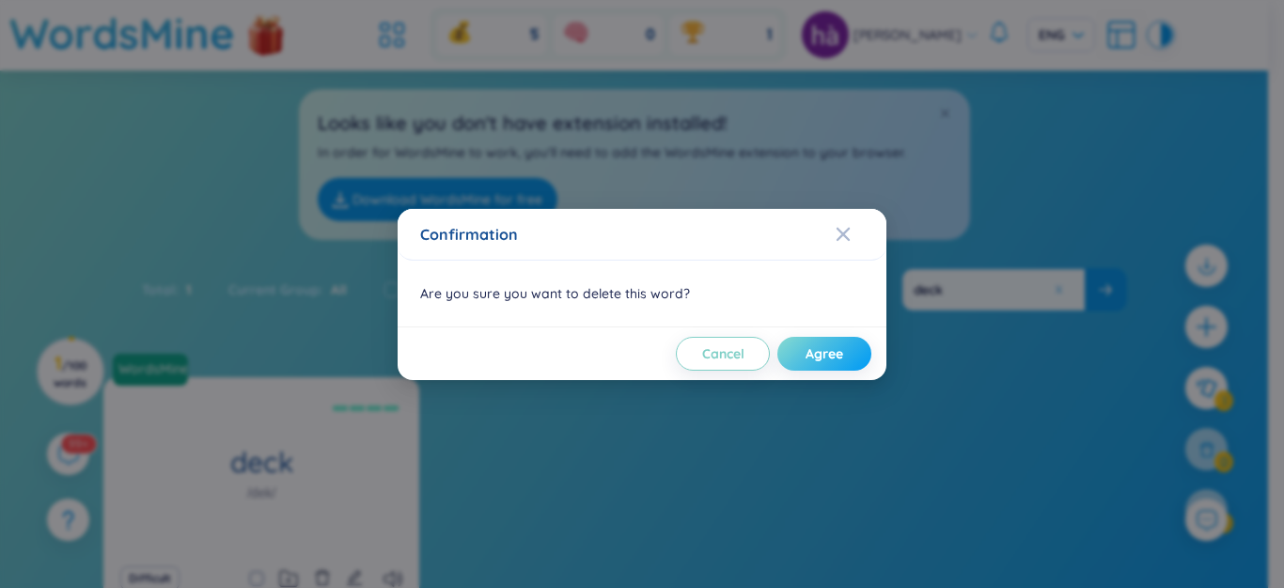
click at [831, 358] on span "Agree" at bounding box center [825, 353] width 38 height 19
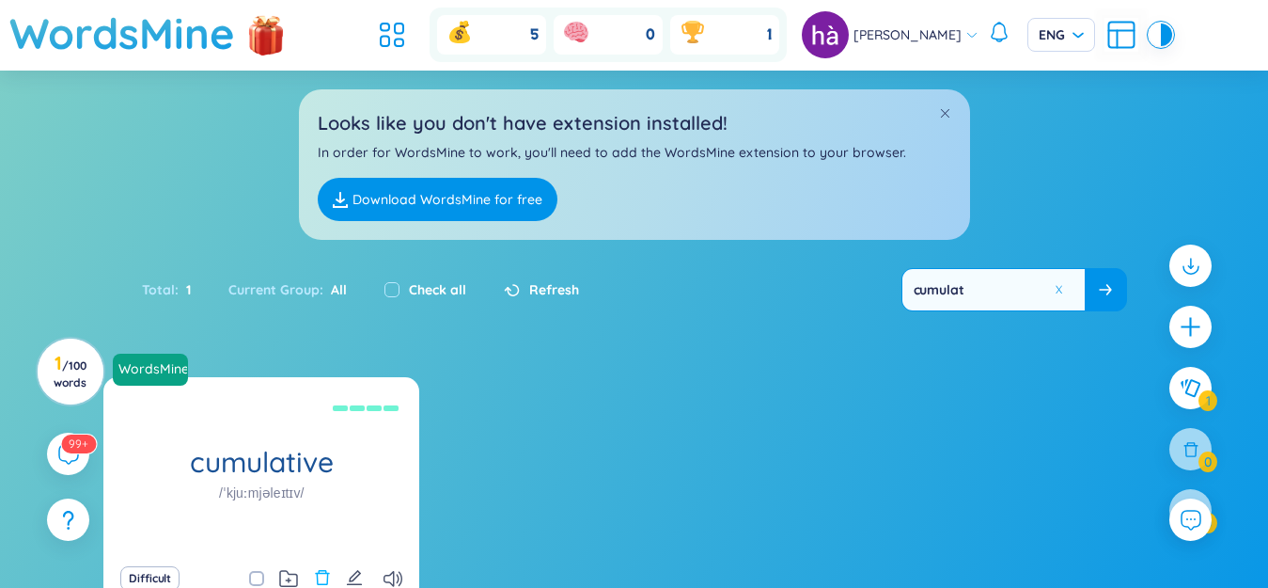
type input "cumulat"
click at [315, 579] on icon "delete" at bounding box center [322, 577] width 17 height 17
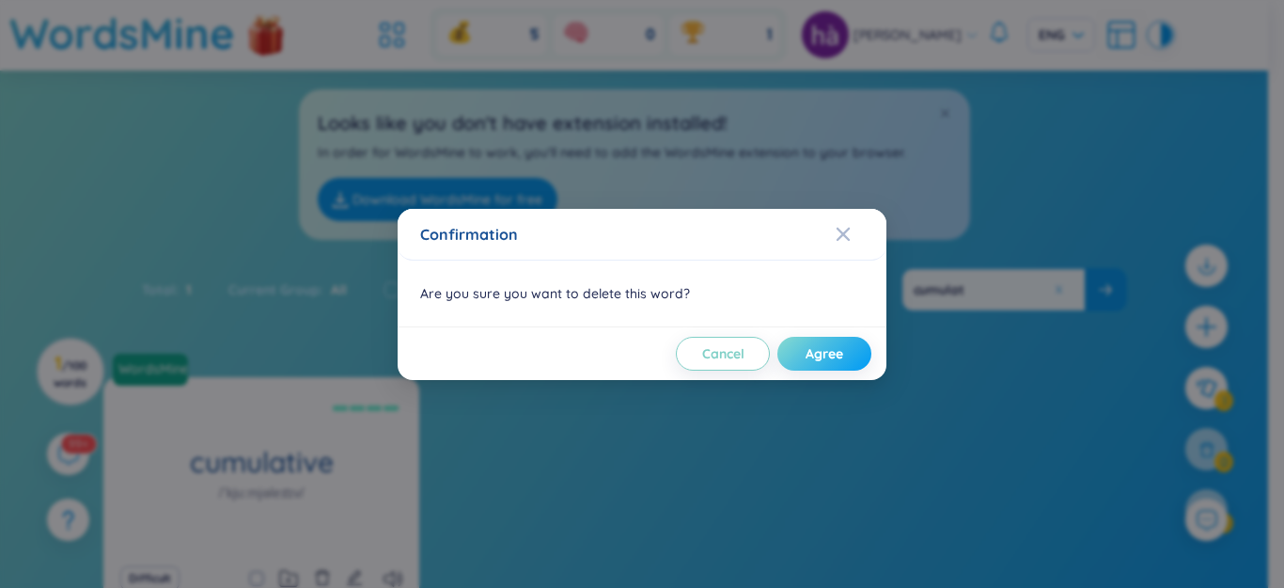
click at [828, 349] on span "Agree" at bounding box center [825, 353] width 38 height 19
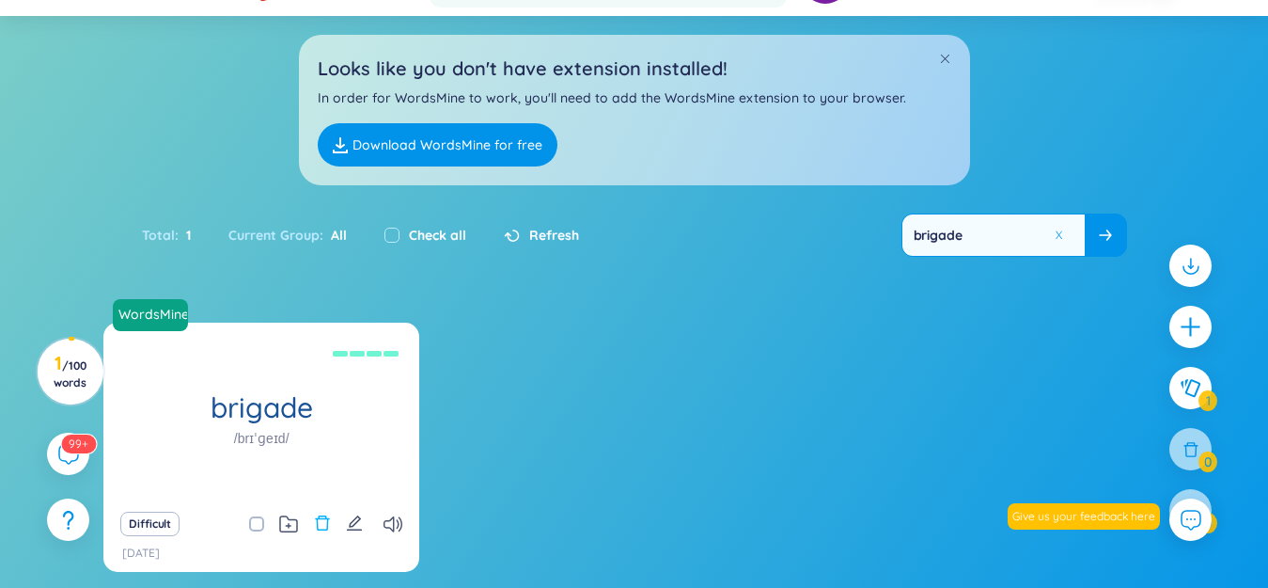
scroll to position [94, 0]
type input "brigade"
click at [323, 519] on icon "delete" at bounding box center [322, 522] width 14 height 15
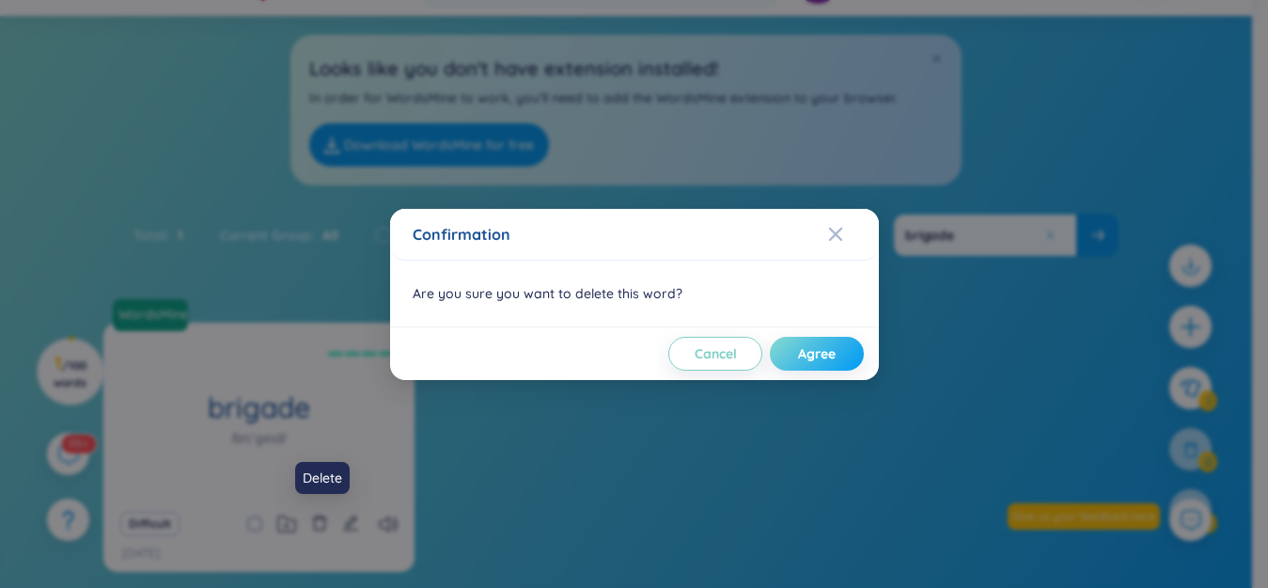
click at [821, 353] on span "Agree" at bounding box center [817, 353] width 38 height 19
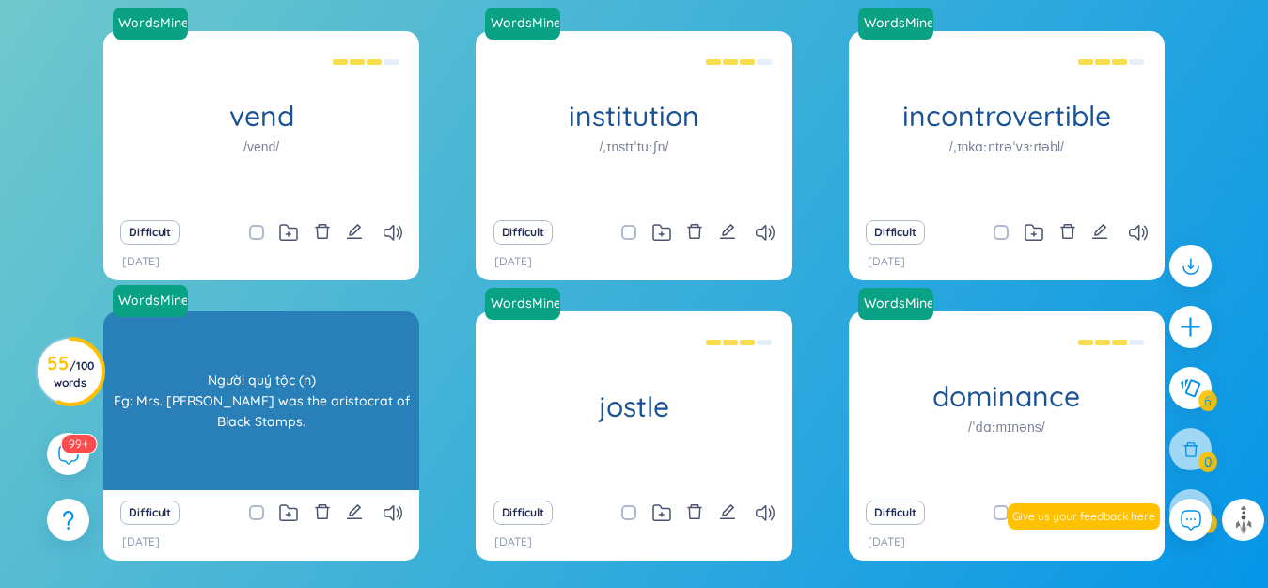
scroll to position [139, 0]
